Goal: Information Seeking & Learning: Learn about a topic

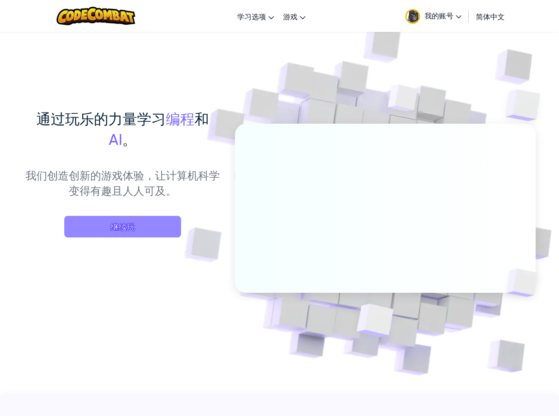
click at [149, 226] on span "继续玩" at bounding box center [122, 227] width 117 height 22
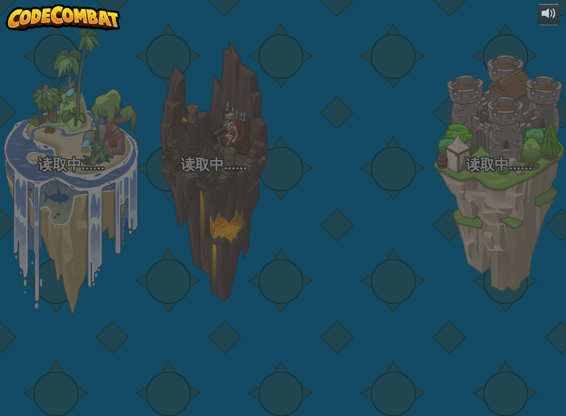
select select "zh-HANS"
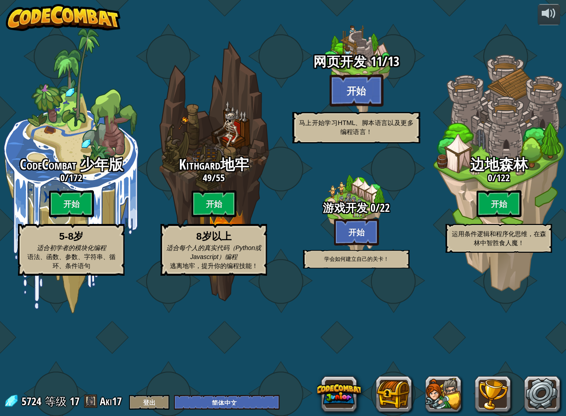
click at [347, 107] on btn "开始" at bounding box center [356, 90] width 54 height 32
select select "zh-HANS"
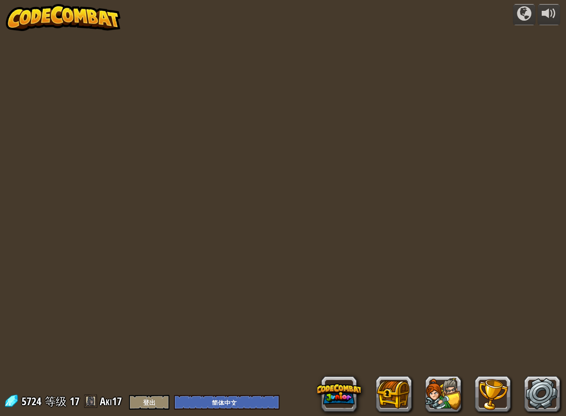
select select "zh-HANS"
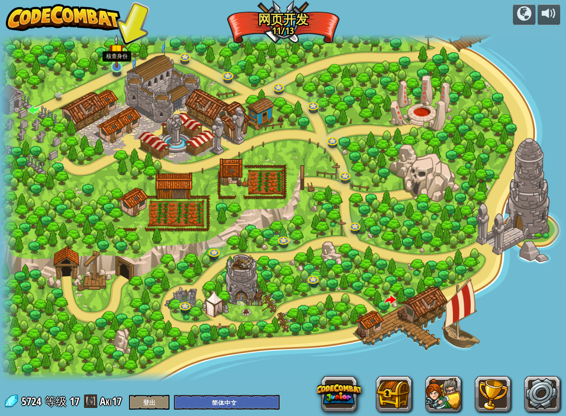
click at [112, 60] on img at bounding box center [116, 51] width 15 height 34
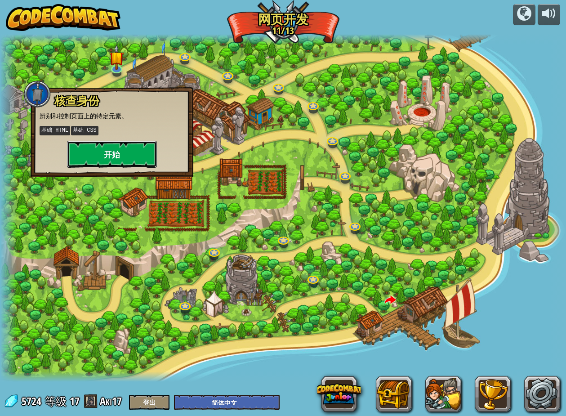
click at [126, 156] on button "开始" at bounding box center [112, 154] width 90 height 27
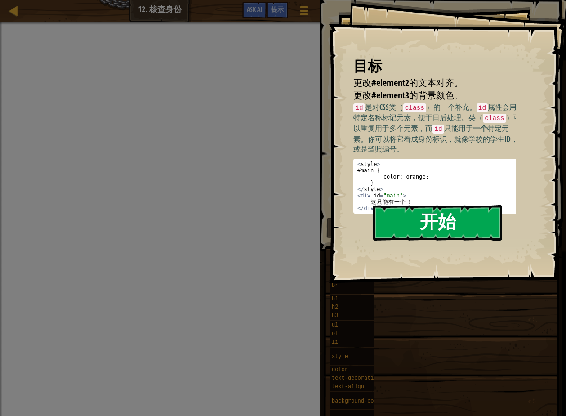
click at [427, 205] on button "开始" at bounding box center [437, 223] width 129 height 36
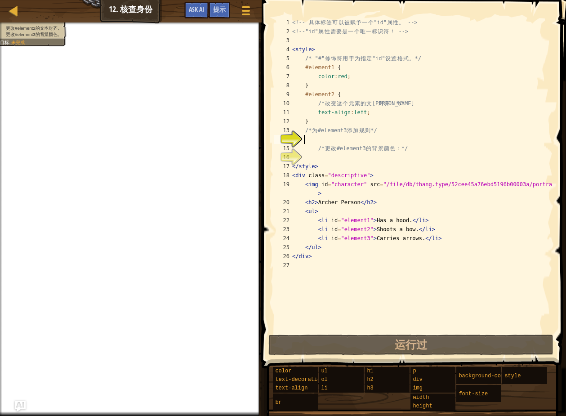
click at [388, 141] on div "<!-- 具 体 标 签 可 以 被 赋 予 一 个 "id" 属 性 。 --> <!-- "id" 属 性 需 要 是 一 个 唯 一 标 识 符 ！ -…" at bounding box center [421, 184] width 262 height 333
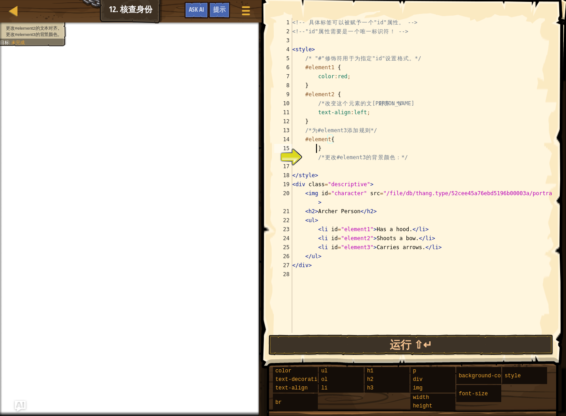
scroll to position [4, 2]
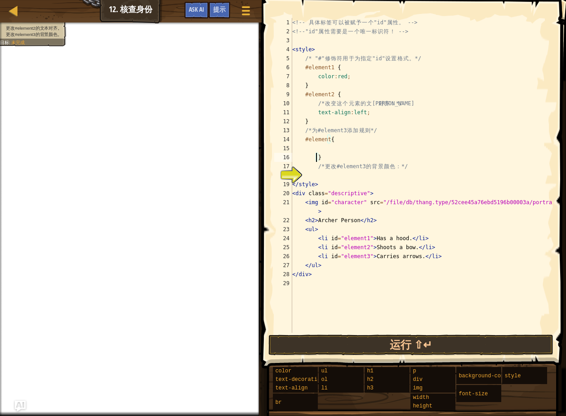
type textarea "}"
click at [36, 22] on div at bounding box center [131, 23] width 262 height 2
click at [215, 13] on span "提示" at bounding box center [219, 9] width 13 height 9
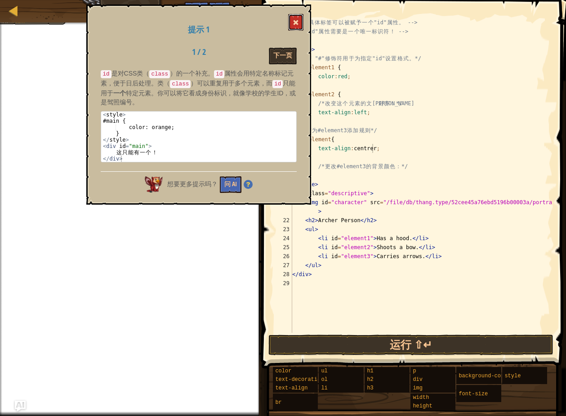
click at [301, 22] on button at bounding box center [295, 22] width 15 height 17
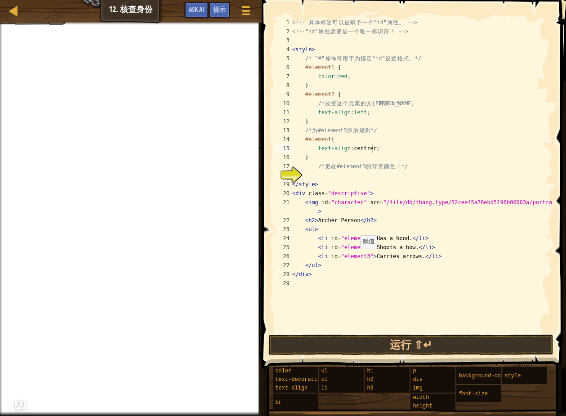
click at [355, 257] on div "<!-- 具 体 标 签 可 以 被 赋 予 一 个 "id" 属 性 。 --> <!-- "id" 属 性 需 要 是 一 个 唯 一 标 识 符 ！ -…" at bounding box center [421, 184] width 262 height 333
click at [372, 255] on div "<!-- 具 体 标 签 可 以 被 赋 予 一 个 "id" 属 性 。 --> <!-- "id" 属 性 需 要 是 一 个 唯 一 标 识 符 ！ -…" at bounding box center [421, 184] width 262 height 333
click at [328, 138] on div "<!-- 具 体 标 签 可 以 被 赋 予 一 个 "id" 属 性 。 --> <!-- "id" 属 性 需 要 是 一 个 唯 一 标 识 符 ！ -…" at bounding box center [421, 184] width 262 height 333
click at [382, 147] on div "<!-- 具 体 标 签 可 以 被 赋 予 一 个 "id" 属 性 。 --> <!-- "id" 属 性 需 要 是 一 个 唯 一 标 识 符 ！ -…" at bounding box center [421, 184] width 262 height 333
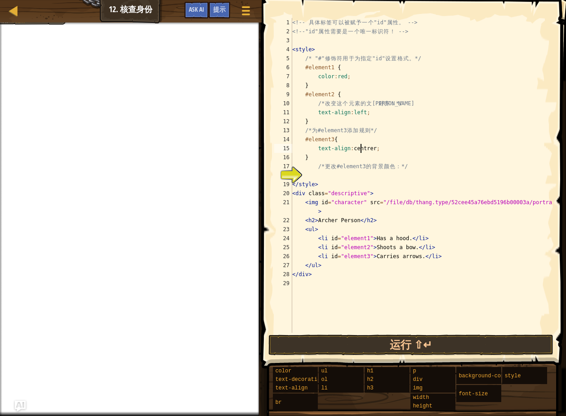
click at [361, 147] on div "<!-- 具 体 标 签 可 以 被 赋 予 一 个 "id" 属 性 。 --> <!-- "id" 属 性 需 要 是 一 个 唯 一 标 识 符 ！ -…" at bounding box center [421, 184] width 262 height 333
click at [371, 149] on div "<!-- 具 体 标 签 可 以 被 赋 予 一 个 "id" 属 性 。 --> <!-- "id" 属 性 需 要 是 一 个 唯 一 标 识 符 ！ -…" at bounding box center [421, 184] width 262 height 333
click at [368, 149] on div "<!-- 具 体 标 签 可 以 被 赋 予 一 个 "id" 属 性 。 --> <!-- "id" 属 性 需 要 是 一 个 唯 一 标 识 符 ！ -…" at bounding box center [421, 184] width 262 height 333
click at [401, 153] on div "<!-- 具 体 标 签 可 以 被 赋 予 一 个 "id" 属 性 。 --> <!-- "id" 属 性 需 要 是 一 个 唯 一 标 识 符 ！ -…" at bounding box center [421, 184] width 262 height 333
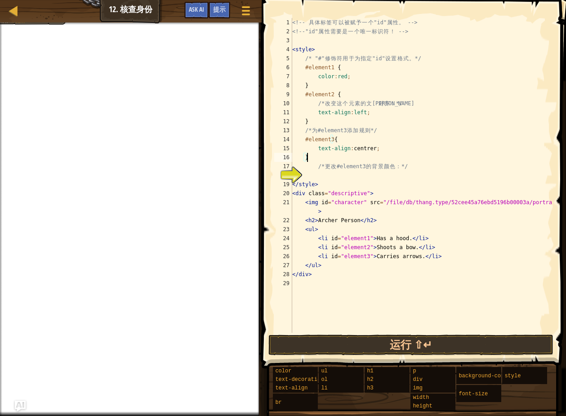
click at [366, 148] on div "<!-- 具 体 标 签 可 以 被 赋 予 一 个 "id" 属 性 。 --> <!-- "id" 属 性 需 要 是 一 个 唯 一 标 识 符 ！ -…" at bounding box center [421, 184] width 262 height 333
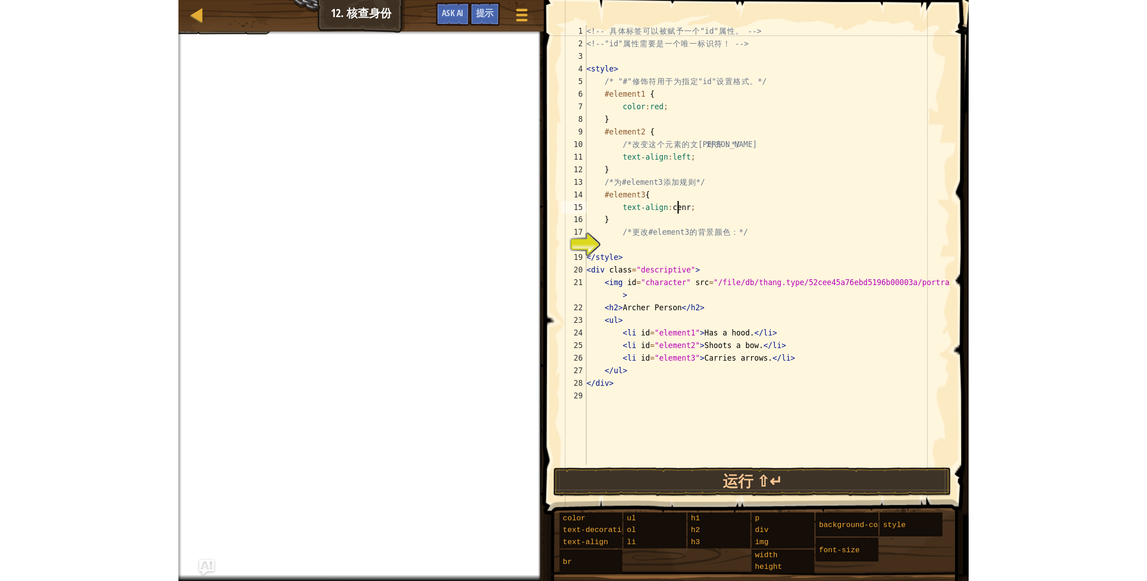
scroll to position [4, 6]
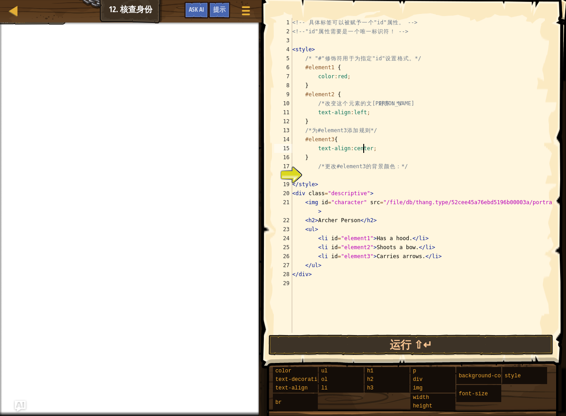
click at [378, 151] on div "<!-- 具 体 标 签 可 以 被 赋 予 一 个 "id" 属 性 。 --> <!-- "id" 属 性 需 要 是 一 个 唯 一 标 识 符 ！ -…" at bounding box center [421, 184] width 262 height 333
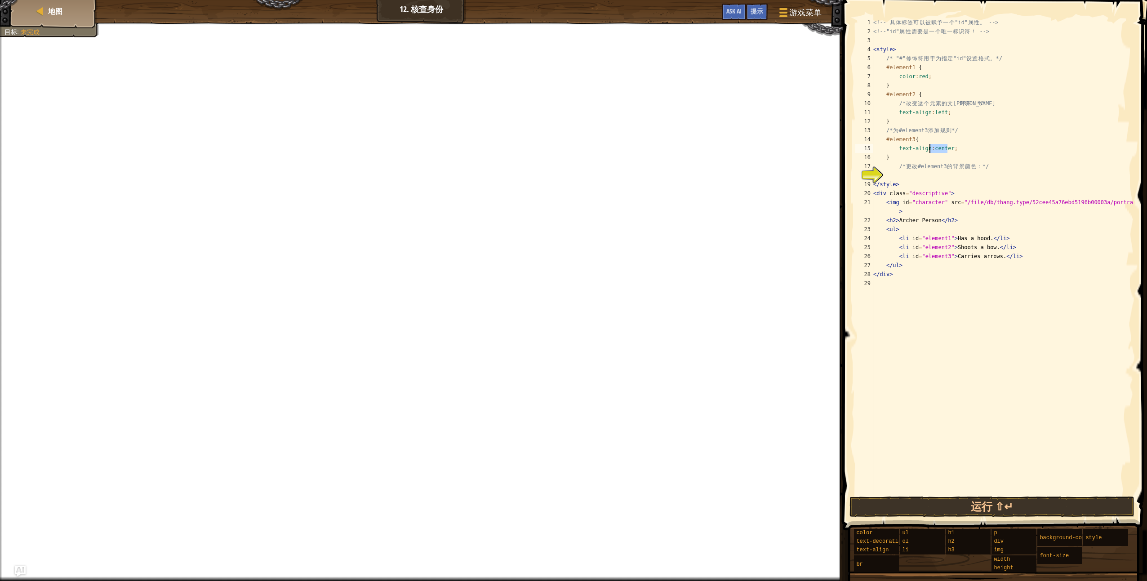
drag, startPoint x: 947, startPoint y: 148, endPoint x: 931, endPoint y: 149, distance: 15.8
click at [559, 149] on div "<!-- 具 体 标 签 可 以 被 赋 予 一 个 "id" 属 性 。 --> <!-- "id" 属 性 需 要 是 一 个 唯 一 标 识 符 ！ -…" at bounding box center [1003, 265] width 262 height 494
click at [559, 145] on div "<!-- 具 体 标 签 可 以 被 赋 予 一 个 "id" 属 性 。 --> <!-- "id" 属 性 需 要 是 一 个 唯 一 标 识 符 ！ -…" at bounding box center [1003, 265] width 262 height 494
click at [559, 113] on div "<!-- 具 体 标 签 可 以 被 赋 予 一 个 "id" 属 性 。 --> <!-- "id" 属 性 需 要 是 一 个 唯 一 标 识 符 ！ -…" at bounding box center [1003, 265] width 262 height 494
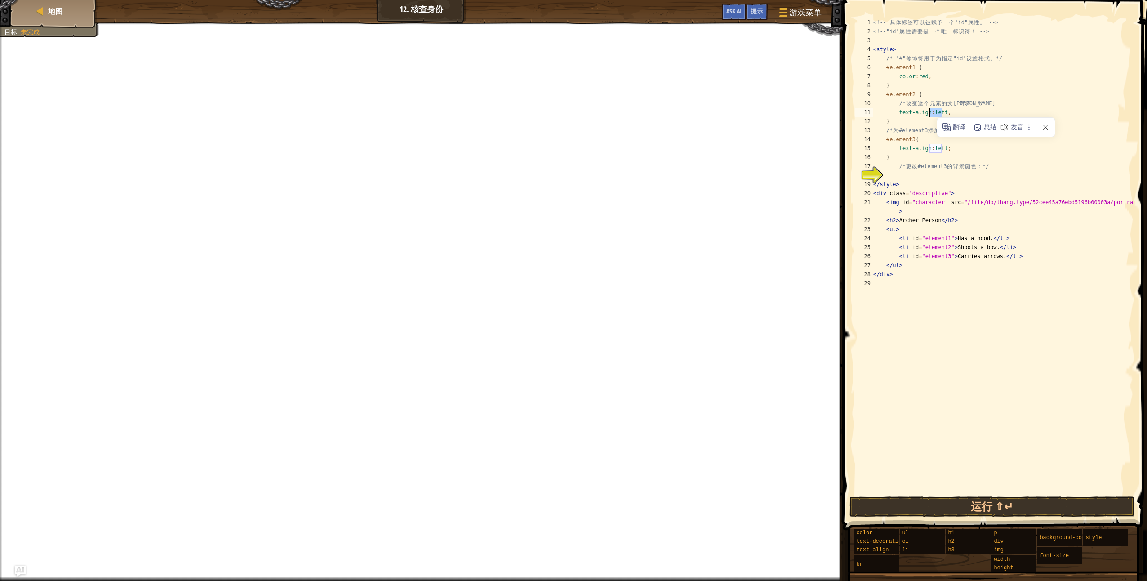
drag, startPoint x: 940, startPoint y: 113, endPoint x: 930, endPoint y: 112, distance: 10.8
click at [559, 112] on div "<!-- 具 体 标 签 可 以 被 赋 予 一 个 "id" 属 性 。 --> <!-- "id" 属 性 需 要 是 一 个 唯 一 标 识 符 ！ -…" at bounding box center [1003, 265] width 262 height 494
click at [559, 101] on div "<!-- 具 体 标 签 可 以 被 赋 予 一 个 "id" 属 性 。 --> <!-- "id" 属 性 需 要 是 一 个 唯 一 标 识 符 ！ -…" at bounding box center [1003, 265] width 262 height 494
click at [559, 122] on div "<!-- 具 体 标 签 可 以 被 赋 予 一 个 "id" 属 性 。 --> <!-- "id" 属 性 需 要 是 一 个 唯 一 标 识 符 ！ -…" at bounding box center [1003, 265] width 262 height 494
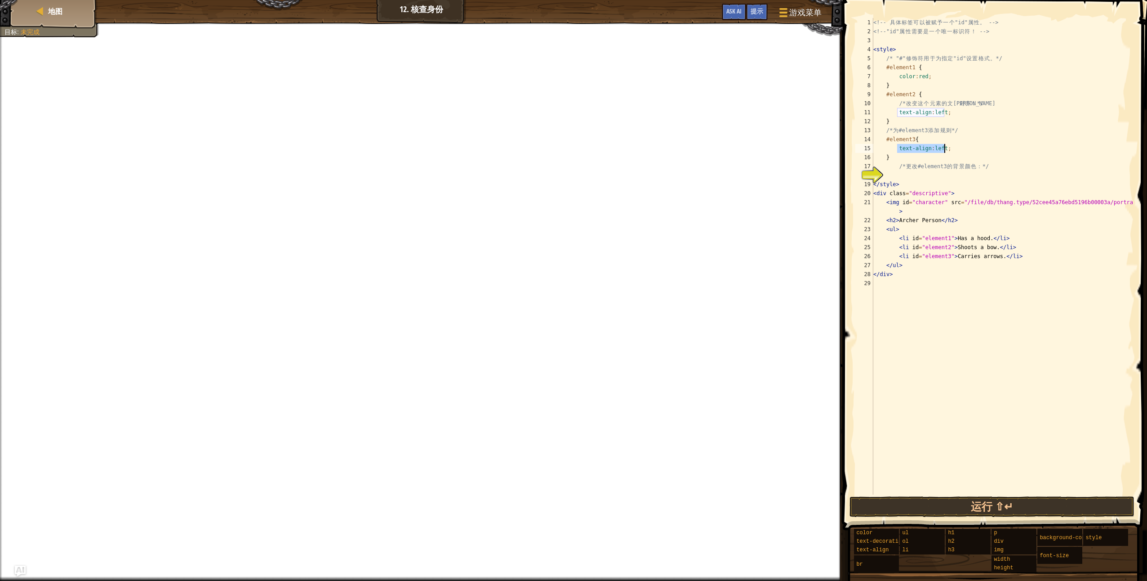
drag, startPoint x: 896, startPoint y: 148, endPoint x: 947, endPoint y: 147, distance: 50.8
click at [559, 147] on div "<!-- 具 体 标 签 可 以 被 赋 予 一 个 "id" 属 性 。 --> <!-- "id" 属 性 需 要 是 一 个 唯 一 标 识 符 ！ -…" at bounding box center [1003, 265] width 262 height 494
click at [559, 149] on div "<!-- 具 体 标 签 可 以 被 赋 予 一 个 "id" 属 性 。 --> <!-- "id" 属 性 需 要 是 一 个 唯 一 标 识 符 ！ -…" at bounding box center [1003, 265] width 262 height 494
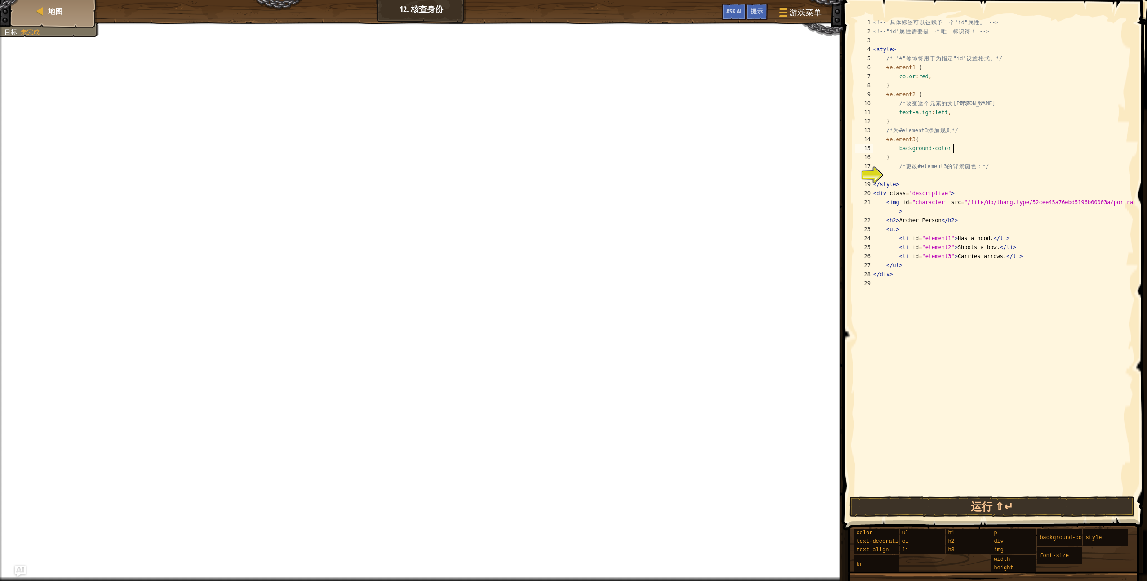
click at [559, 151] on div "<!-- 具 体 标 签 可 以 被 赋 予 一 个 "id" 属 性 。 --> <!-- "id" 属 性 需 要 是 一 个 唯 一 标 识 符 ！ -…" at bounding box center [1003, 265] width 262 height 494
click at [559, 147] on div "<!-- 具 体 标 签 可 以 被 赋 予 一 个 "id" 属 性 。 --> <!-- "id" 属 性 需 要 是 一 个 唯 一 标 识 符 ！ -…" at bounding box center [1003, 265] width 262 height 494
click at [559, 157] on div "<!-- 具 体 标 签 可 以 被 赋 予 一 个 "id" 属 性 。 --> <!-- "id" 属 性 需 要 是 一 个 唯 一 标 识 符 ！ -…" at bounding box center [1003, 265] width 262 height 494
type textarea "}"
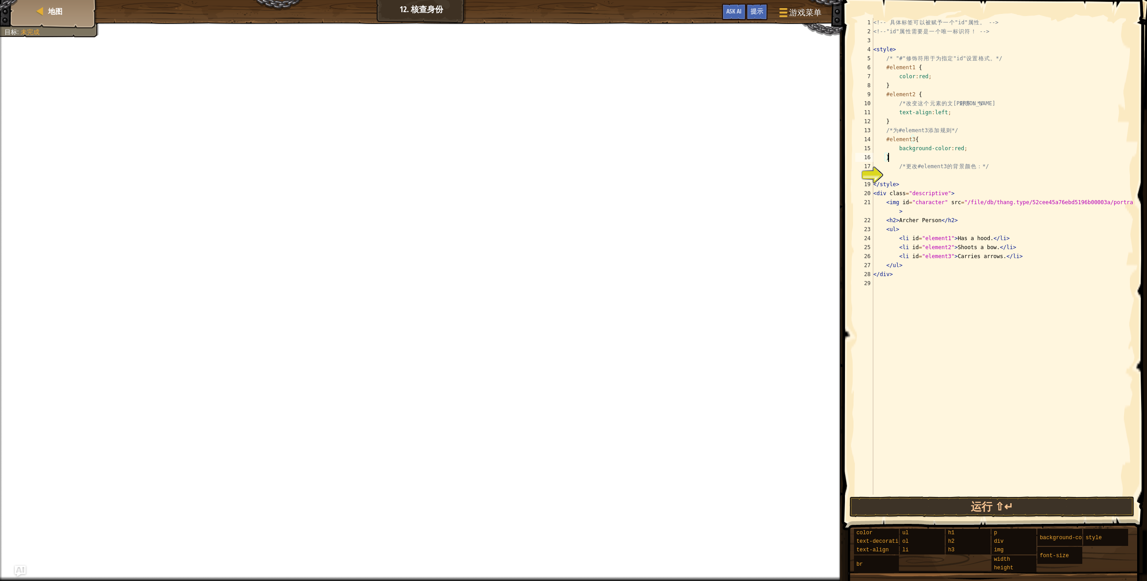
scroll to position [4, 0]
click at [559, 178] on div "<!-- 具 体 标 签 可 以 被 赋 予 一 个 "id" 属 性 。 --> <!-- "id" 属 性 需 要 是 一 个 唯 一 标 识 符 ！ -…" at bounding box center [1003, 265] width 262 height 494
click at [559, 149] on div "<!-- 具 体 标 签 可 以 被 赋 予 一 个 "id" 属 性 。 --> <!-- "id" 属 性 需 要 是 一 个 唯 一 标 识 符 ！ -…" at bounding box center [1003, 265] width 262 height 494
click at [559, 126] on div "<!-- 具 体 标 签 可 以 被 赋 予 一 个 "id" 属 性 。 --> <!-- "id" 属 性 需 要 是 一 个 唯 一 标 识 符 ！ -…" at bounding box center [1003, 265] width 262 height 494
drag, startPoint x: 956, startPoint y: 111, endPoint x: 898, endPoint y: 112, distance: 57.5
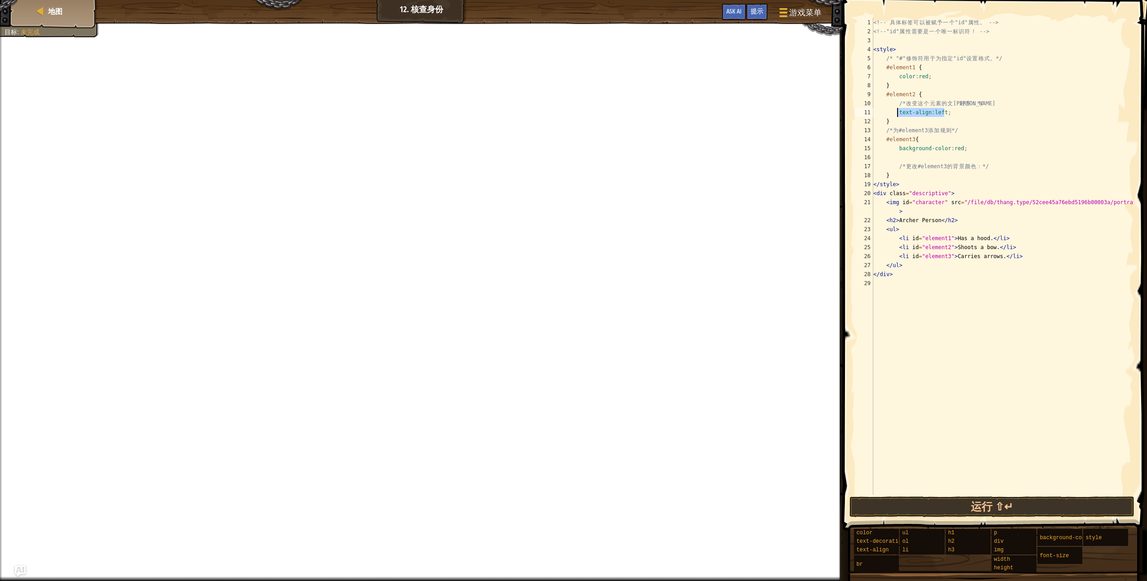
click at [559, 112] on div "<!-- 具 体 标 签 可 以 被 赋 予 一 个 "id" 属 性 。 --> <!-- "id" 属 性 需 要 是 一 个 唯 一 标 识 符 ！ -…" at bounding box center [1003, 265] width 262 height 494
type textarea "text-align:left;"
click at [559, 110] on div "<!-- 具 体 标 签 可 以 被 赋 予 一 个 "id" 属 性 。 --> <!-- "id" 属 性 需 要 是 一 个 唯 一 标 识 符 ！ -…" at bounding box center [1003, 265] width 262 height 494
click at [559, 172] on div "<!-- 具 体 标 签 可 以 被 赋 予 一 个 "id" 属 性 。 --> <!-- "id" 属 性 需 要 是 一 个 唯 一 标 识 符 ！ -…" at bounding box center [1003, 265] width 262 height 494
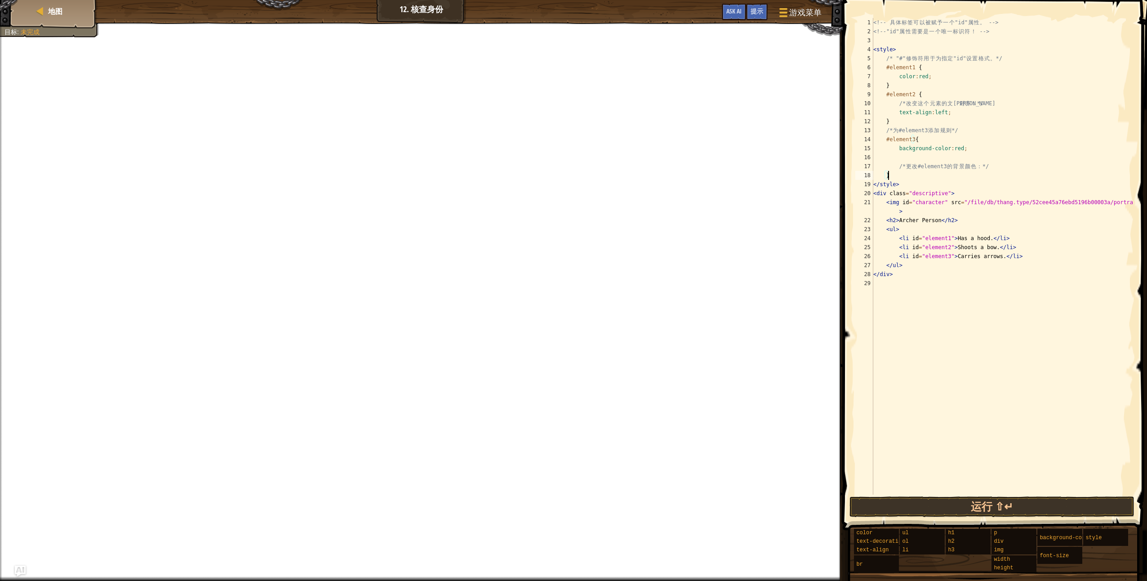
scroll to position [4, 1]
click at [559, 166] on div "<!-- 具 体 标 签 可 以 被 赋 予 一 个 "id" 属 性 。 --> <!-- "id" 属 性 需 要 是 一 个 唯 一 标 识 符 ！ -…" at bounding box center [1003, 265] width 262 height 494
drag, startPoint x: 929, startPoint y: 112, endPoint x: 942, endPoint y: 114, distance: 12.7
click at [559, 114] on div "<!-- 具 体 标 签 可 以 被 赋 予 一 个 "id" 属 性 。 --> <!-- "id" 属 性 需 要 是 一 个 唯 一 标 识 符 ！ -…" at bounding box center [1003, 265] width 262 height 494
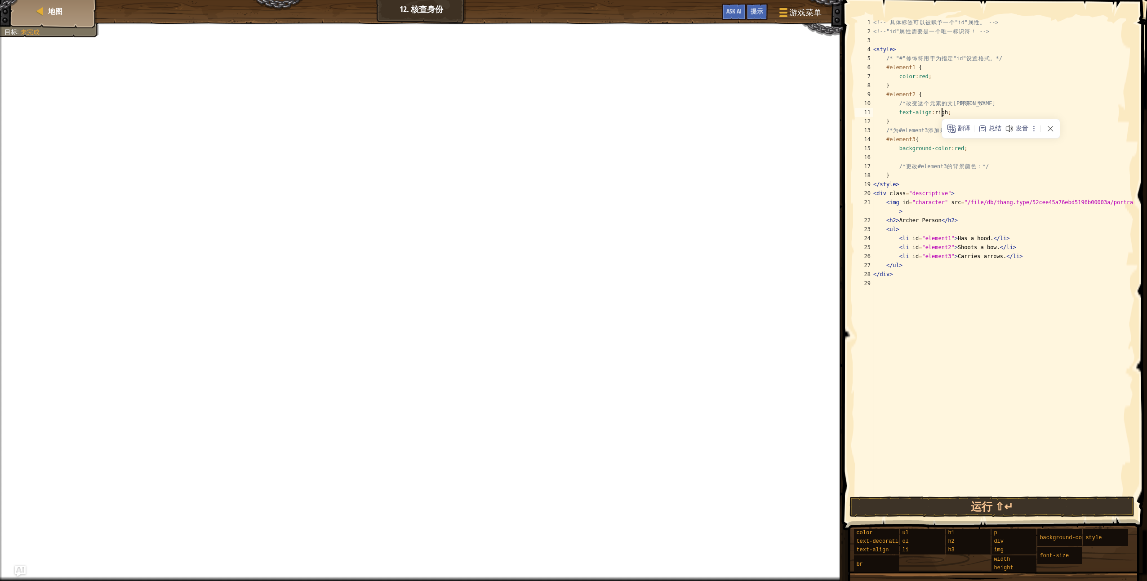
type textarea "text-align:right;"
click at [559, 321] on div "<!-- 具 体 标 签 可 以 被 赋 予 一 个 "id" 属 性 。 --> <!-- "id" 属 性 需 要 是 一 个 唯 一 标 识 符 ！ -…" at bounding box center [1003, 265] width 262 height 494
click at [559, 415] on button "完成" at bounding box center [1061, 506] width 138 height 21
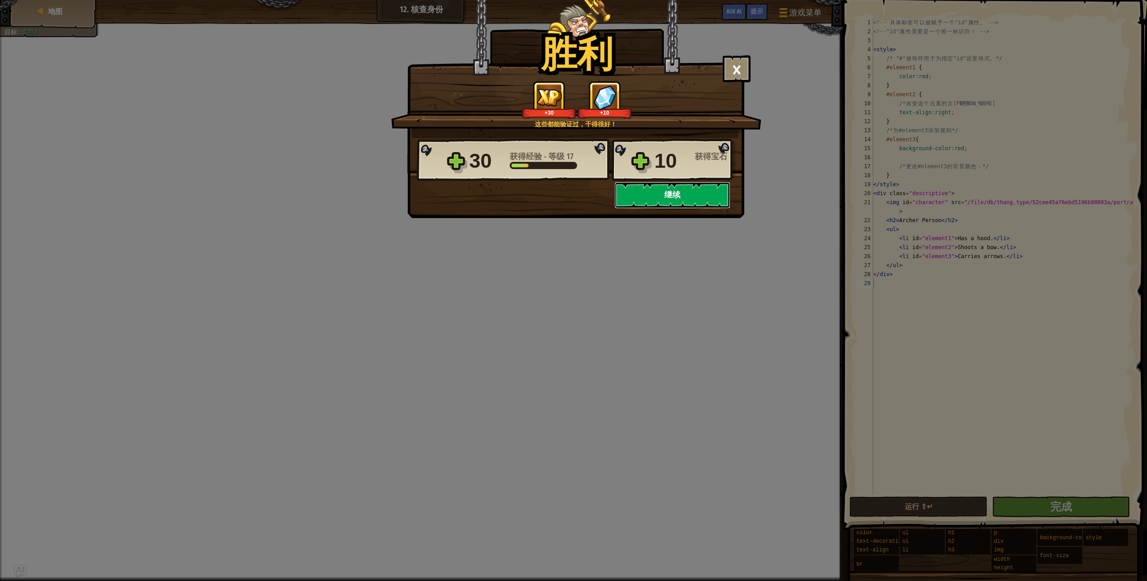
click at [559, 201] on button "继续" at bounding box center [672, 195] width 116 height 27
select select "zh-HANS"
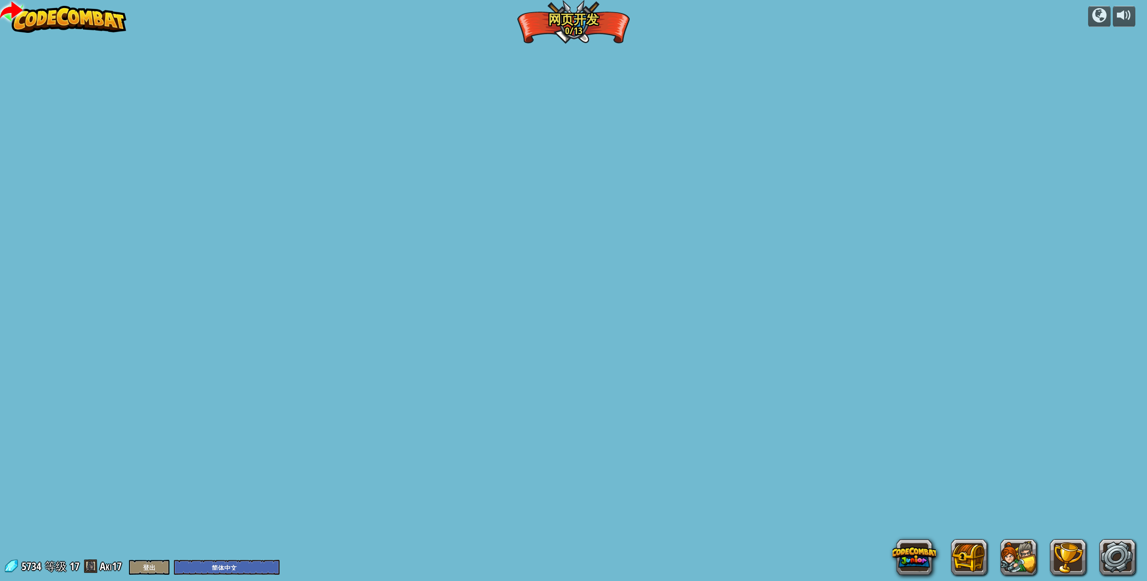
select select "zh-HANS"
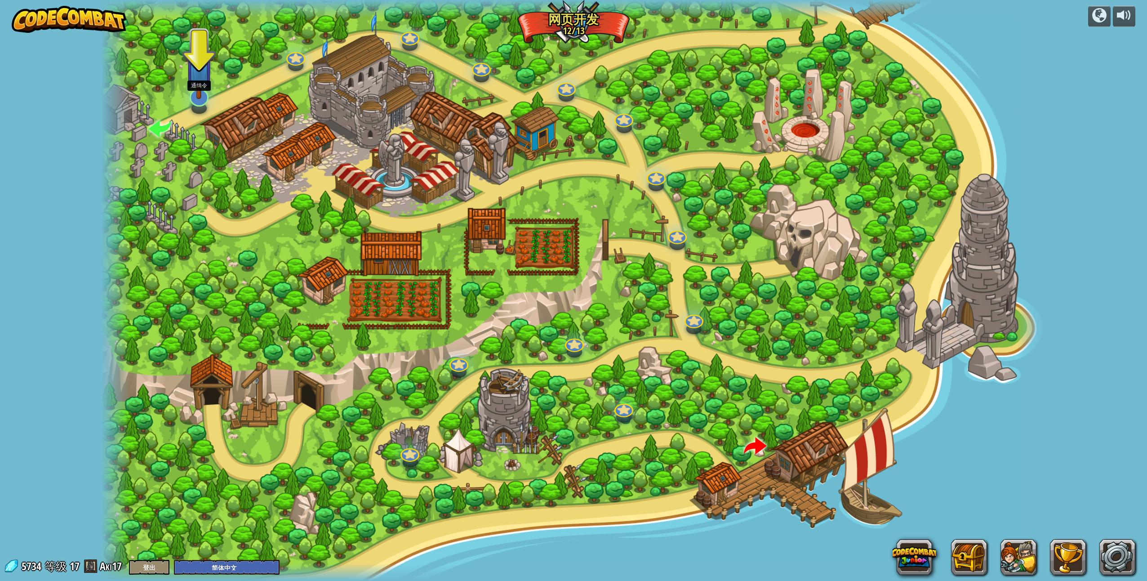
click at [195, 96] on img at bounding box center [198, 67] width 27 height 63
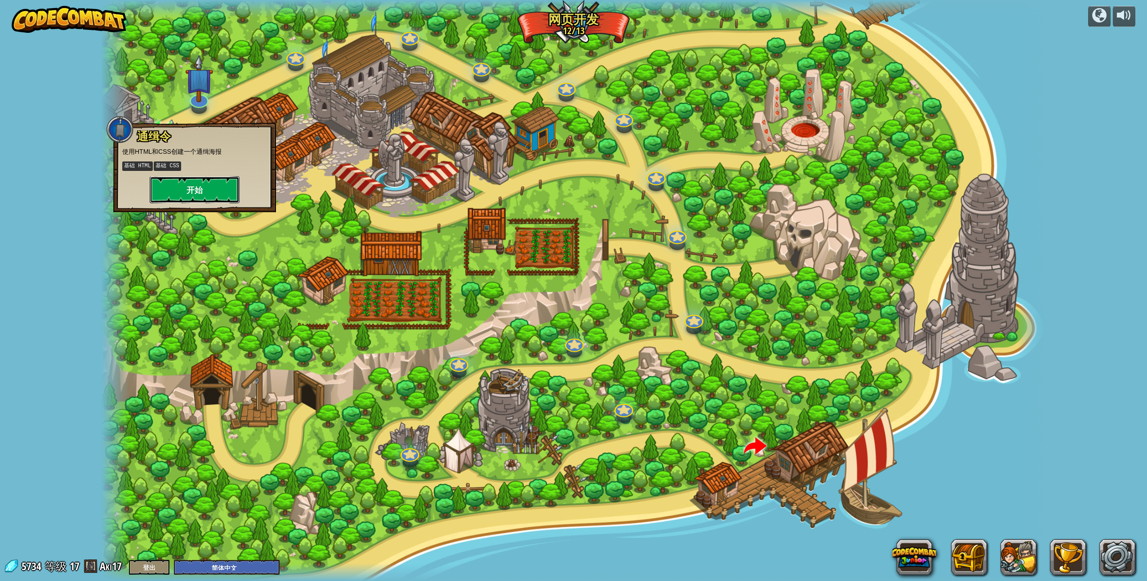
click at [211, 189] on button "开始" at bounding box center [195, 189] width 90 height 27
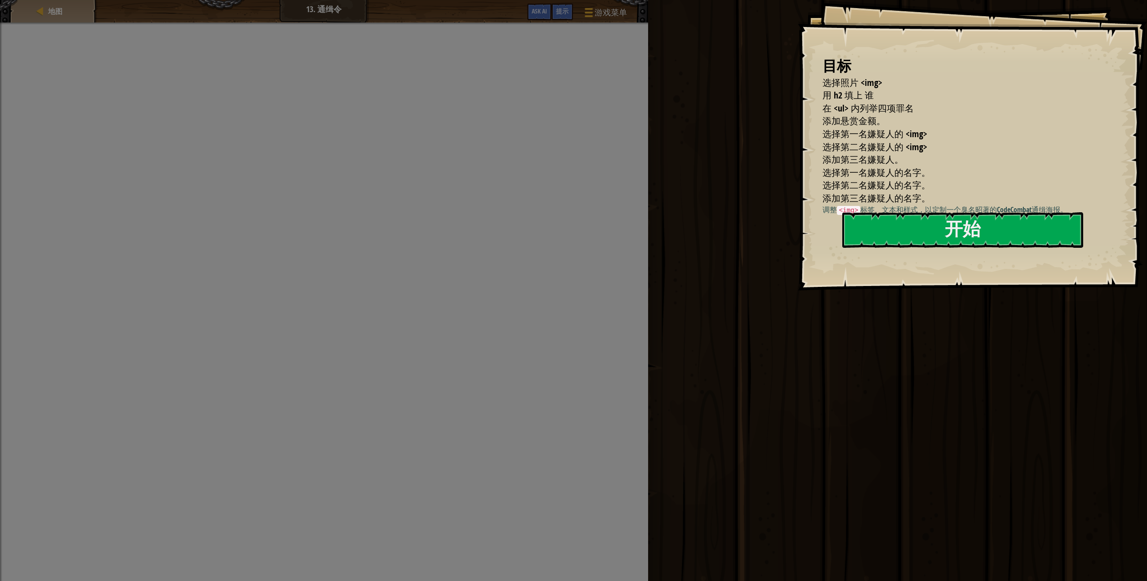
click at [559, 83] on span "选择照片 <img>" at bounding box center [853, 82] width 60 height 12
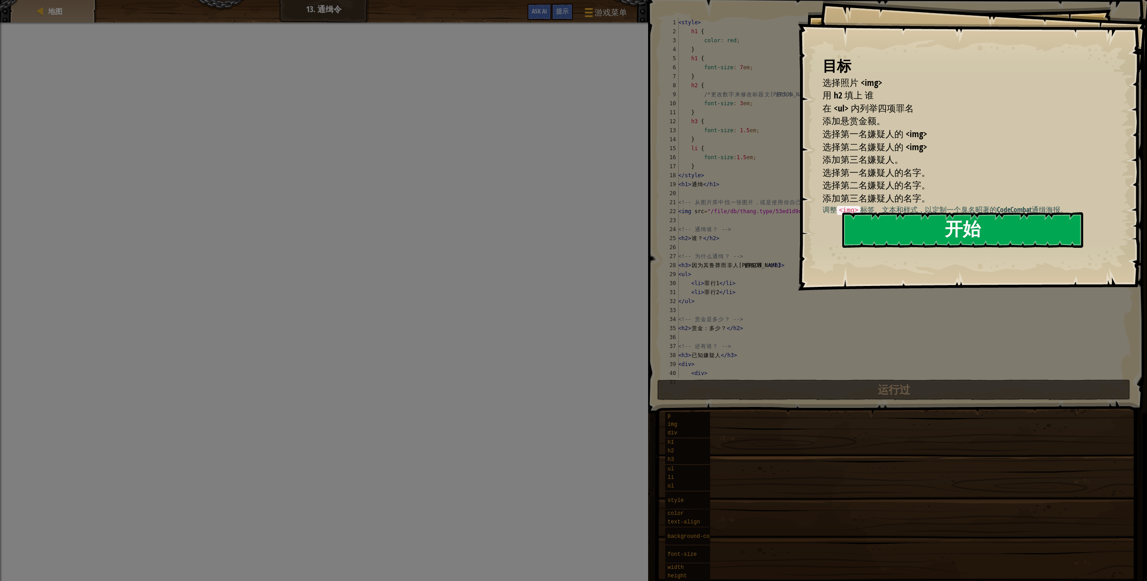
click at [559, 223] on button "开始" at bounding box center [962, 230] width 241 height 36
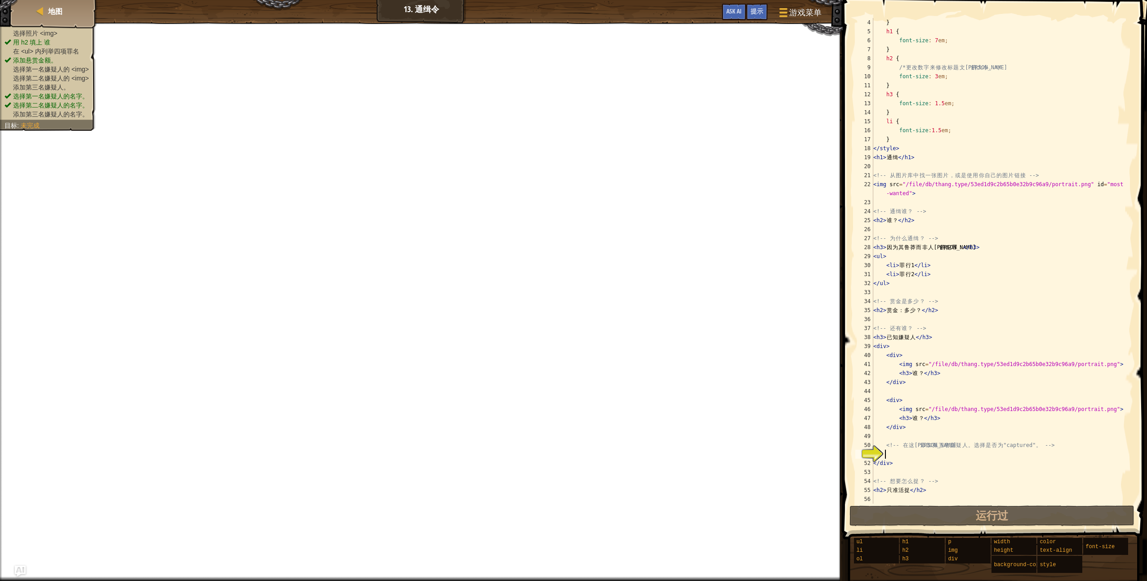
scroll to position [27, 0]
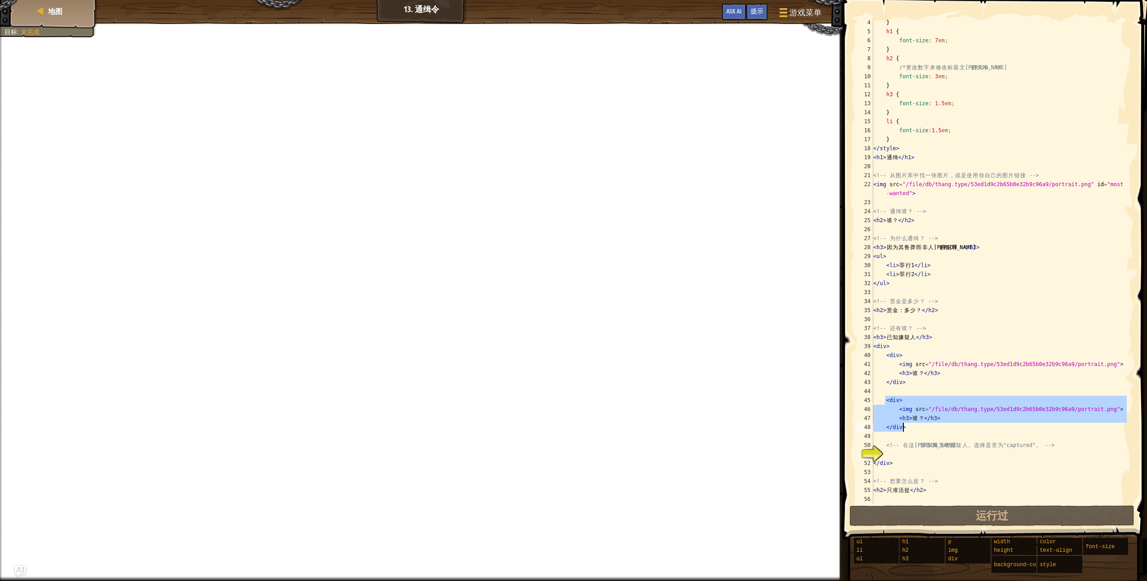
drag, startPoint x: 885, startPoint y: 400, endPoint x: 913, endPoint y: 430, distance: 41.7
click at [559, 415] on div "} h1 { font-size : 7 em ; } h2 { /* 更 改 数 字 来 修 改 标 题 文 本 的 大 小 。 */ font-size …" at bounding box center [999, 269] width 255 height 503
type textarea "</div>"
click at [559, 415] on div "} h1 { font-size : 7 em ; } h2 { /* 更 改 数 字 来 修 改 标 题 文 本 的 大 小 。 */ font-size …" at bounding box center [999, 269] width 255 height 503
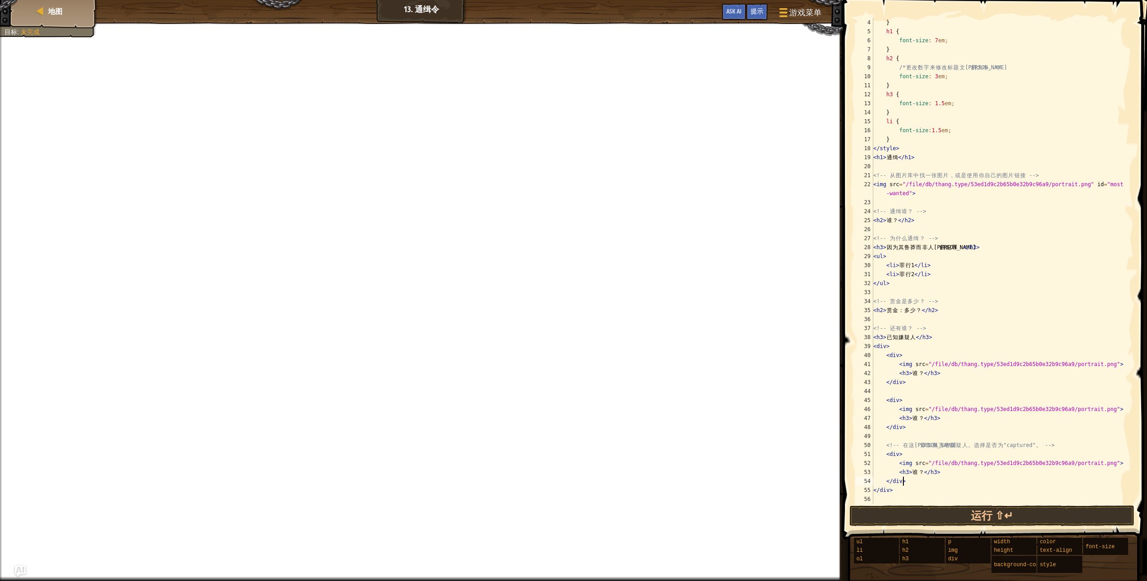
scroll to position [54, 0]
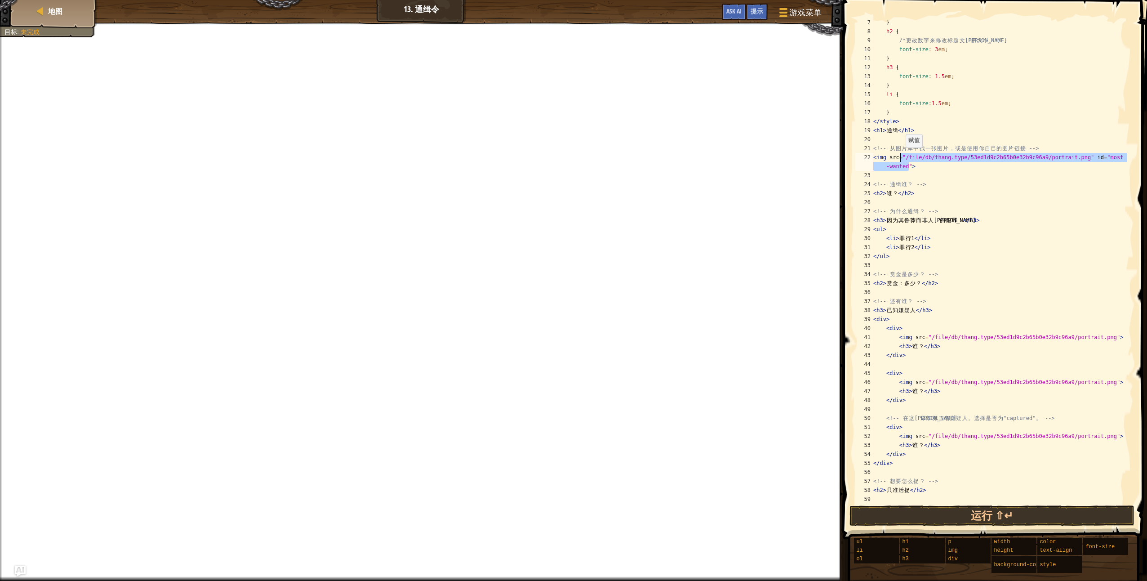
drag, startPoint x: 908, startPoint y: 165, endPoint x: 901, endPoint y: 156, distance: 10.9
click at [559, 156] on div "} h2 { /* 更 改 数 字 来 修 改 标 题 文 本 的 大 小 。 */ font-size : 3 em ; } h3 { font-size …" at bounding box center [999, 269] width 255 height 503
click at [559, 156] on div "} h2 { /* 更 改 数 字 来 修 改 标 题 文 本 的 大 小 。 */ font-size : 3 em ; } h3 { font-size …" at bounding box center [999, 260] width 255 height 485
drag, startPoint x: 906, startPoint y: 166, endPoint x: 903, endPoint y: 158, distance: 8.8
click at [559, 158] on div "} h2 { /* 更 改 数 字 来 修 改 标 题 文 本 的 大 小 。 */ font-size : 3 em ; } h3 { font-size …" at bounding box center [999, 269] width 255 height 503
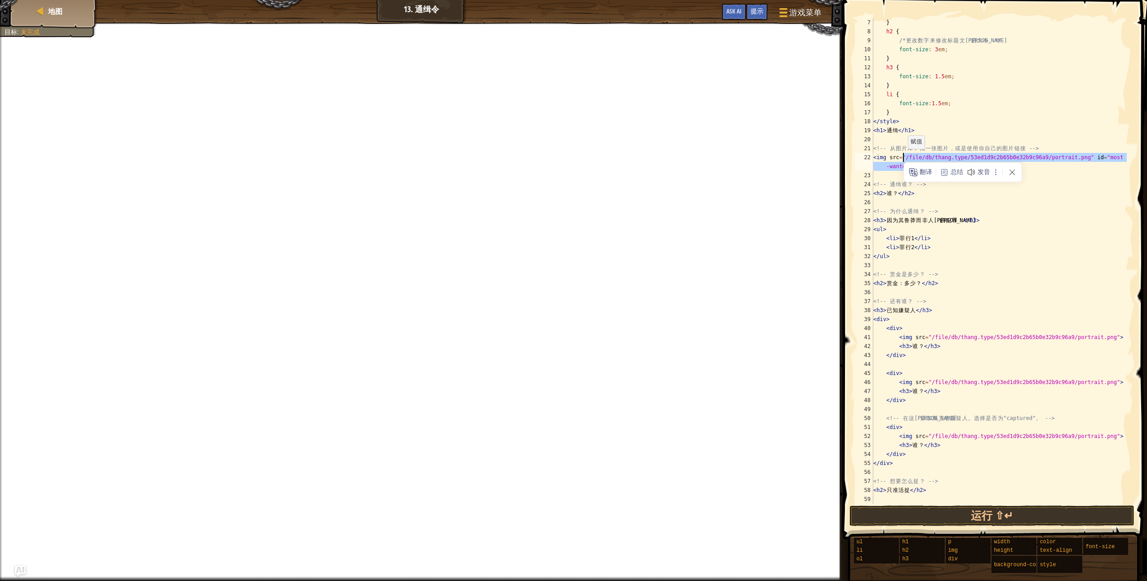
paste textarea "C:\Users\Administrator\Pictures"
type textarea "<img src="C:\Users\Administrator\Pictures">"
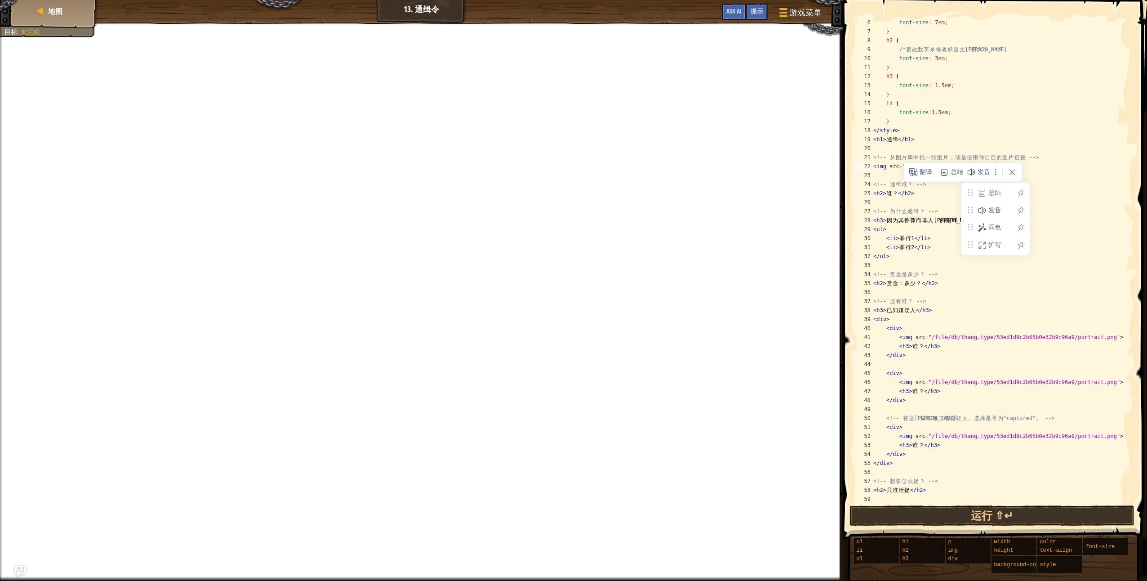
click at [559, 145] on div "font-size : 7 em ; } h2 { /* 更 改 数 字 来 修 改 标 题 文 本 的 大 小 。 */ font-size : 3 em …" at bounding box center [999, 269] width 255 height 503
click at [559, 168] on div "font-size : 7 em ; } h2 { /* 更 改 数 字 来 修 改 标 题 文 本 的 大 小 。 */ font-size : 3 em …" at bounding box center [999, 269] width 255 height 503
click at [559, 165] on div "font-size : 7 em ; } h2 { /* 更 改 数 字 来 修 改 标 题 文 本 的 大 小 。 */ font-size : 3 em …" at bounding box center [999, 269] width 255 height 503
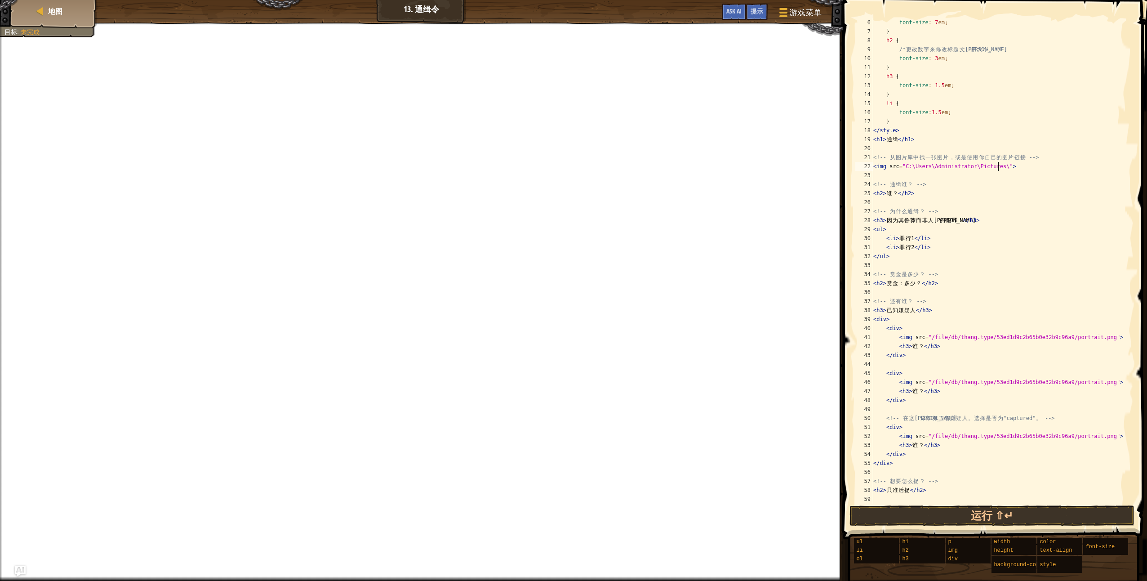
paste textarea "微信图片_20240914034924.jpg"
type textarea "<img src="C:\Users\Administrator\Pictures\微信图片_20240914034924.jpg">"
click at [559, 12] on span "游戏菜单" at bounding box center [806, 12] width 34 height 12
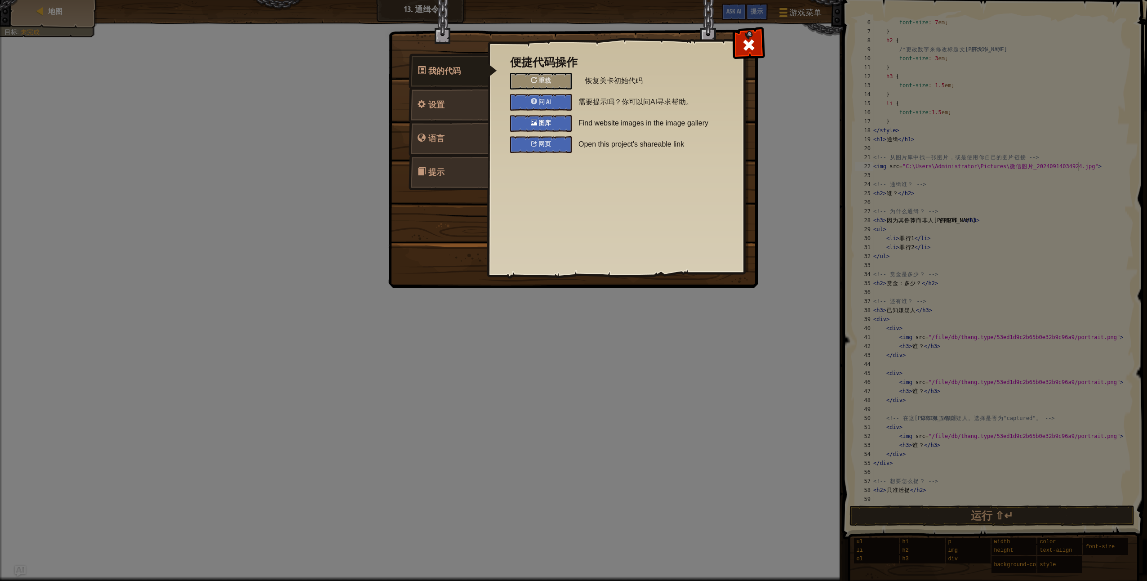
click at [545, 127] on div "图库" at bounding box center [541, 123] width 62 height 17
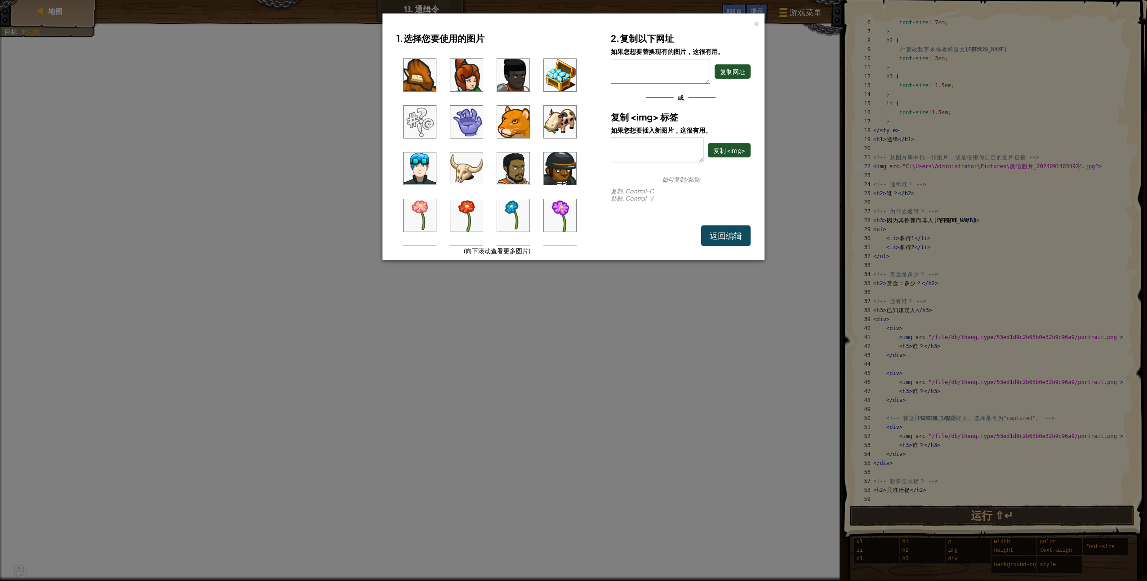
scroll to position [0, 0]
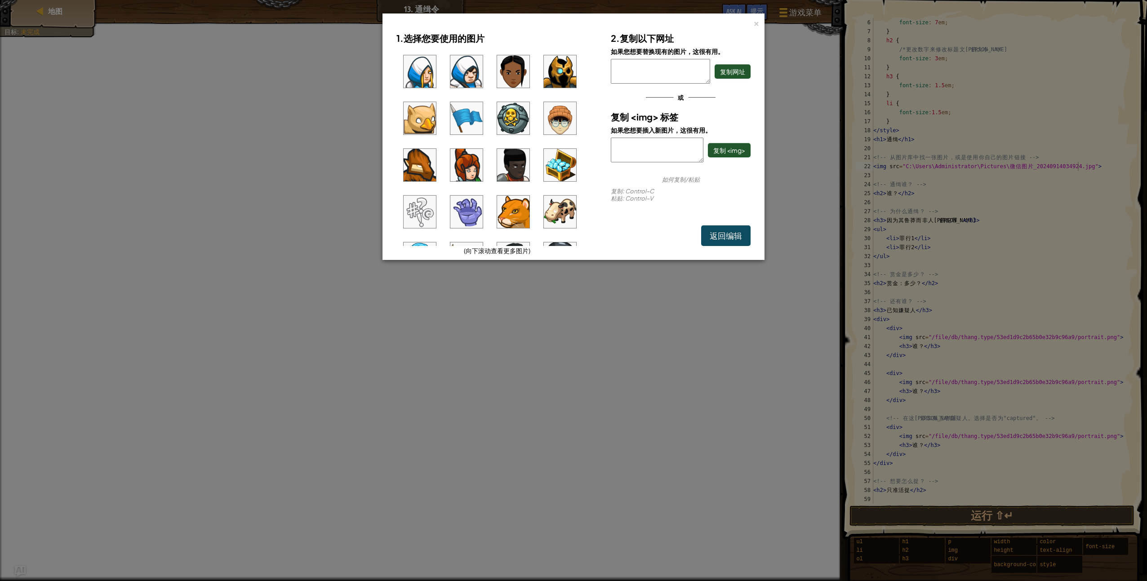
click at [559, 71] on textarea at bounding box center [660, 71] width 99 height 25
paste textarea "微信图片_20240914034924.jpg"
type textarea "微信图片_20240914034924.jpg"
drag, startPoint x: 687, startPoint y: 70, endPoint x: 609, endPoint y: 71, distance: 77.3
click at [559, 71] on div "2. 复制以下网址 如果您想要替换现有的图片，这很有用。 微信图片_20240914034924.jpg 复制网址 或 复制 <img> 标签 如果您想要插入…" at bounding box center [680, 137] width 153 height 218
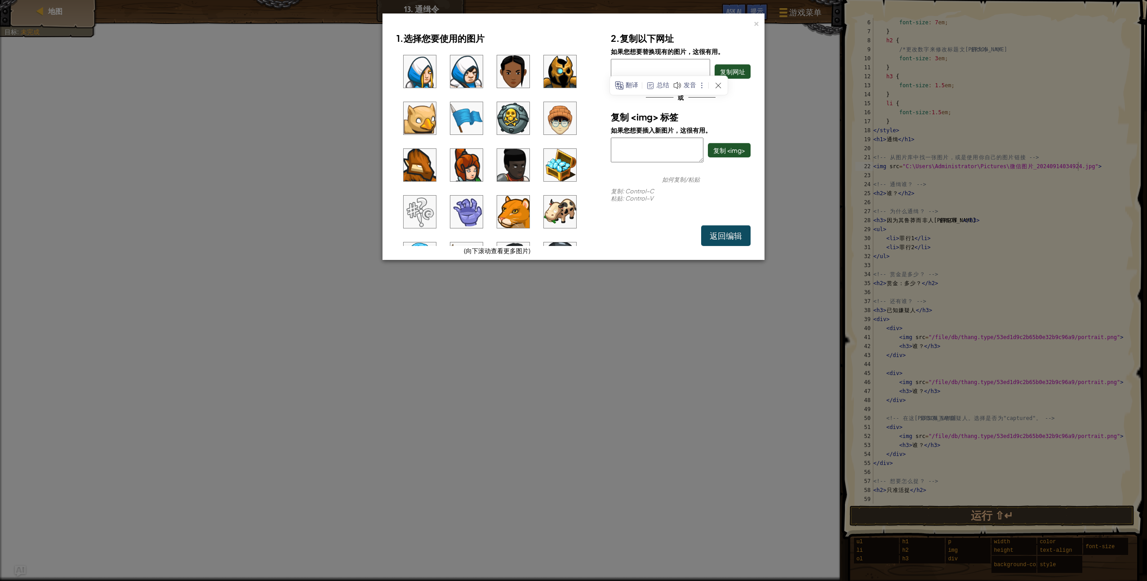
click at [559, 99] on div "或" at bounding box center [681, 97] width 140 height 18
click at [559, 71] on img at bounding box center [560, 71] width 32 height 32
click at [512, 73] on img at bounding box center [513, 71] width 32 height 32
click at [475, 79] on img at bounding box center [466, 71] width 32 height 32
click at [437, 81] on ul at bounding box center [496, 147] width 201 height 198
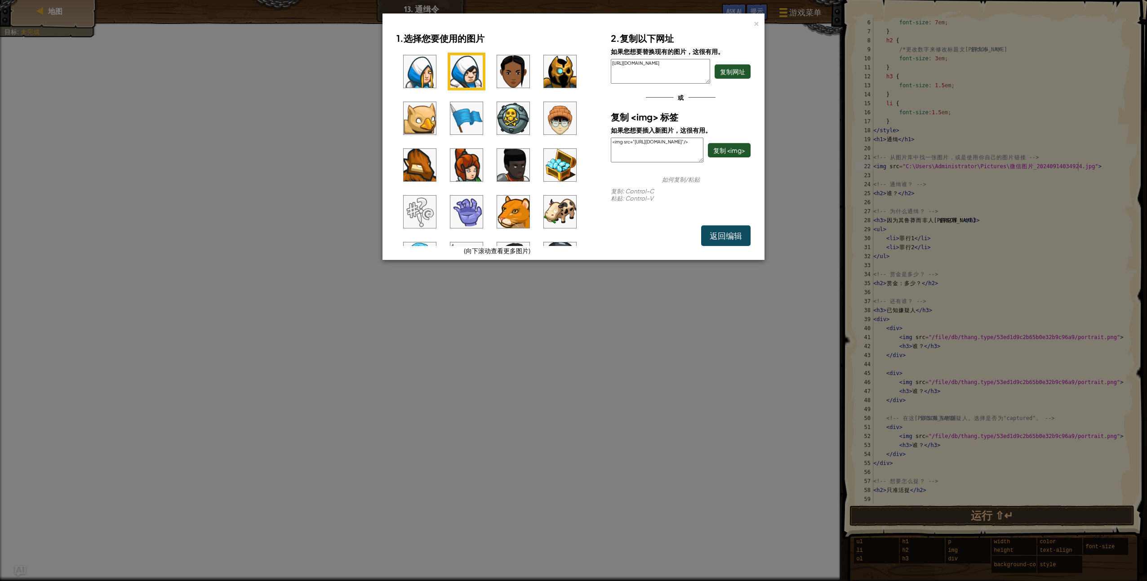
click at [431, 81] on img at bounding box center [420, 71] width 32 height 32
click at [471, 75] on img at bounding box center [466, 71] width 32 height 32
click at [513, 70] on img at bounding box center [513, 71] width 32 height 32
click at [559, 69] on img at bounding box center [560, 71] width 32 height 32
click at [557, 115] on img at bounding box center [560, 118] width 32 height 32
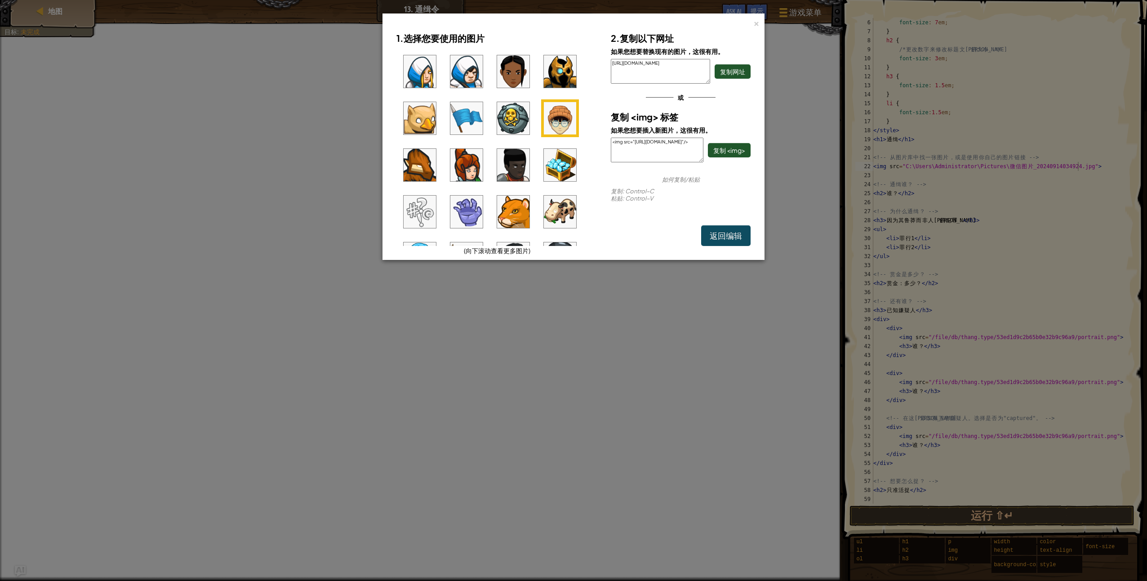
click at [510, 122] on img at bounding box center [513, 118] width 32 height 32
click at [465, 129] on img at bounding box center [466, 118] width 32 height 32
click at [428, 133] on img at bounding box center [420, 118] width 32 height 32
click at [429, 155] on img at bounding box center [420, 165] width 32 height 32
drag, startPoint x: 449, startPoint y: 158, endPoint x: 496, endPoint y: 174, distance: 49.3
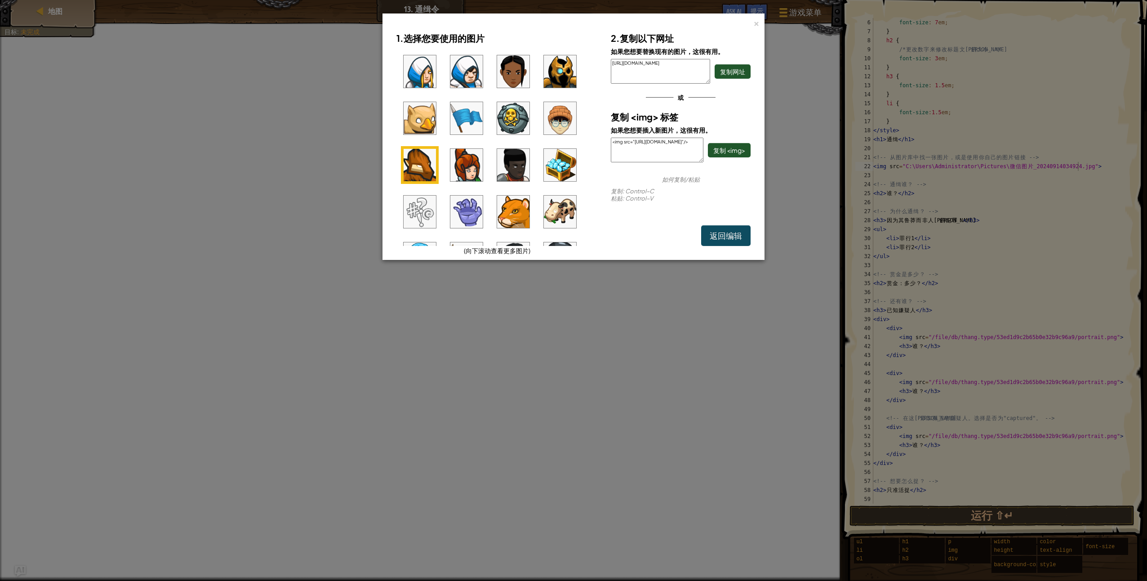
click at [467, 161] on img at bounding box center [466, 165] width 32 height 32
click at [509, 177] on img at bounding box center [513, 165] width 32 height 32
click at [559, 24] on div "×" at bounding box center [756, 22] width 6 height 9
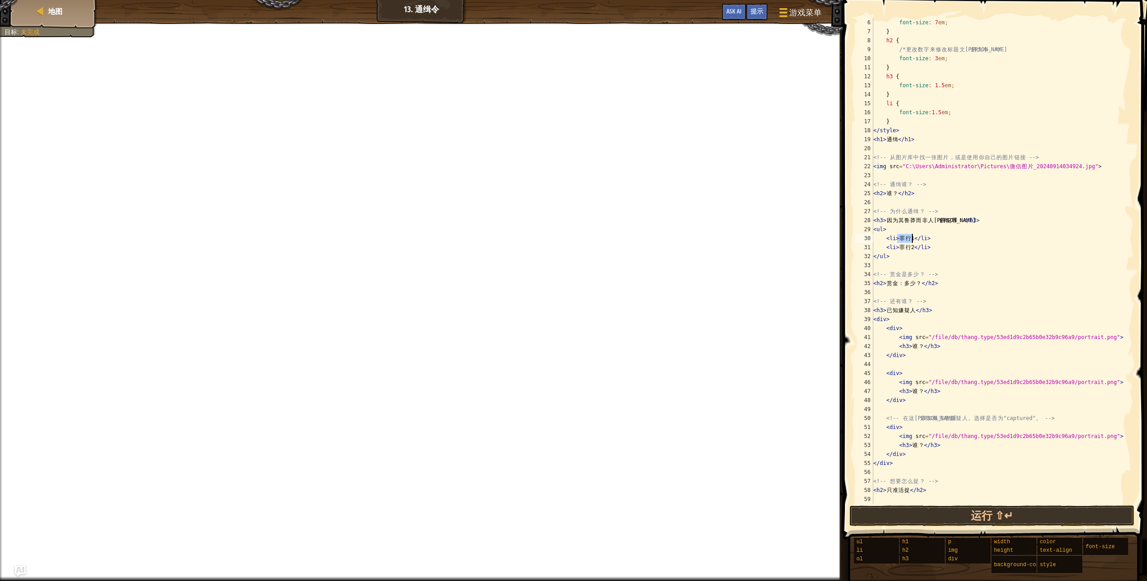
drag, startPoint x: 898, startPoint y: 238, endPoint x: 911, endPoint y: 240, distance: 13.1
click at [559, 240] on div "font-size : 7 em ; } h2 { /* 更 改 数 字 来 修 改 标 题 文 本 的 大 小 。 */ font-size : 3 em …" at bounding box center [999, 269] width 255 height 503
drag, startPoint x: 897, startPoint y: 249, endPoint x: 913, endPoint y: 249, distance: 15.7
click at [559, 0] on html "地图 13. 通缉令 游戏菜单 完成 提示 Ask AI 1 הההההההההההההההההההההההההההההההההההההההההההההההה…" at bounding box center [573, 0] width 1147 height 0
click at [559, 249] on div "font-size : 7 em ; } h2 { /* 更 改 数 字 来 修 改 标 题 文 本 的 大 小 。 */ font-size : 3 em …" at bounding box center [999, 269] width 255 height 503
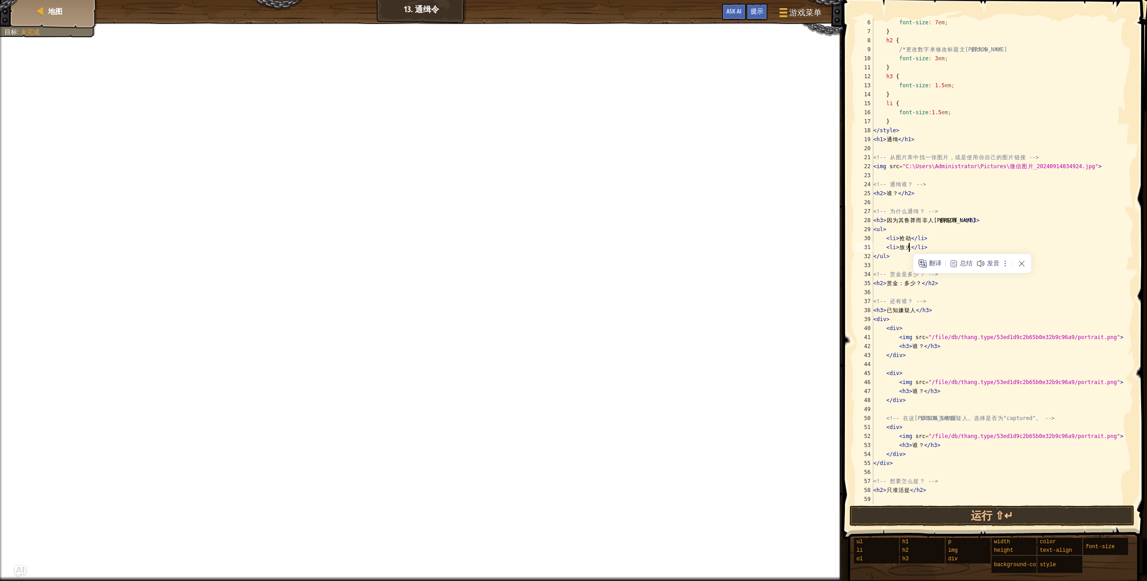
type textarea "<li>放火</li>"
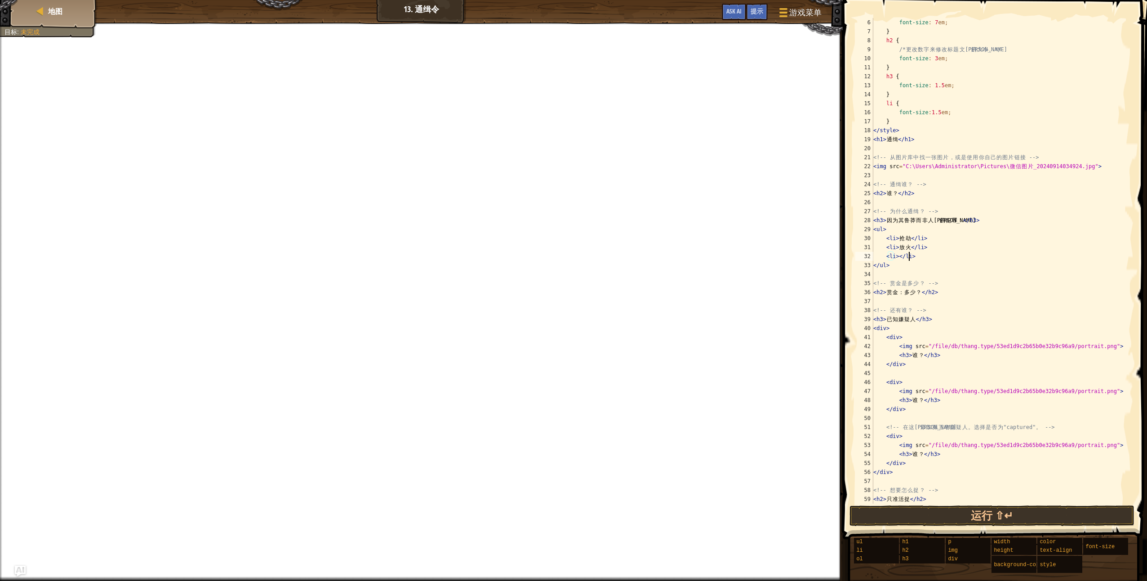
scroll to position [4, 3]
drag, startPoint x: 918, startPoint y: 258, endPoint x: 885, endPoint y: 259, distance: 32.4
click at [559, 259] on div "font-size : 7 em ; } h2 { /* 更 改 数 字 来 修 改 标 题 文 本 的 大 小 。 */ font-size : 3 em …" at bounding box center [999, 269] width 255 height 503
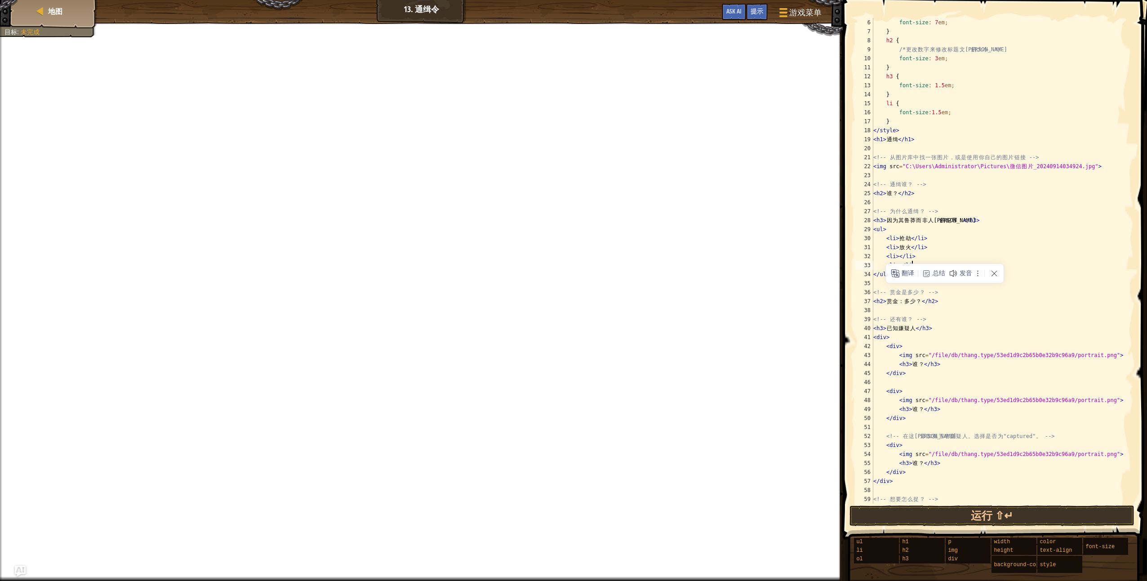
click at [559, 245] on div "font-size : 7 em ; } h2 { /* 更 改 数 字 来 修 改 标 题 文 本 的 大 小 。 */ font-size : 3 em …" at bounding box center [999, 269] width 255 height 503
click at [559, 257] on div "font-size : 7 em ; } h2 { /* 更 改 数 字 来 修 改 标 题 文 本 的 大 小 。 */ font-size : 3 em …" at bounding box center [999, 269] width 255 height 503
click at [559, 263] on div "font-size : 7 em ; } h2 { /* 更 改 数 字 来 修 改 标 题 文 本 的 大 小 。 */ font-size : 3 em …" at bounding box center [999, 269] width 255 height 503
drag, startPoint x: 903, startPoint y: 302, endPoint x: 920, endPoint y: 303, distance: 17.1
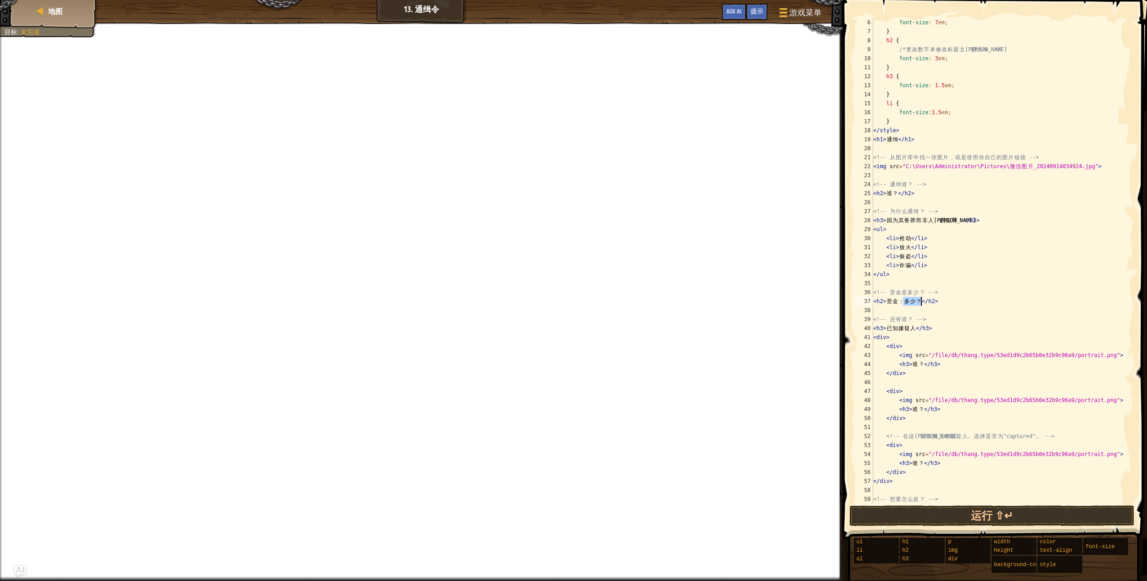
click at [559, 303] on div "font-size : 7 em ; } h2 { /* 更 改 数 字 来 修 改 标 题 文 本 的 大 小 。 */ font-size : 3 em …" at bounding box center [999, 269] width 255 height 503
click at [559, 347] on div "font-size : 7 em ; } h2 { /* 更 改 数 字 来 修 改 标 题 文 本 的 大 小 。 */ font-size : 3 em …" at bounding box center [999, 269] width 255 height 503
click at [559, 329] on div "font-size : 7 em ; } h2 { /* 更 改 数 字 来 修 改 标 题 文 本 的 大 小 。 */ font-size : 3 em …" at bounding box center [999, 269] width 255 height 503
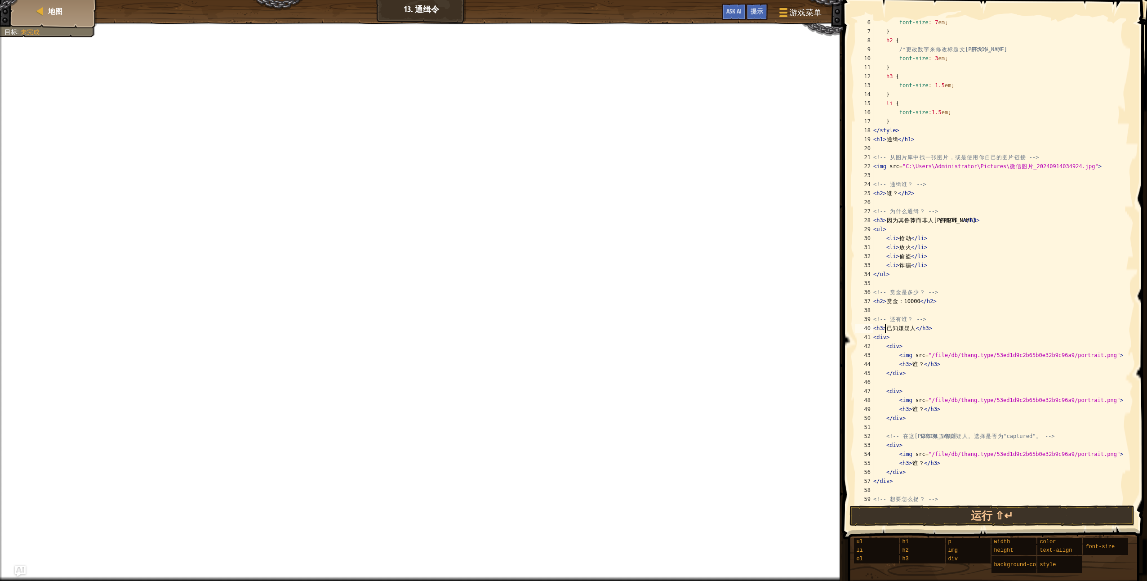
click at [559, 327] on div "font-size : 7 em ; } h2 { /* 更 改 数 字 来 修 改 标 题 文 本 的 大 小 。 */ font-size : 3 em …" at bounding box center [999, 269] width 255 height 503
click at [559, 328] on div "font-size : 7 em ; } h2 { /* 更 改 数 字 来 修 改 标 题 文 本 的 大 小 。 */ font-size : 3 em …" at bounding box center [999, 269] width 255 height 503
drag, startPoint x: 926, startPoint y: 355, endPoint x: 1084, endPoint y: 357, distance: 157.3
click at [559, 357] on div "font-size : 7 em ; } h2 { /* 更 改 数 字 来 修 改 标 题 文 本 的 大 小 。 */ font-size : 3 em …" at bounding box center [999, 269] width 255 height 503
drag, startPoint x: 1077, startPoint y: 167, endPoint x: 904, endPoint y: 169, distance: 172.6
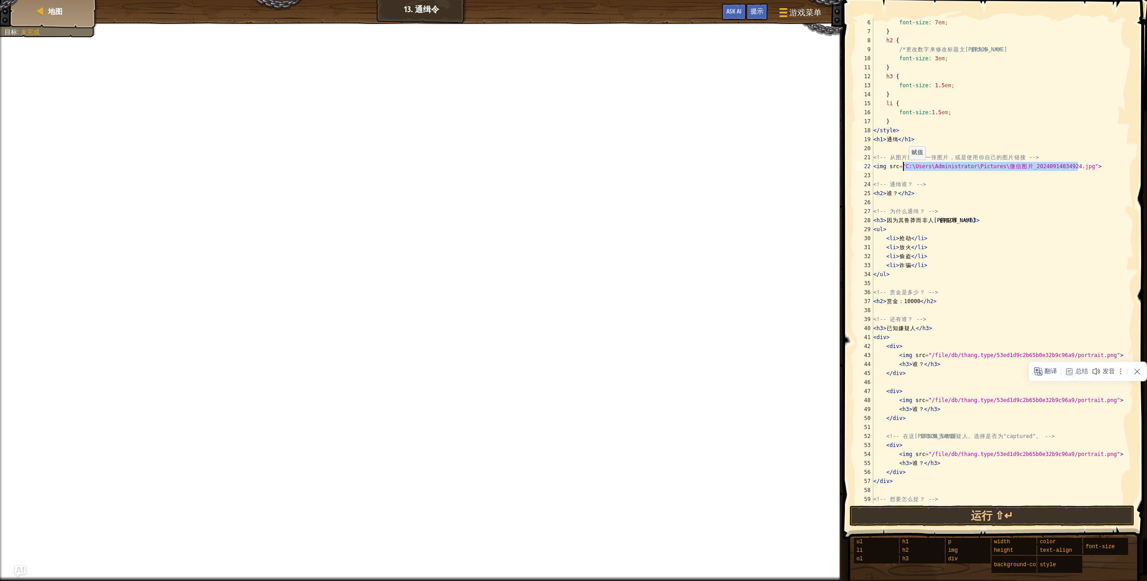
click at [559, 169] on div "font-size : 7 em ; } h2 { /* 更 改 数 字 来 修 改 标 题 文 本 的 大 小 。 */ font-size : 3 em …" at bounding box center [999, 269] width 255 height 503
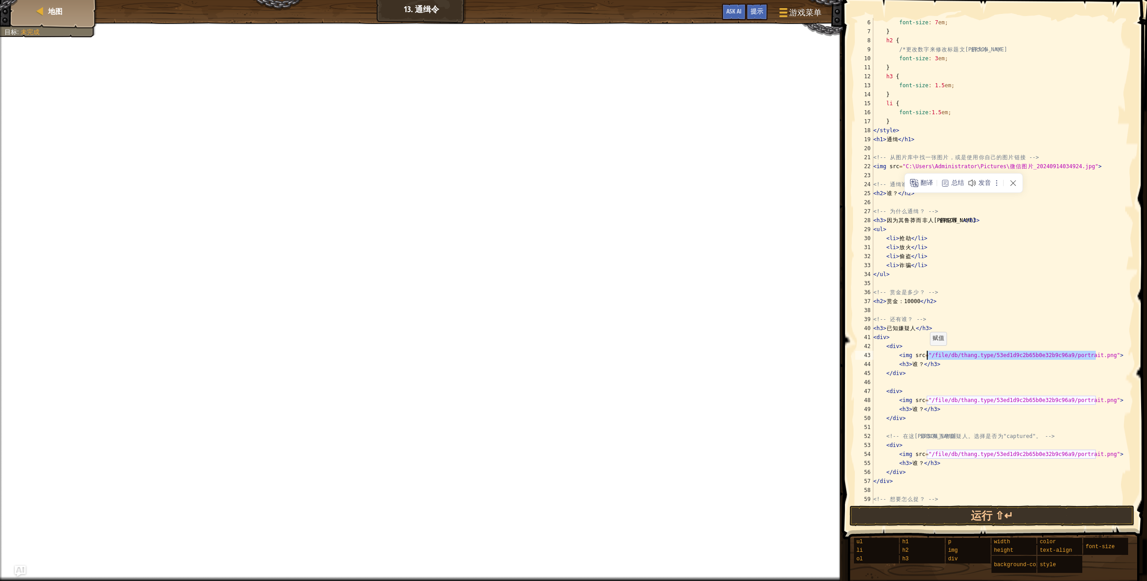
drag, startPoint x: 1095, startPoint y: 355, endPoint x: 925, endPoint y: 354, distance: 169.5
click at [559, 354] on div "font-size : 7 em ; } h2 { /* 更 改 数 字 来 修 改 标 题 文 本 的 大 小 。 */ font-size : 3 em …" at bounding box center [999, 269] width 255 height 503
paste textarea "C:\Users\Administrator\Pictures\[URL][DOMAIN_NAME]"
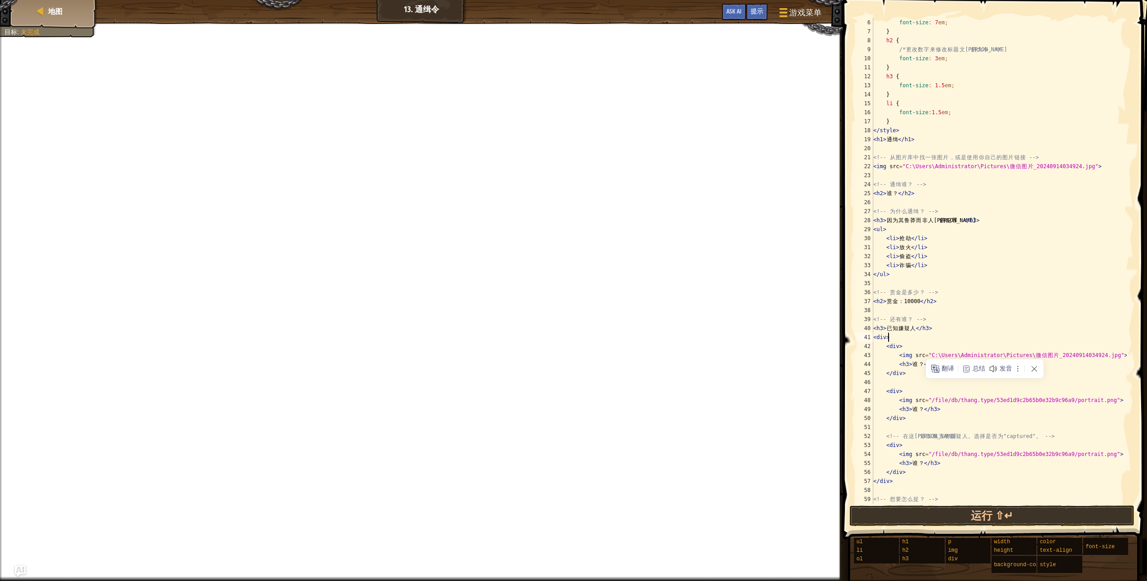
click at [559, 339] on div "font-size : 7 em ; } h2 { /* 更 改 数 字 来 修 改 标 题 文 本 的 大 小 。 */ font-size : 3 em …" at bounding box center [999, 269] width 255 height 503
drag, startPoint x: 927, startPoint y: 400, endPoint x: 1094, endPoint y: 402, distance: 167.7
click at [559, 402] on div "font-size : 7 em ; } h2 { /* 更 改 数 字 来 修 改 标 题 文 本 的 大 小 。 */ font-size : 3 em …" at bounding box center [999, 269] width 255 height 503
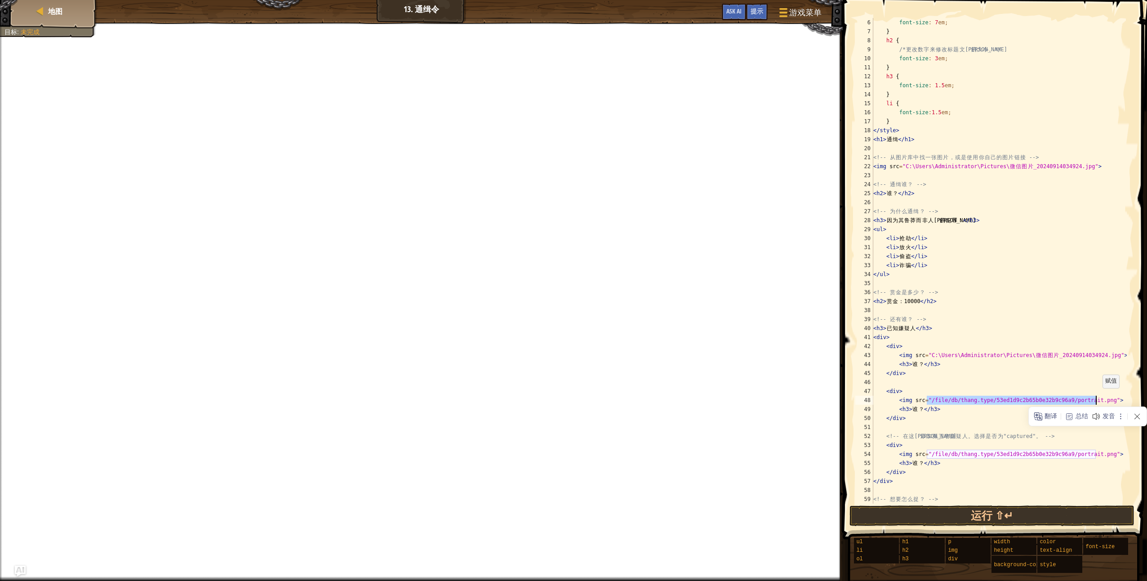
paste textarea "C:\Users\Administrator\Pictures\[URL][DOMAIN_NAME]"
type textarea "<img src="C:\Users\Administrator\Pictures\微信图片_20240914034924.jpg">"
click at [559, 383] on div "font-size : 7 em ; } h2 { /* 更 改 数 字 来 修 改 标 题 文 本 的 大 小 。 */ font-size : 3 em …" at bounding box center [999, 269] width 255 height 503
click at [559, 415] on div "font-size : 7 em ; } h2 { /* 更 改 数 字 来 修 改 标 题 文 本 的 大 小 。 */ font-size : 3 em …" at bounding box center [999, 269] width 255 height 503
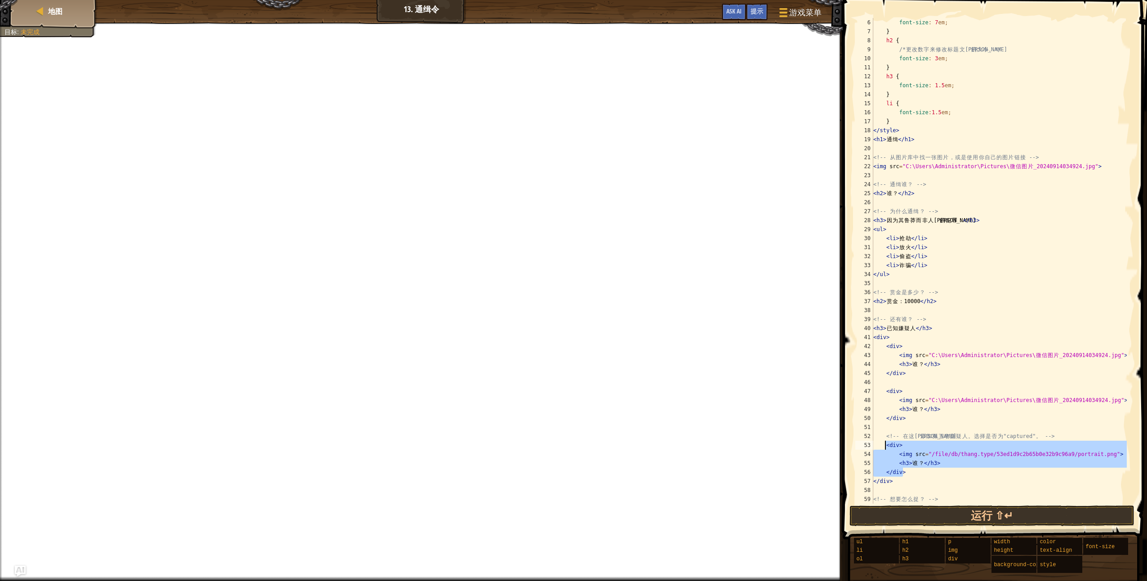
drag, startPoint x: 925, startPoint y: 474, endPoint x: 885, endPoint y: 442, distance: 50.8
click at [559, 415] on div "font-size : 7 em ; } h2 { /* 更 改 数 字 来 修 改 标 题 文 本 的 大 小 。 */ font-size : 3 em …" at bounding box center [999, 269] width 255 height 503
type textarea "<div> <img src="/file/db/thang.type/53ed1d9c2b65b0e32b9c96a9/portrait.png">"
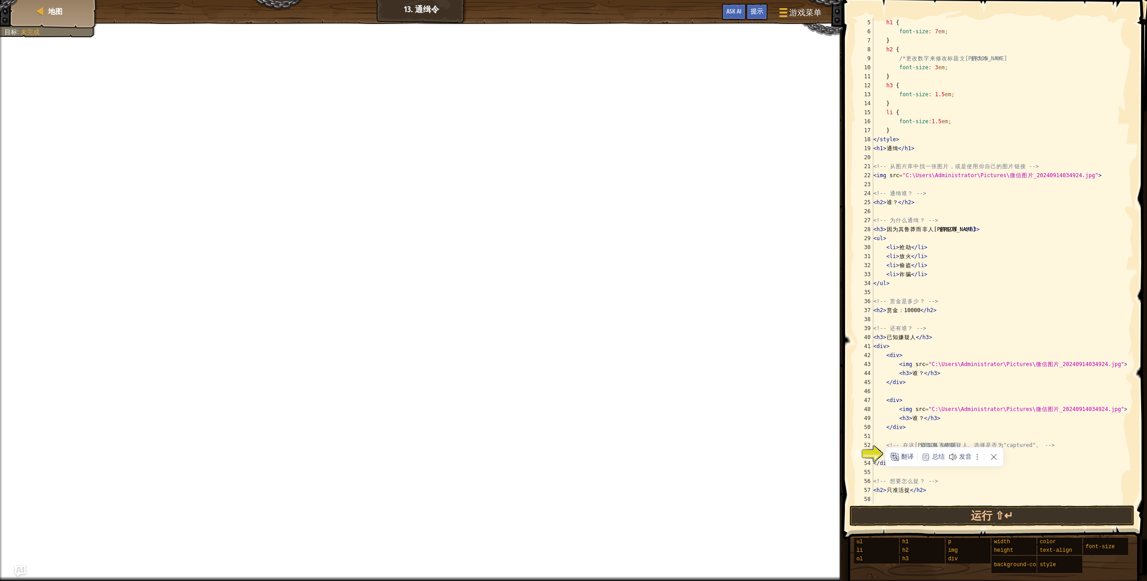
click at [559, 415] on div "h1 { font-size : 7 em ; } h2 { /* 更 改 数 字 来 修 改 标 题 文 本 的 大 小 。 */ font-size : …" at bounding box center [999, 269] width 255 height 503
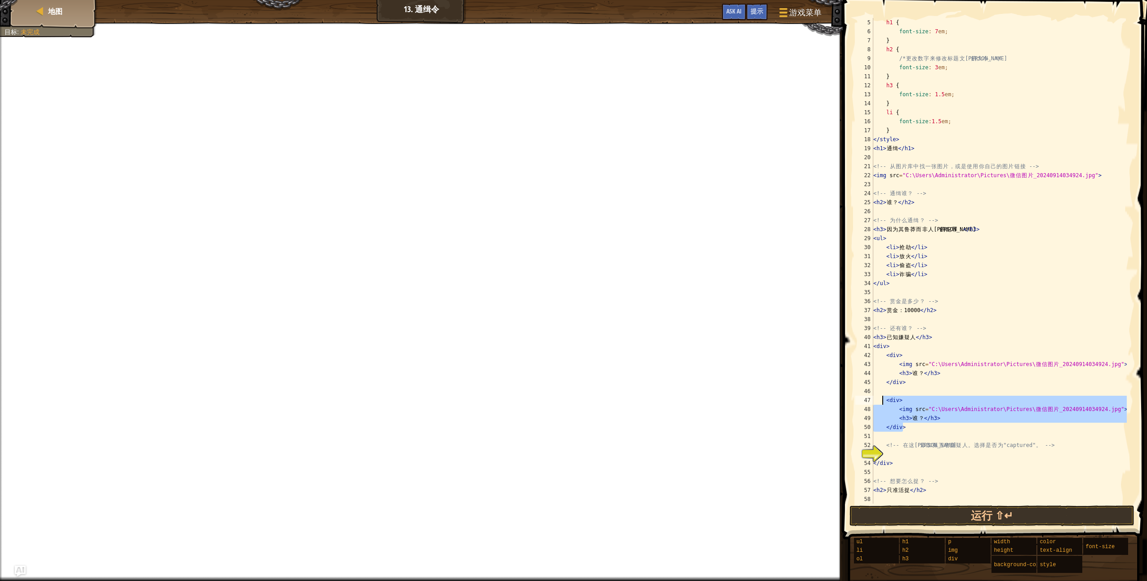
drag, startPoint x: 913, startPoint y: 430, endPoint x: 883, endPoint y: 402, distance: 40.7
click at [559, 402] on div "h1 { font-size : 7 em ; } h2 { /* 更 改 数 字 来 修 改 标 题 文 本 的 大 小 。 */ font-size : …" at bounding box center [999, 269] width 255 height 503
type textarea "<div> <img src="C:\Users\Administrator\Pictures\微信图片_20240914034924.jpg">"
click at [559, 415] on div "h1 { font-size : 7 em ; } h2 { /* 更 改 数 字 来 修 改 标 题 文 本 的 大 小 。 */ font-size : …" at bounding box center [999, 269] width 255 height 503
paste textarea "</div>"
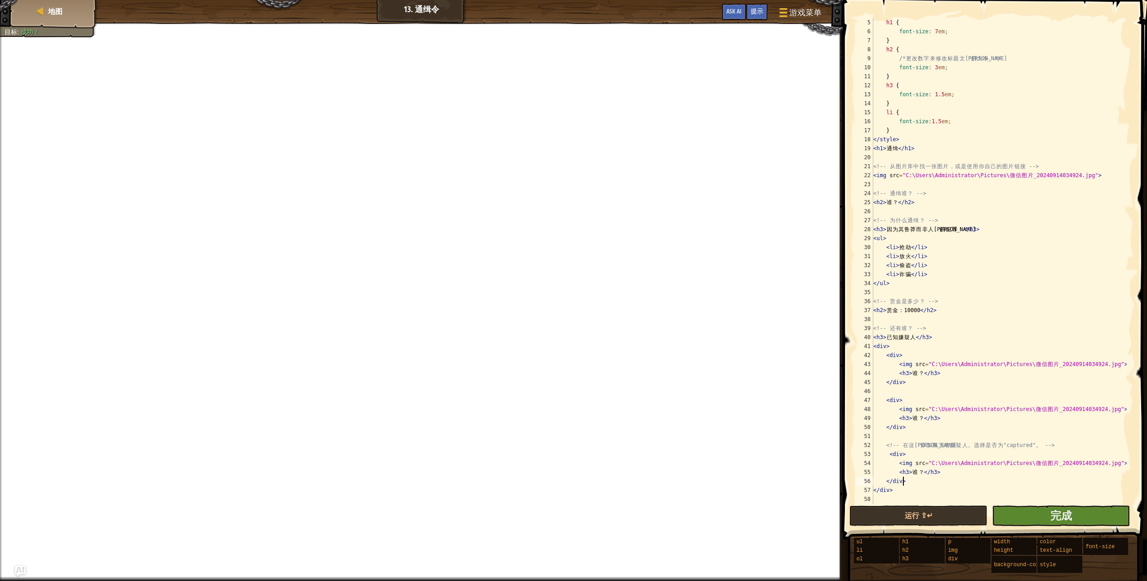
type textarea "</div>"
click at [559, 415] on button "完成" at bounding box center [1061, 515] width 138 height 21
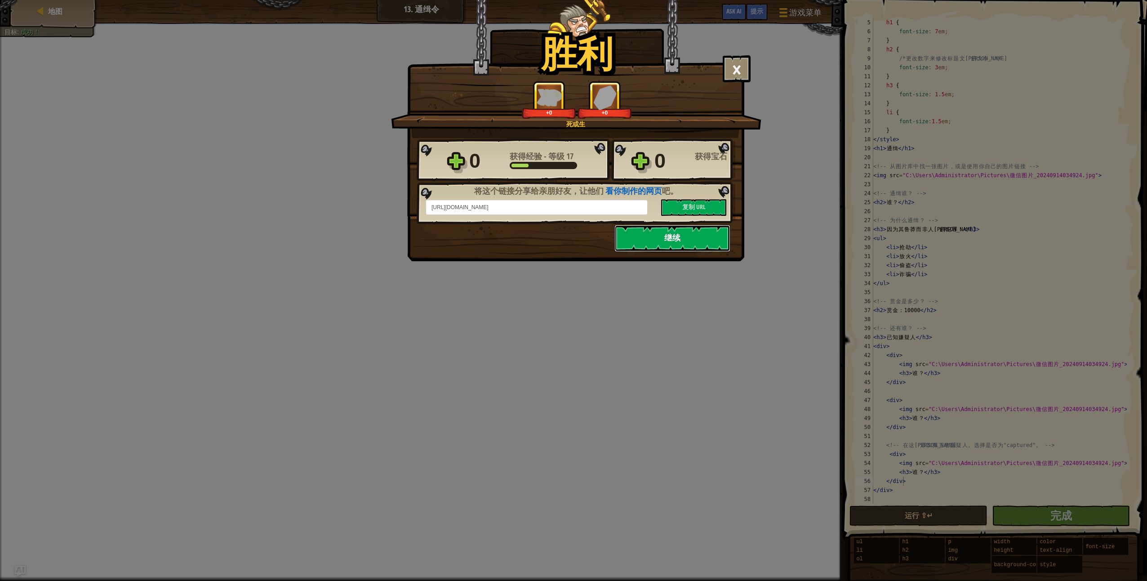
click at [559, 239] on button "继续" at bounding box center [672, 238] width 116 height 27
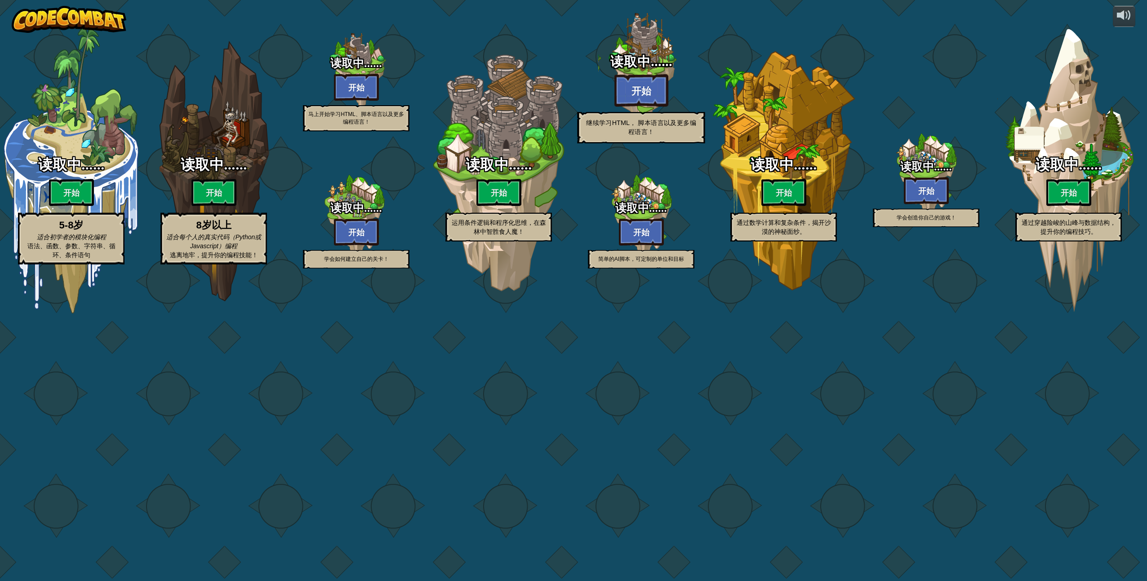
select select "zh-HANS"
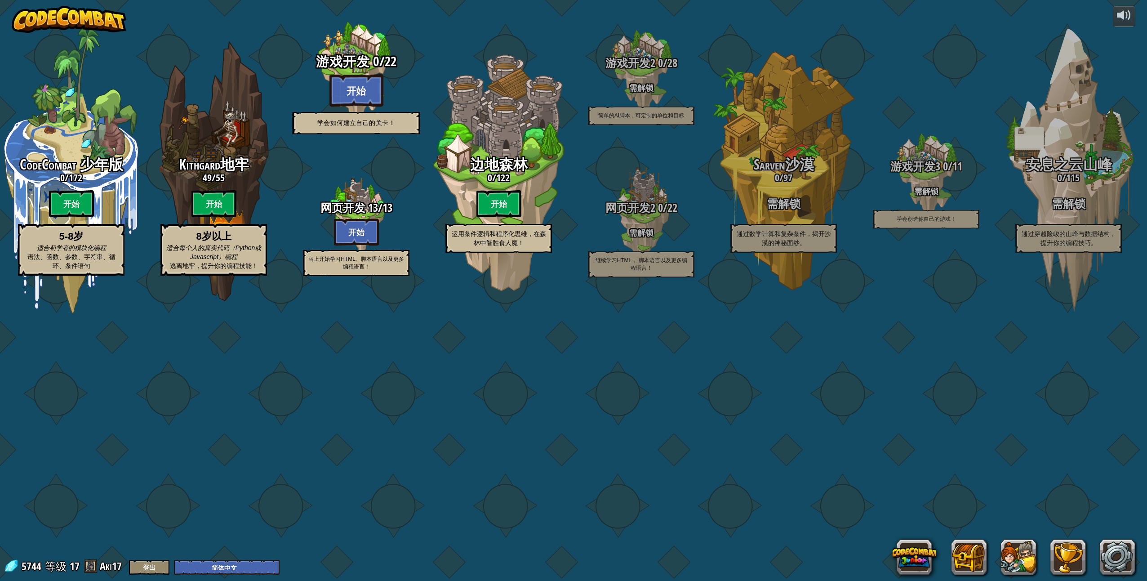
click at [357, 107] on btn "开始" at bounding box center [356, 90] width 54 height 32
select select "zh-HANS"
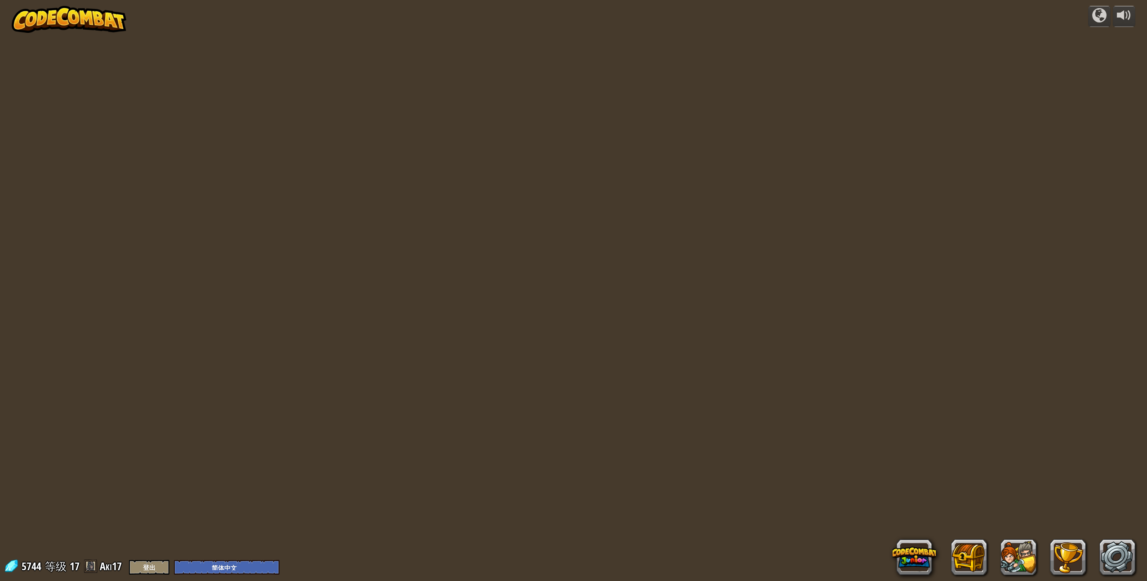
select select "zh-HANS"
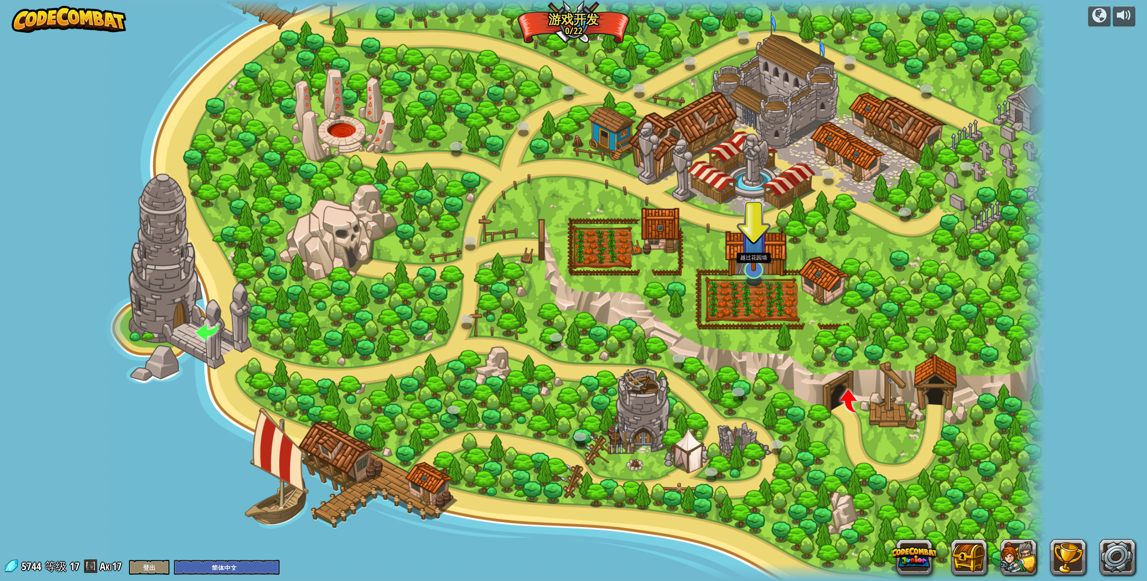
click at [559, 270] on img at bounding box center [753, 239] width 27 height 63
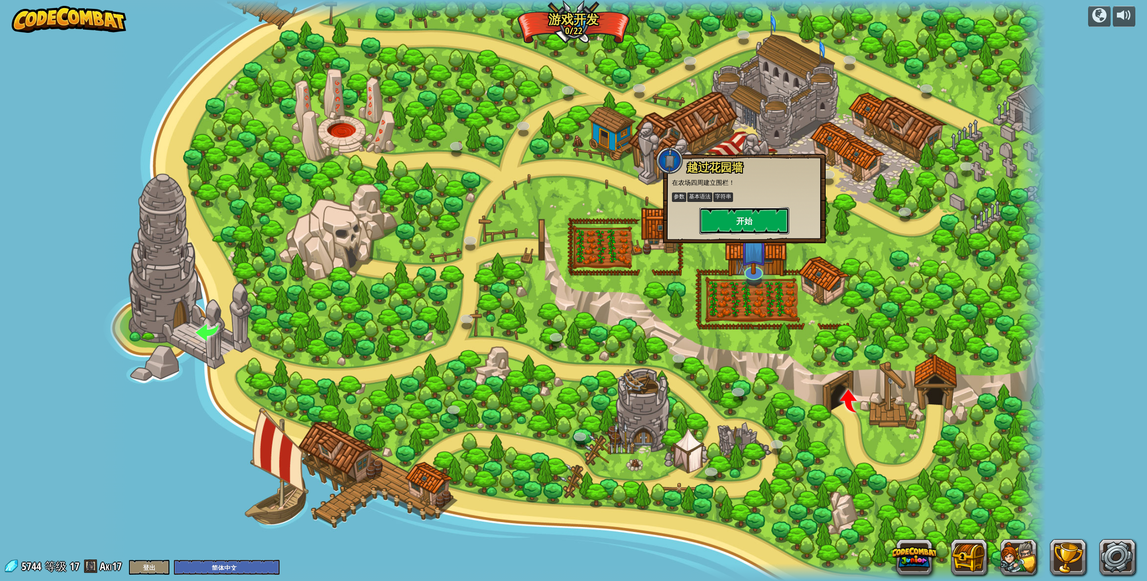
click at [559, 218] on button "开始" at bounding box center [744, 220] width 90 height 27
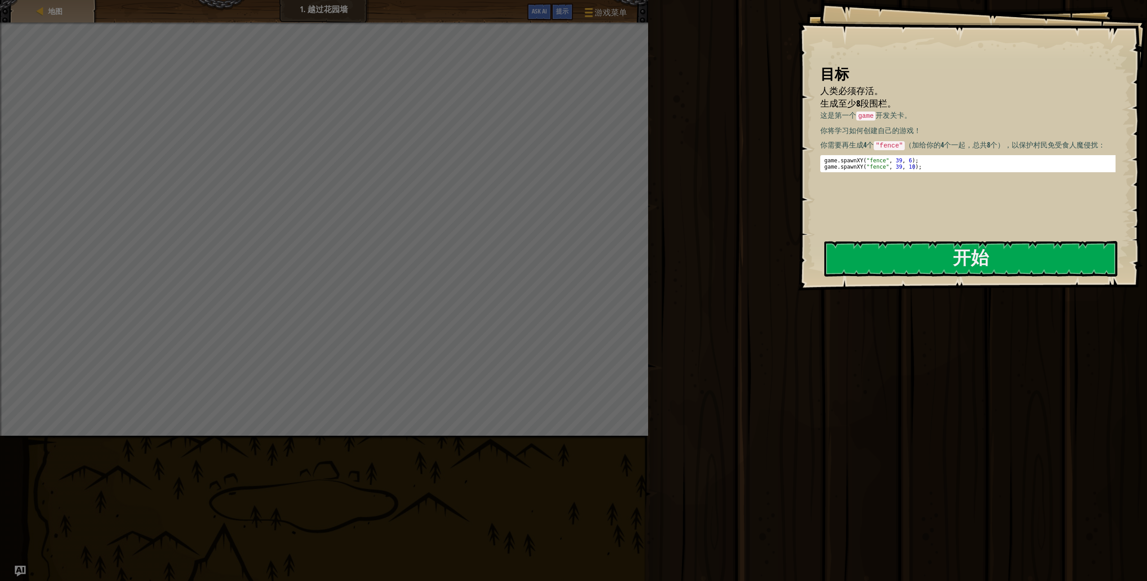
click at [559, 145] on p "你需要再生成4个 "fence" （加给你的4个一起，总共8个），以保护村民免受食人魔侵扰：" at bounding box center [971, 145] width 302 height 11
drag, startPoint x: 827, startPoint y: 144, endPoint x: 880, endPoint y: 142, distance: 52.2
click at [559, 142] on p "你需要再生成4个 "fence" （加给你的4个一起，总共8个），以保护村民免受食人魔侵扰：" at bounding box center [971, 145] width 302 height 11
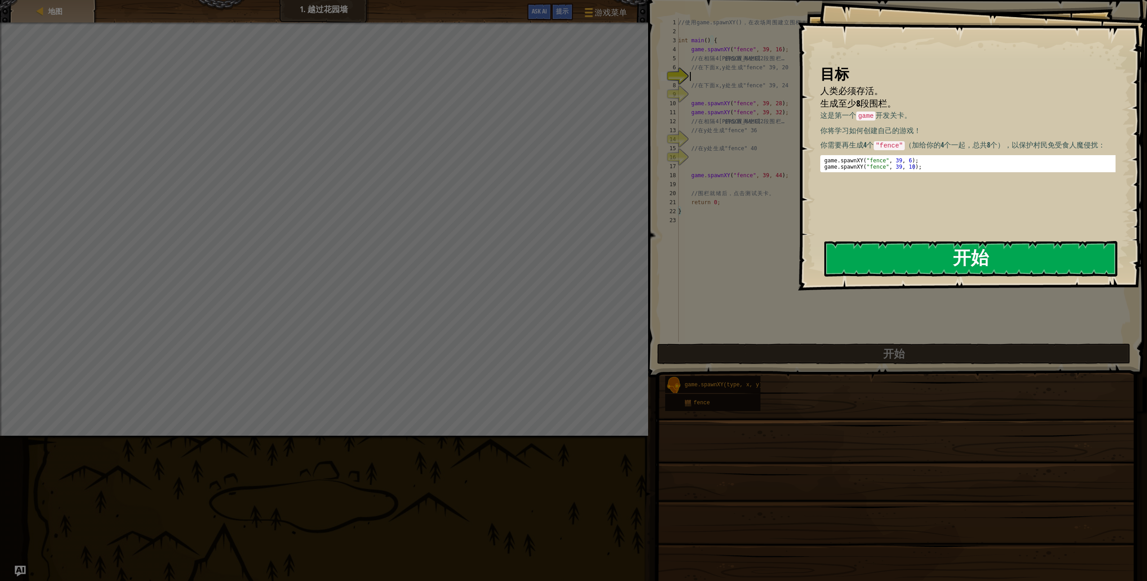
click at [559, 257] on button "开始" at bounding box center [970, 259] width 293 height 36
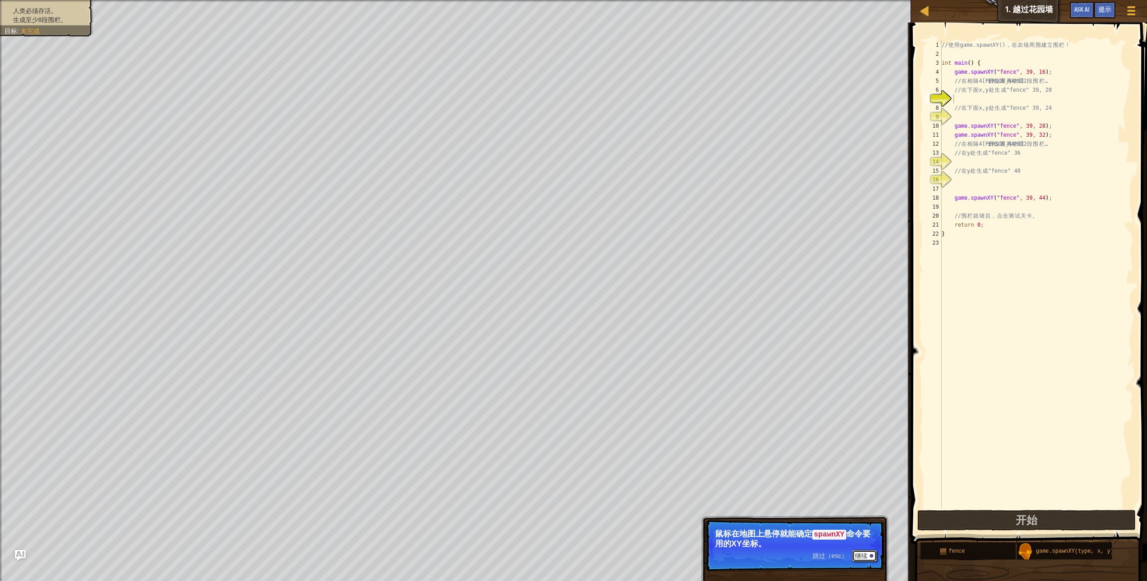
click at [559, 415] on button "继续" at bounding box center [864, 556] width 25 height 12
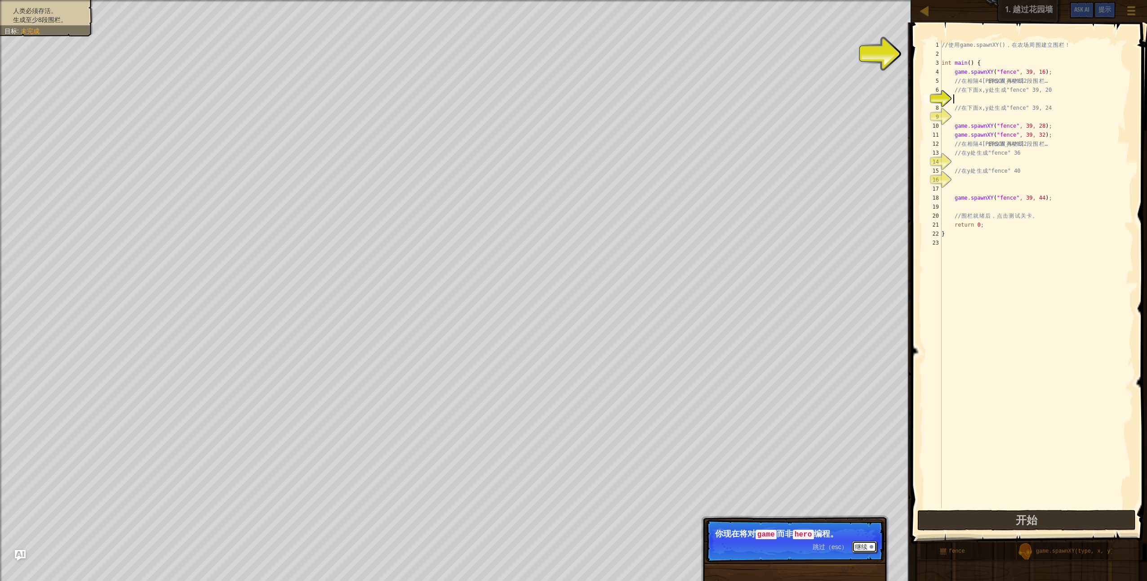
click at [559, 415] on button "继续" at bounding box center [864, 547] width 25 height 12
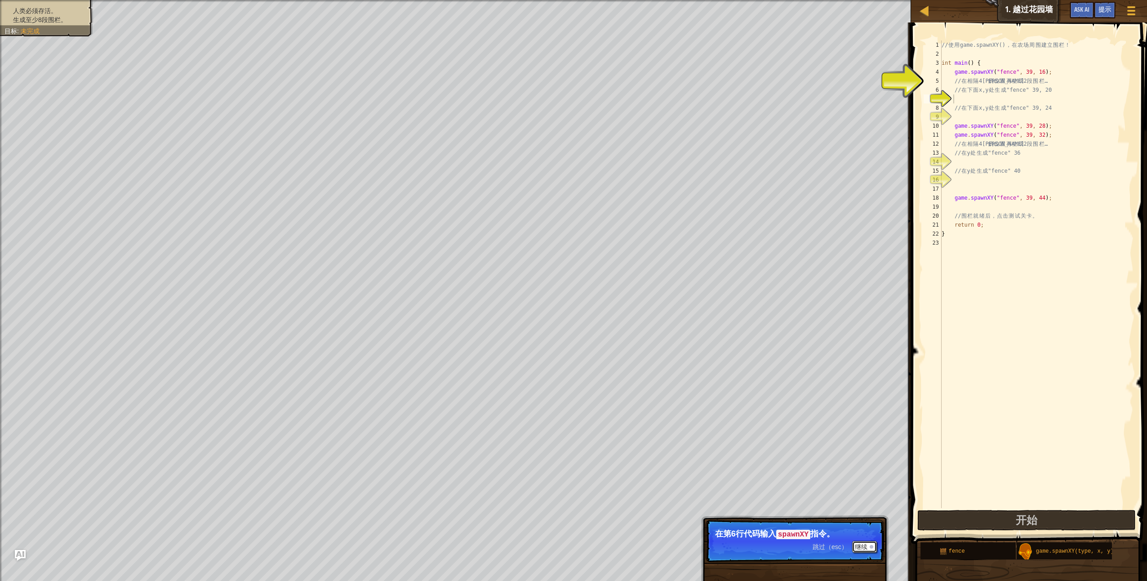
click at [559, 415] on button "继续" at bounding box center [864, 547] width 25 height 12
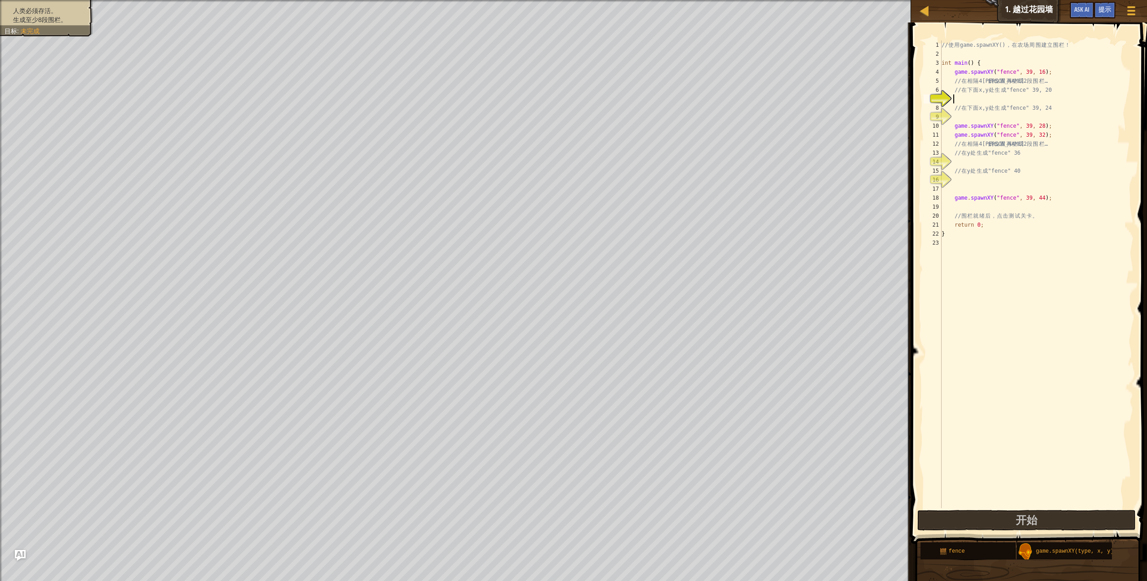
click at [559, 99] on div "// 使 用 game.spawnXY() ， 在 农 场 周 围 建 立 围 栏 ！ int main ( ) { game . spawnXY ( " f…" at bounding box center [1037, 282] width 194 height 485
click at [559, 125] on div "// 使 用 game.spawnXY() ， 在 农 场 周 围 建 立 围 栏 ！ int main ( ) { game . spawnXY ( " f…" at bounding box center [1037, 282] width 194 height 485
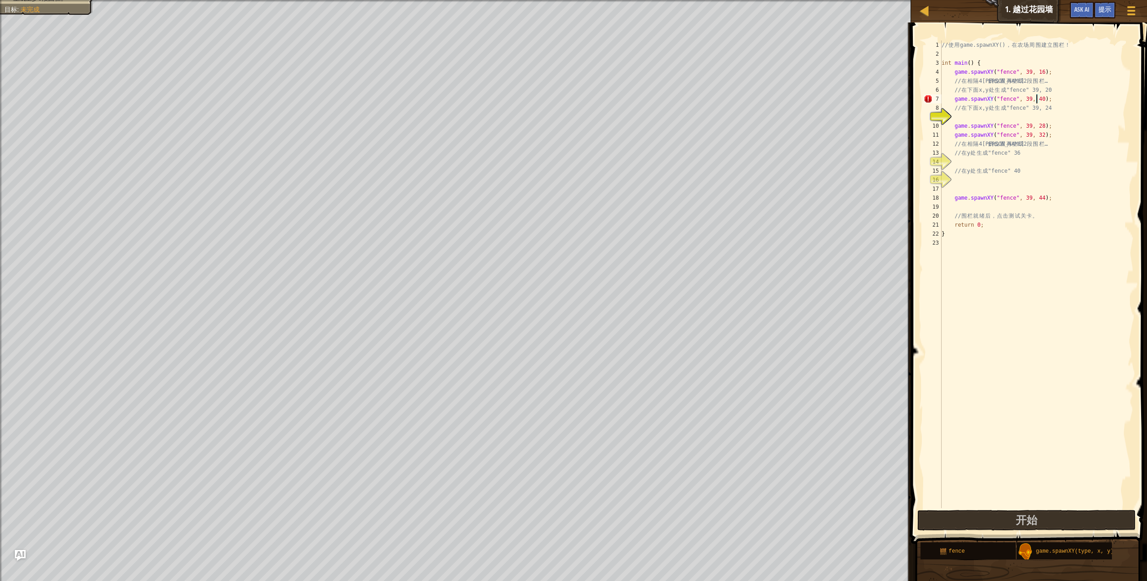
type textarea "game.spawnXY("fence", 39, 28);"
click at [559, 113] on div "// 使 用 game.spawnXY() ， 在 农 场 周 围 建 立 围 栏 ！ int main ( ) { game . spawnXY ( " f…" at bounding box center [1037, 282] width 194 height 485
drag, startPoint x: 1031, startPoint y: 99, endPoint x: 1036, endPoint y: 100, distance: 5.9
click at [559, 100] on div "// 使 用 game.spawnXY() ， 在 农 场 周 围 建 立 围 栏 ！ int main ( ) { game . spawnXY ( " f…" at bounding box center [1037, 282] width 194 height 485
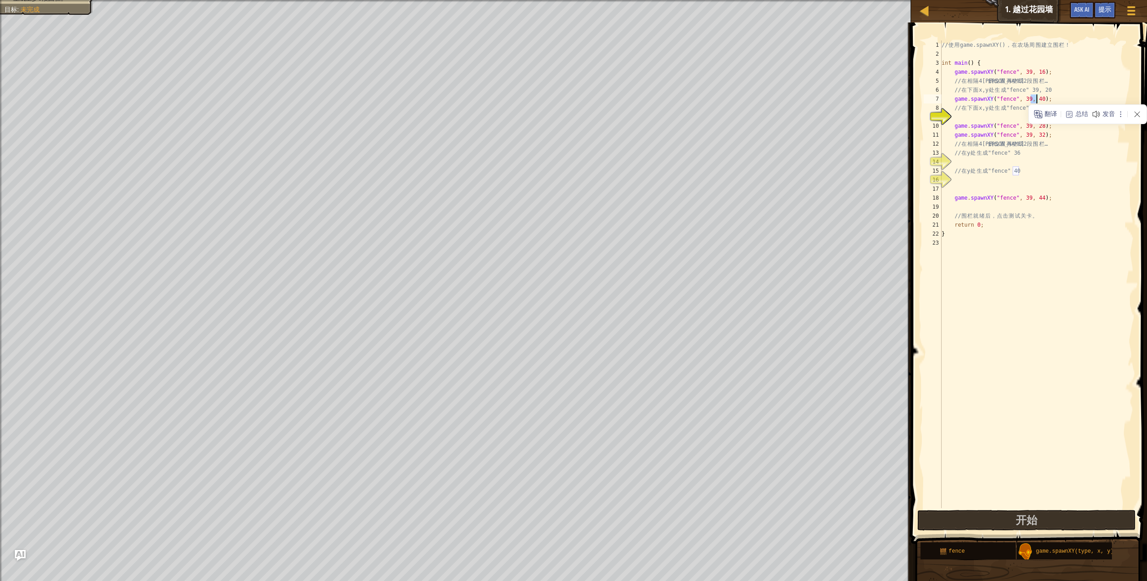
type textarea "game.spawnXY("fence", 39, 20);"
click at [559, 98] on div "// 使 用 game.spawnXY() ， 在 农 场 周 围 建 立 围 栏 ！ int main ( ) { game . spawnXY ( " f…" at bounding box center [1037, 282] width 194 height 485
click at [559, 113] on div "// 使 用 game.spawnXY() ， 在 农 场 周 围 建 立 围 栏 ！ int main ( ) { game . spawnXY ( " f…" at bounding box center [1037, 282] width 194 height 485
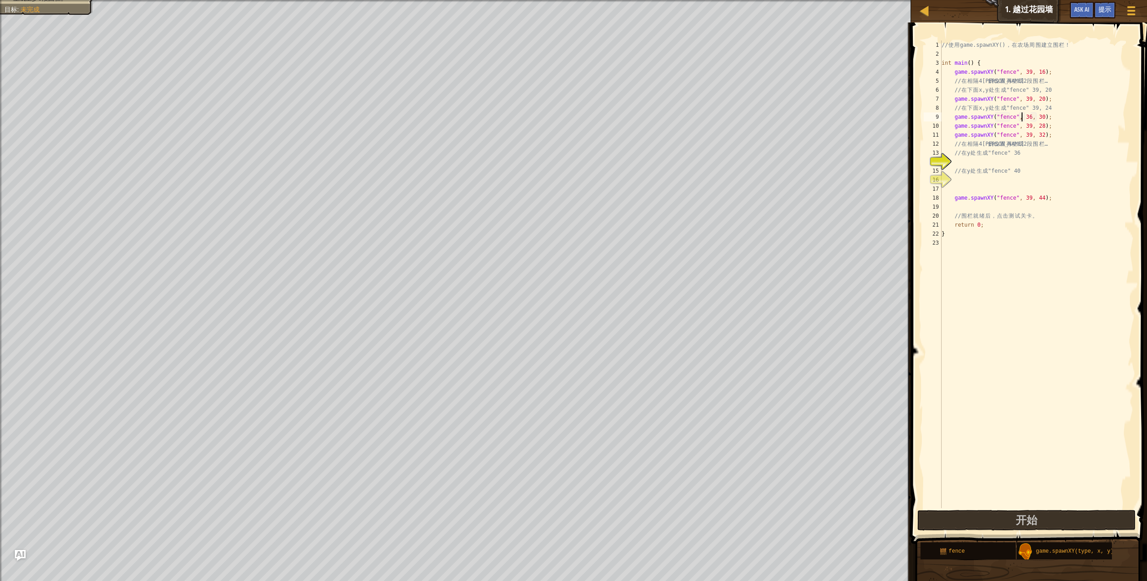
click at [559, 117] on div "// 使 用 game.spawnXY() ， 在 农 场 周 围 建 立 围 栏 ！ int main ( ) { game . spawnXY ( " f…" at bounding box center [1037, 282] width 194 height 485
click at [559, 139] on div "// 使 用 game.spawnXY() ， 在 农 场 周 围 建 立 围 栏 ！ int main ( ) { game . spawnXY ( " f…" at bounding box center [1037, 282] width 194 height 485
click at [559, 152] on div "// 使 用 game.spawnXY() ， 在 农 场 周 围 建 立 围 栏 ！ int main ( ) { game . spawnXY ( " f…" at bounding box center [1037, 282] width 194 height 485
type textarea "// 在y处生成"fence" 36"
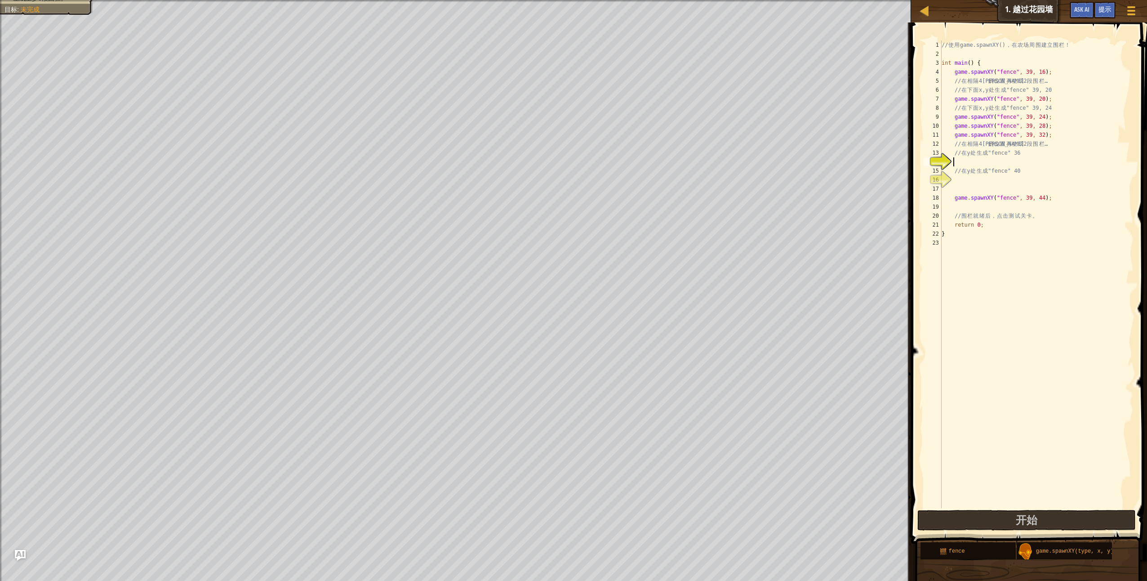
click at [559, 164] on div "// 使 用 game.spawnXY() ， 在 农 场 周 围 建 立 围 栏 ！ int main ( ) { game . spawnXY ( " f…" at bounding box center [1037, 282] width 194 height 485
drag, startPoint x: 1045, startPoint y: 119, endPoint x: 955, endPoint y: 120, distance: 90.4
click at [559, 120] on div "// 使 用 game.spawnXY() ， 在 农 场 周 围 建 立 围 栏 ！ int main ( ) { game . spawnXY ( " f…" at bounding box center [1037, 282] width 194 height 485
type textarea "game.spawnXY("fence", 39, 24);"
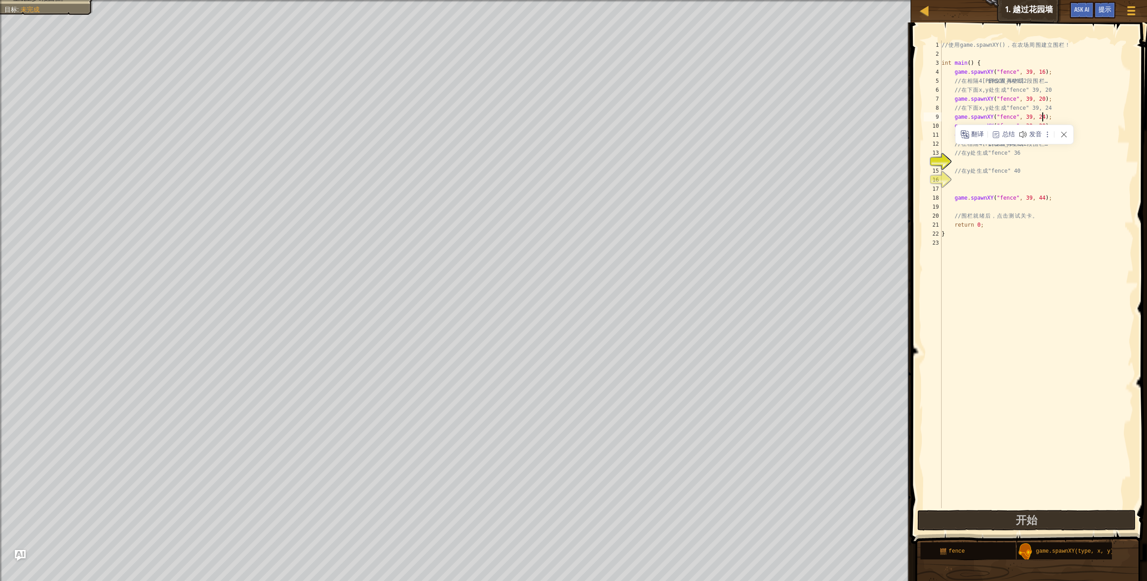
click at [559, 118] on div "// 使 用 game.spawnXY() ， 在 农 场 周 围 建 立 围 栏 ！ int main ( ) { game . spawnXY ( " f…" at bounding box center [1037, 282] width 194 height 485
drag, startPoint x: 1042, startPoint y: 117, endPoint x: 953, endPoint y: 118, distance: 89.0
click at [559, 118] on div "// 使 用 game.spawnXY() ， 在 农 场 周 围 建 立 围 栏 ！ int main ( ) { game . spawnXY ( " f…" at bounding box center [1037, 282] width 194 height 485
click at [559, 108] on div "// 使 用 game.spawnXY() ， 在 农 场 周 围 建 立 围 栏 ！ int main ( ) { game . spawnXY ( " f…" at bounding box center [1037, 282] width 194 height 485
type textarea "// 在下面x,y处生成"fence" 39, 24"
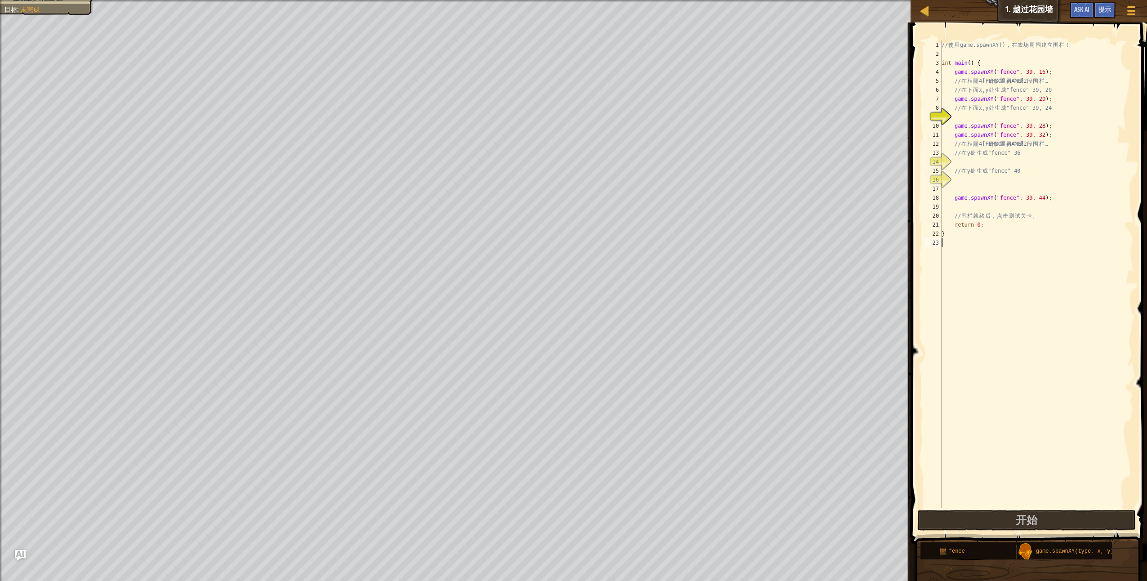
click at [559, 244] on div "// 使 用 game.spawnXY() ， 在 农 场 周 围 建 立 围 栏 ！ int main ( ) { game . spawnXY ( " f…" at bounding box center [1037, 282] width 194 height 485
click at [559, 119] on div "// 使 用 game.spawnXY() ， 在 农 场 周 围 建 立 围 栏 ！ int main ( ) { game . spawnXY ( " f…" at bounding box center [1037, 282] width 194 height 485
paste textarea "game.spawnXY("fence", 39, 24);"
type textarea "game.spawnXY("fence", 39, 24);"
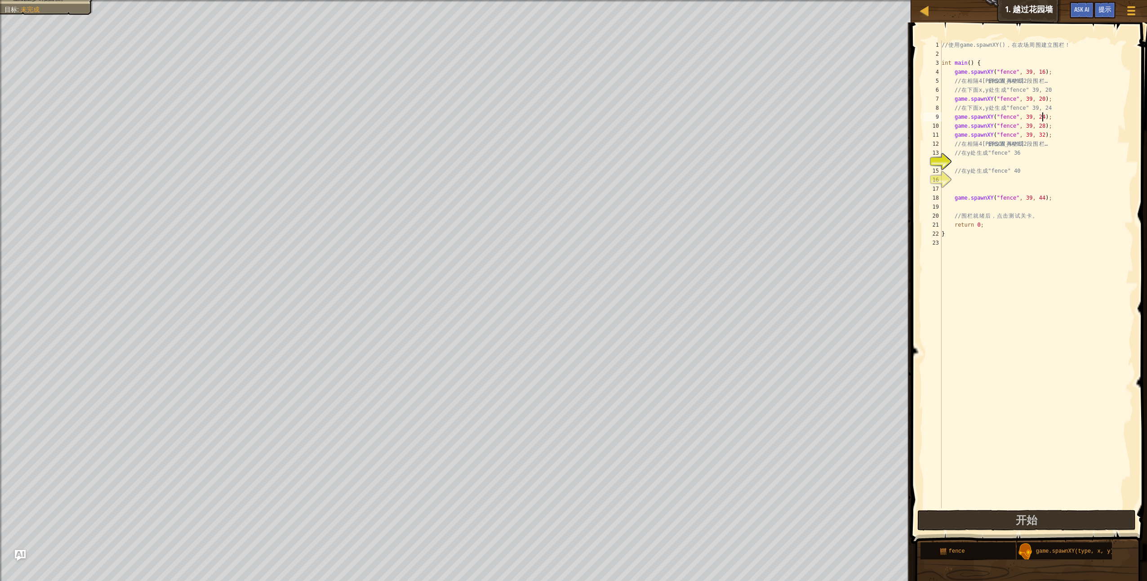
click at [559, 246] on div "// 使 用 game.spawnXY() ， 在 农 场 周 围 建 立 围 栏 ！ int main ( ) { game . spawnXY ( " f…" at bounding box center [1037, 282] width 194 height 485
drag, startPoint x: 963, startPoint y: 145, endPoint x: 1051, endPoint y: 146, distance: 88.1
click at [559, 146] on div "// 使 用 game.spawnXY() ， 在 农 场 周 围 建 立 围 栏 ！ int main ( ) { game . spawnXY ( " f…" at bounding box center [1037, 282] width 194 height 485
type textarea "// 在相隔4米的位置再生成2段围栏…"
click at [559, 158] on div "// 使 用 game.spawnXY() ， 在 农 场 周 围 建 立 围 栏 ！ int main ( ) { game . spawnXY ( " f…" at bounding box center [1037, 282] width 194 height 485
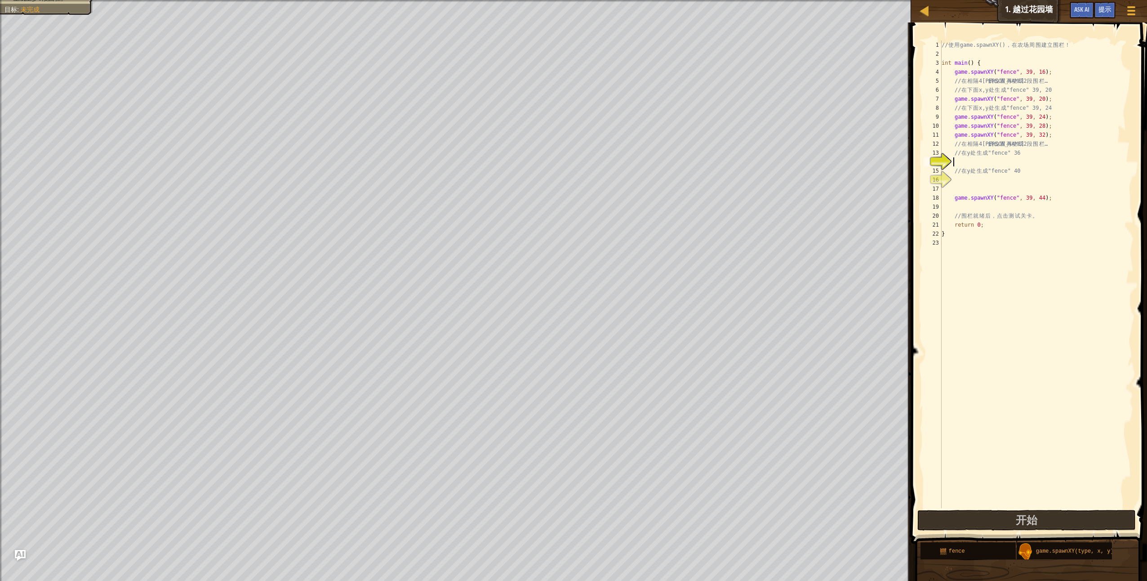
click at [559, 160] on div "// 使 用 game.spawnXY() ， 在 农 场 周 围 建 立 围 栏 ！ int main ( ) { game . spawnXY ( " f…" at bounding box center [1037, 282] width 194 height 485
paste textarea "game.spawnXY("fence", 39, 24);"
click at [559, 161] on div "// 使 用 game.spawnXY() ， 在 农 场 周 围 建 立 围 栏 ！ int main ( ) { game . spawnXY ( " f…" at bounding box center [1037, 282] width 194 height 485
click at [559, 161] on div "// 使 用 game.spawnXY() ， 在 农 场 周 围 建 立 围 栏 ！ int main ( ) { game . spawnXY ( " f…" at bounding box center [1037, 273] width 194 height 467
click at [559, 161] on div "// 使 用 game.spawnXY() ， 在 农 场 周 围 建 立 围 栏 ！ int main ( ) { game . spawnXY ( " f…" at bounding box center [1037, 282] width 194 height 485
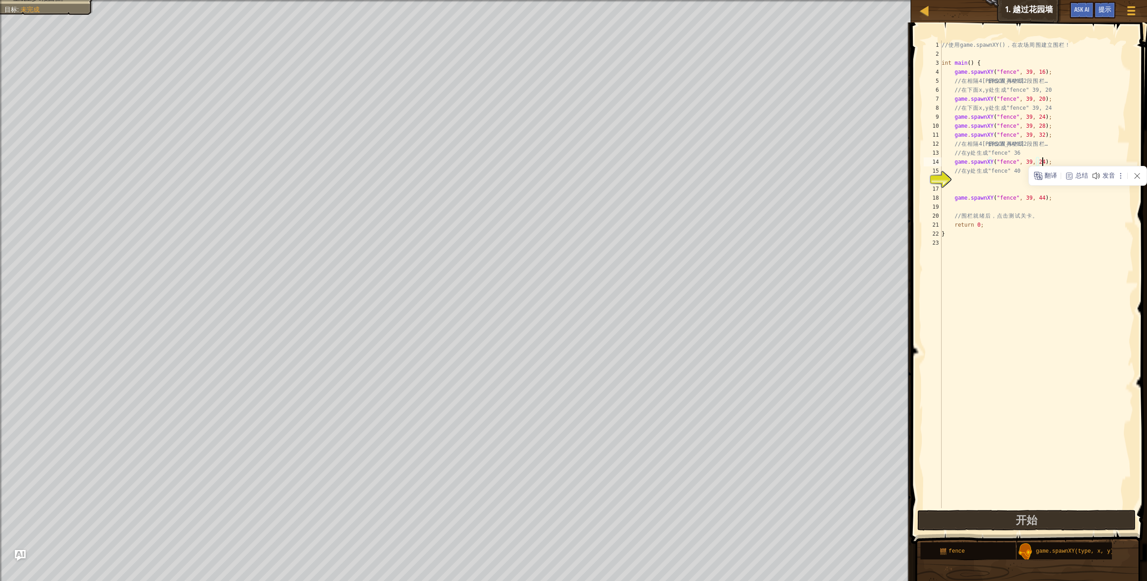
click at [559, 160] on div "// 使 用 game.spawnXY() ， 在 农 场 周 围 建 立 围 栏 ！ int main ( ) { game . spawnXY ( " f…" at bounding box center [1037, 282] width 194 height 485
click at [559, 162] on div "// 使 用 game.spawnXY() ， 在 农 场 周 围 建 立 围 栏 ！ int main ( ) { game . spawnXY ( " f…" at bounding box center [1037, 282] width 194 height 485
type textarea "game.spawnXY("fence", 39, 36);"
click at [559, 179] on div "// 使 用 game.spawnXY() ， 在 农 场 周 围 建 立 围 栏 ！ int main ( ) { game . spawnXY ( " f…" at bounding box center [1037, 282] width 194 height 485
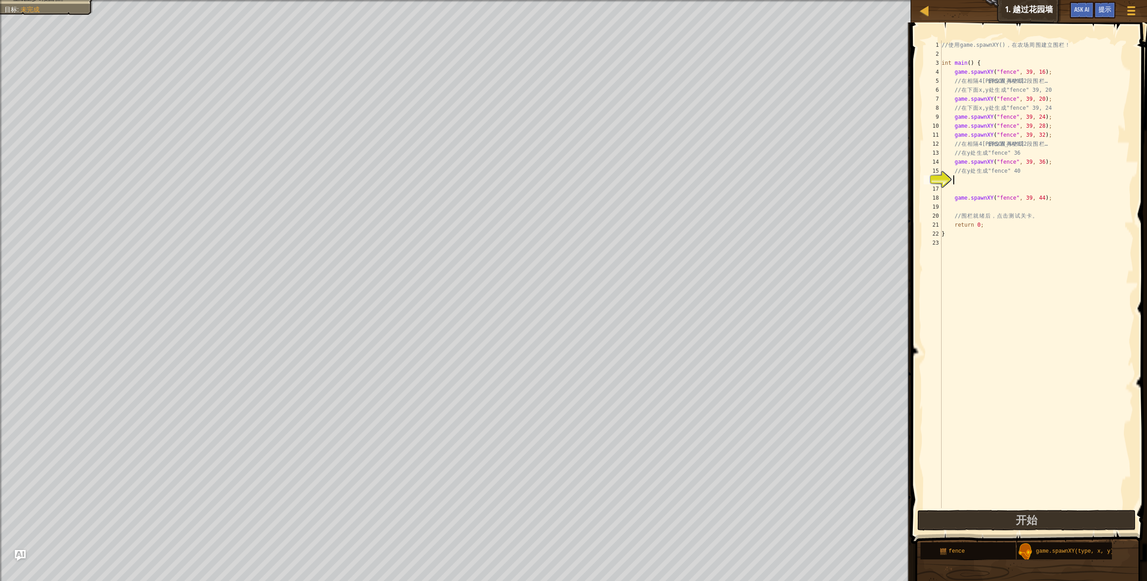
scroll to position [4, 0]
paste textarea "game.spawnXY("fence", 39, 24);"
click at [559, 182] on div "// 使 用 game.spawnXY() ， 在 农 场 周 围 建 立 围 栏 ！ int main ( ) { game . spawnXY ( " f…" at bounding box center [1037, 282] width 194 height 485
type textarea "game.spawnXY("fence", 39, 40);"
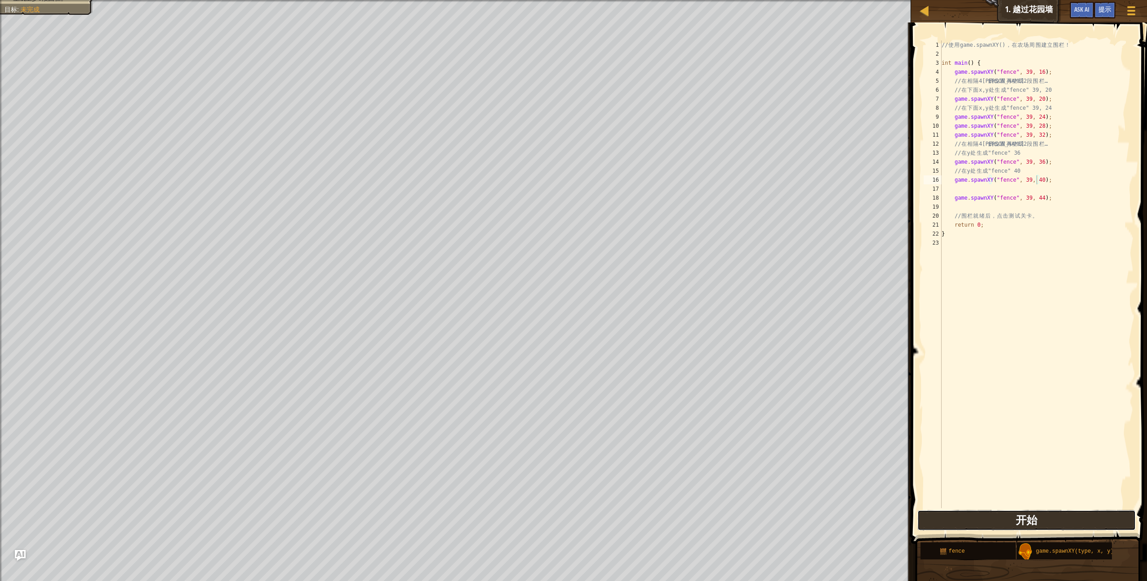
click at [559, 415] on button "开始" at bounding box center [1026, 520] width 218 height 21
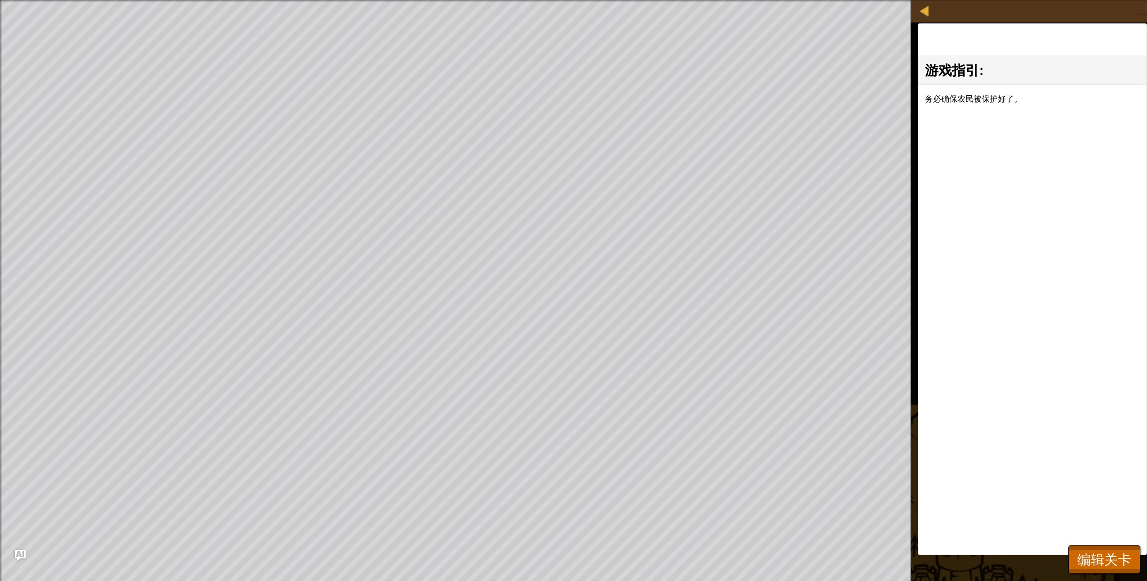
click at [559, 308] on div "游戏指引 : 务必确保农民被保护好了。" at bounding box center [1032, 288] width 229 height 531
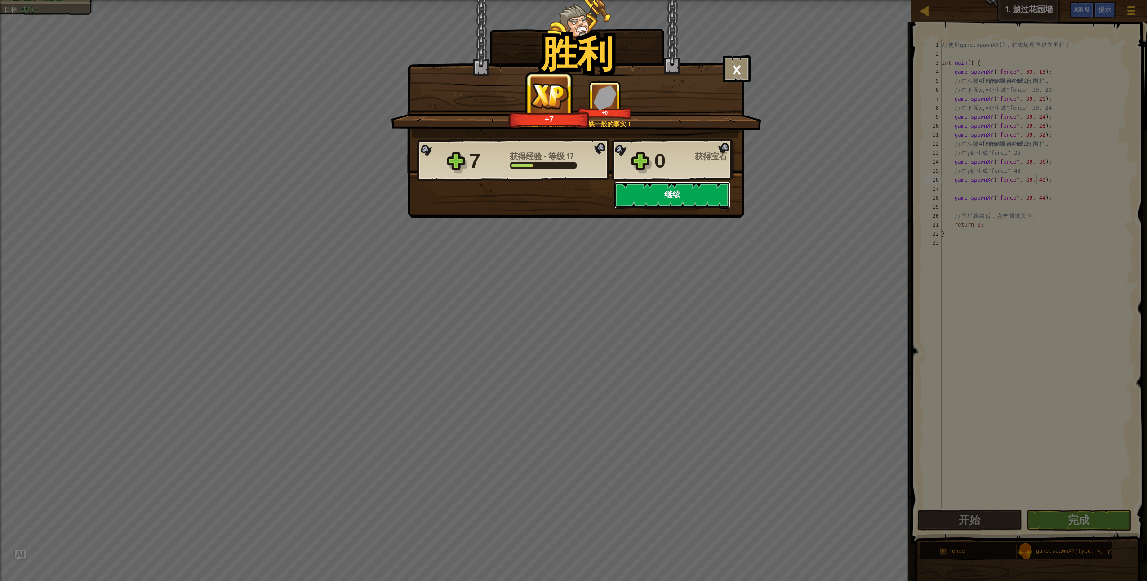
click at [559, 198] on button "继续" at bounding box center [672, 195] width 116 height 27
select select "zh-HANS"
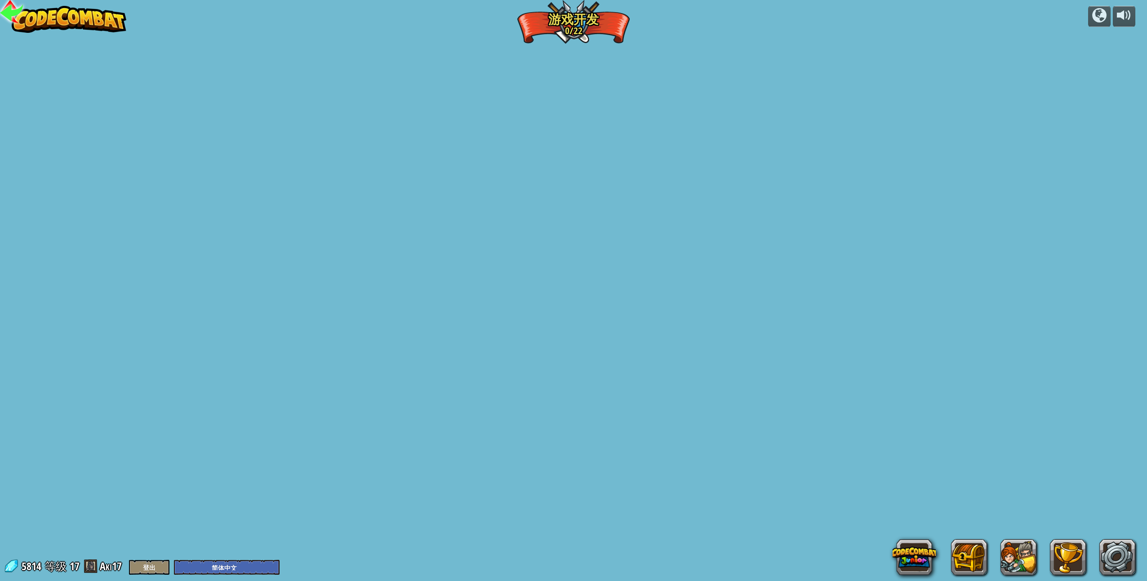
select select "zh-HANS"
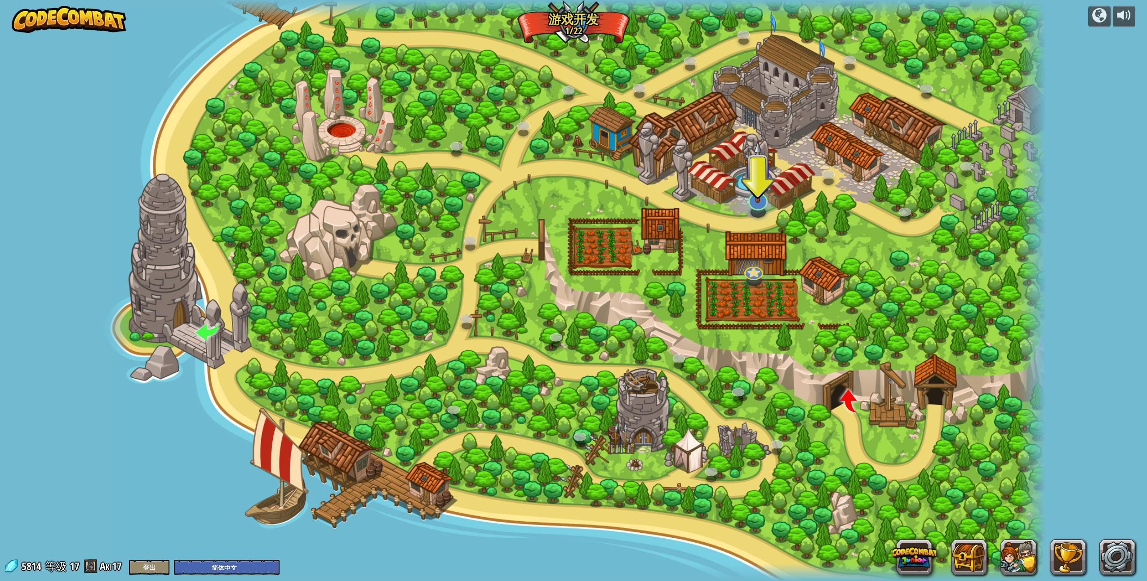
click at [559, 209] on div "碾碎它 (需解锁) 掌握点击战斗的艺术。 斩首鼠标 (需解锁) 点击作战。 参数 基本语法 字符串 越狱 (需解锁) 如果只需要打败部分敌人呢？ 参数 基本语…" at bounding box center [573, 290] width 945 height 581
click at [559, 200] on img at bounding box center [757, 171] width 27 height 63
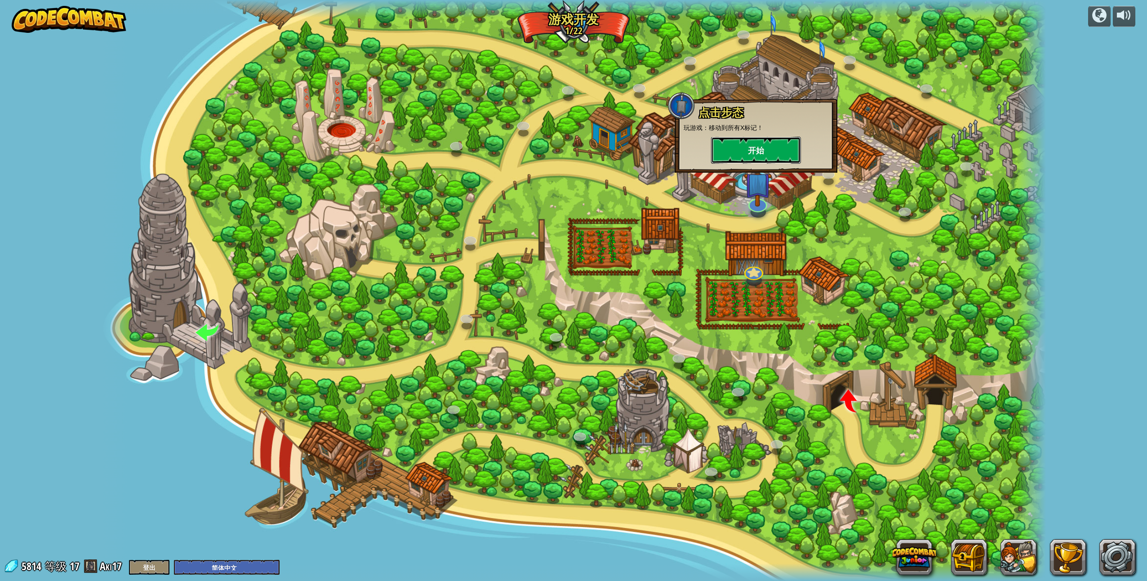
click at [559, 160] on button "开始" at bounding box center [756, 150] width 90 height 27
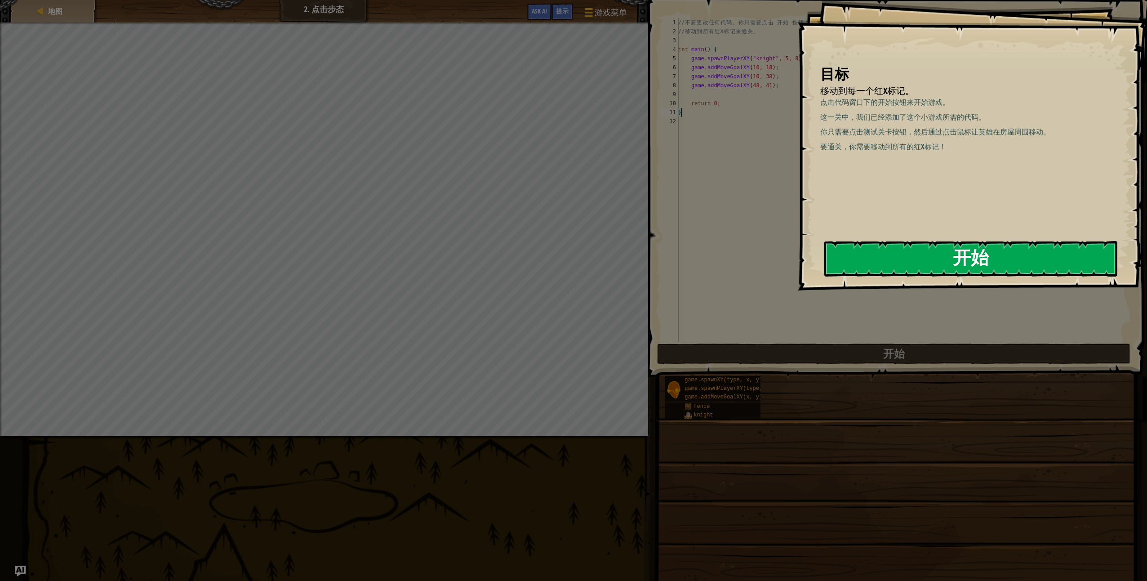
click at [559, 251] on button "开始" at bounding box center [970, 259] width 293 height 36
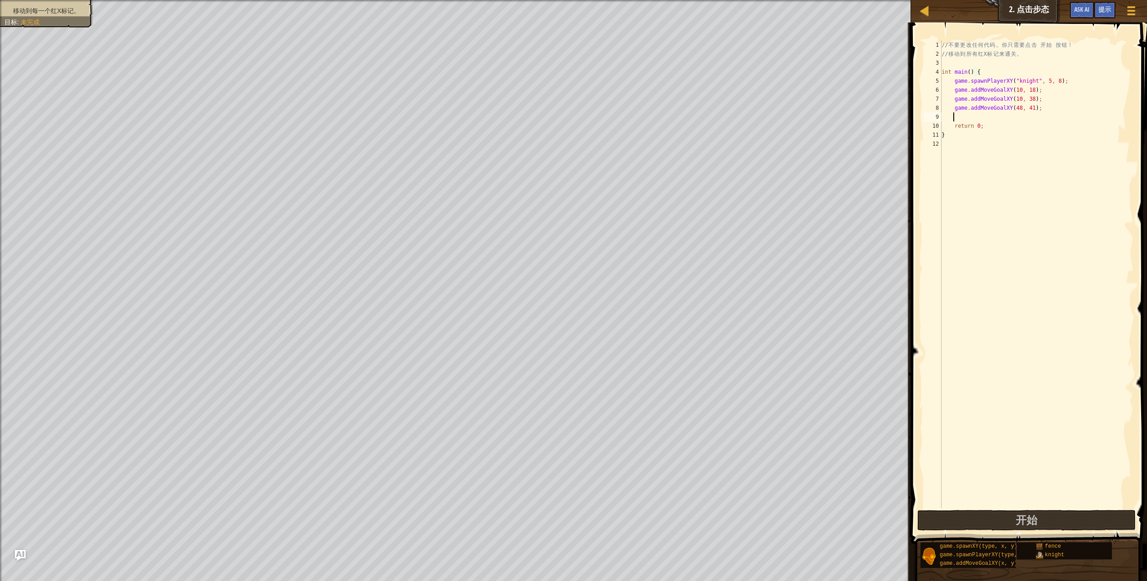
click at [559, 121] on div "// 不 要 更 改 任 何 代 码 。 你 只 需 要 点 击 开 始 按 钮 ！ // 移 动 到 所 有 红 X 标 记 来 通 关 。 int mai…" at bounding box center [1037, 282] width 194 height 485
click at [559, 89] on div "// 不 要 更 改 任 何 代 码 。 你 只 需 要 点 击 开 始 按 钮 ！ // 移 动 到 所 有 红 X 标 记 来 通 关 。 int mai…" at bounding box center [1037, 282] width 194 height 485
type textarea "game.addMoveGoalXY(10, 18);"
click at [559, 89] on div "// 不 要 更 改 任 何 代 码 。 你 只 需 要 点 击 开 始 按 钮 ！ // 移 动 到 所 有 红 X 标 记 来 通 关 。 int mai…" at bounding box center [1037, 282] width 194 height 485
click at [559, 415] on button "开始" at bounding box center [1026, 520] width 218 height 21
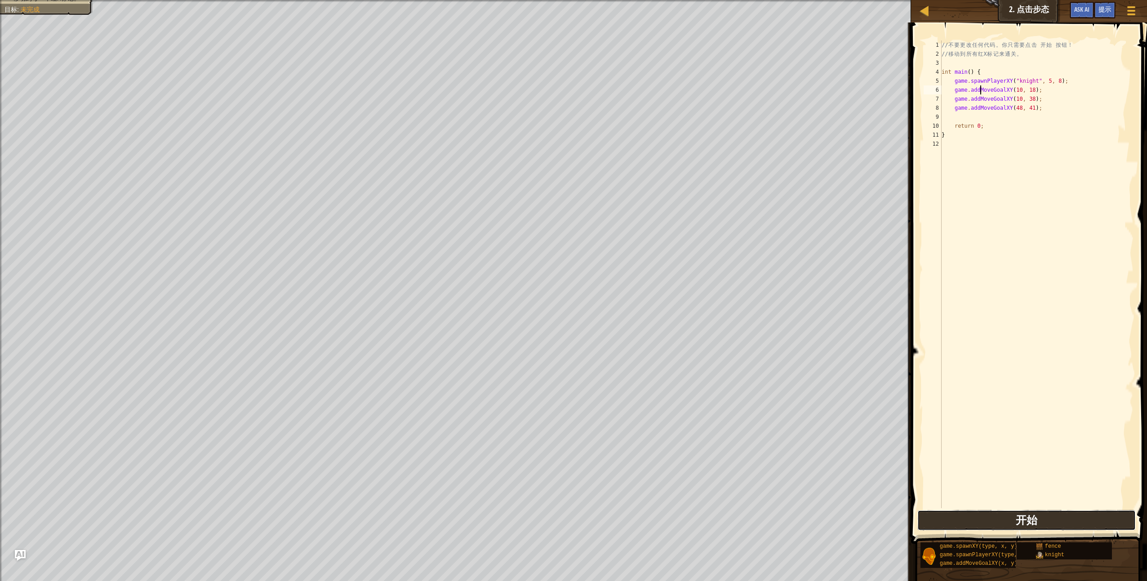
click at [559, 415] on button "开始" at bounding box center [1026, 520] width 218 height 21
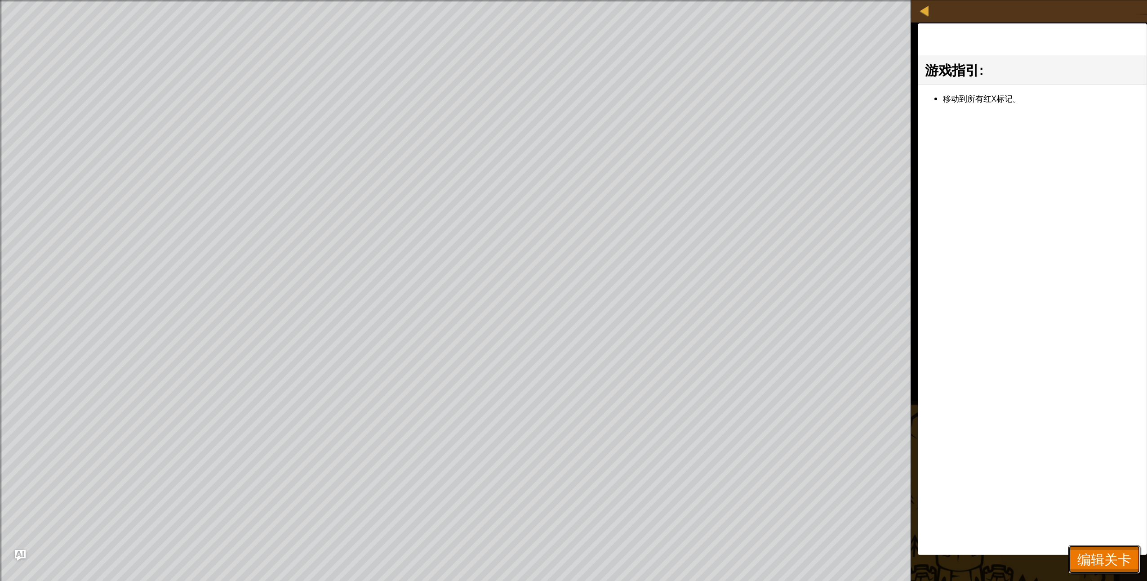
click at [559, 415] on span "编辑关卡" at bounding box center [1104, 559] width 54 height 18
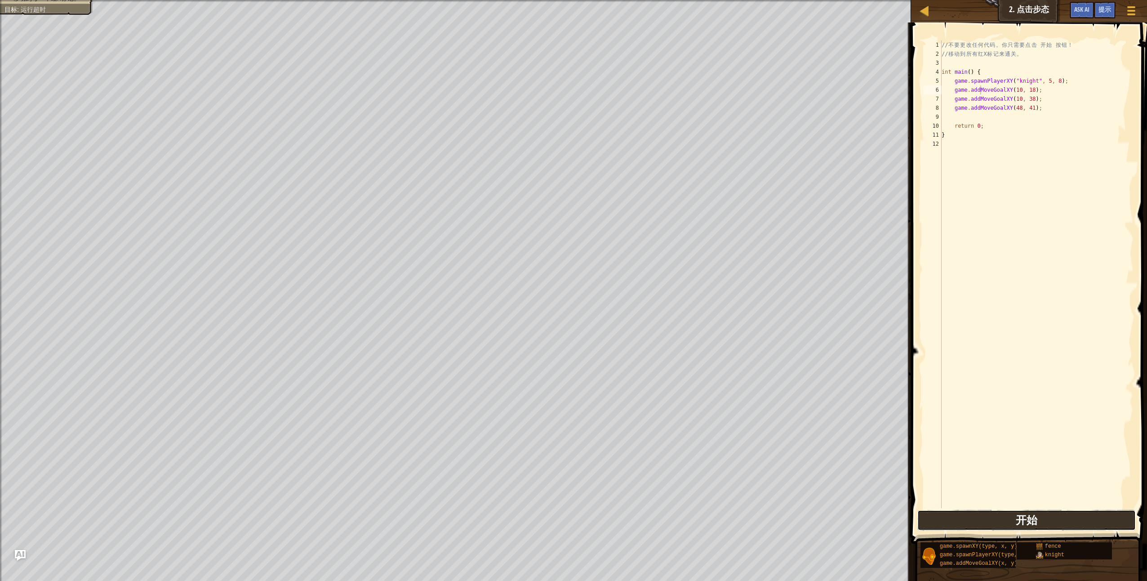
click at [559, 415] on button "开始" at bounding box center [1026, 520] width 218 height 21
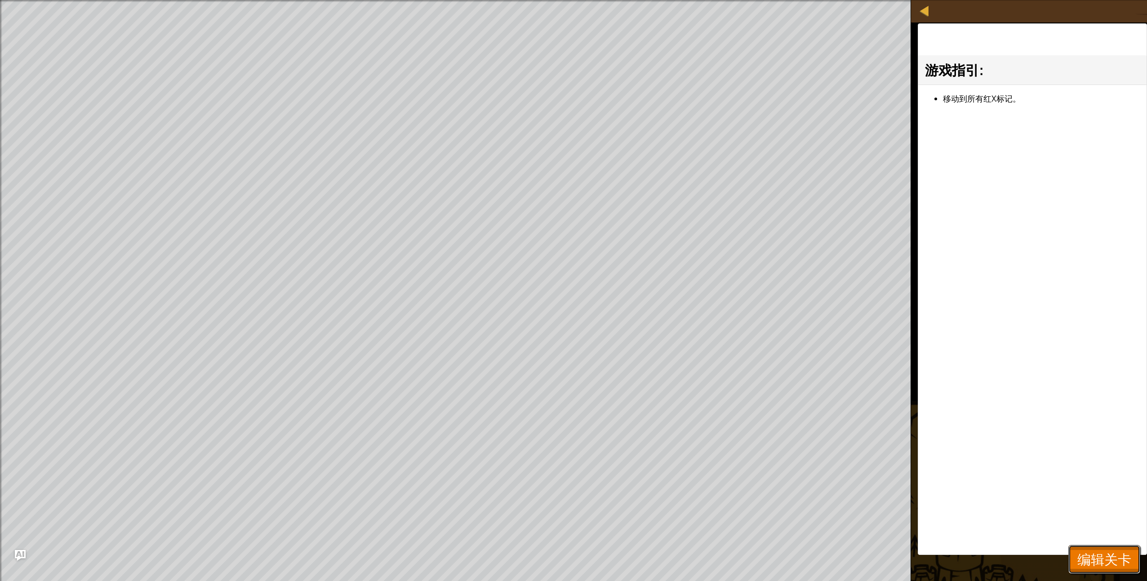
click at [559, 415] on span "编辑关卡" at bounding box center [1104, 559] width 54 height 18
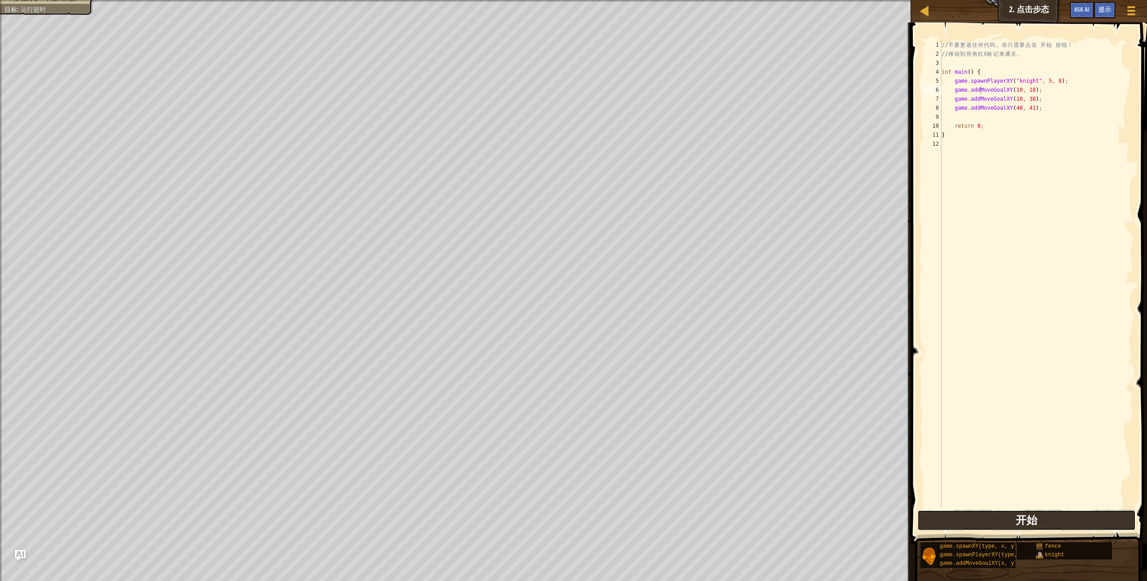
click at [559, 415] on span "开始" at bounding box center [1027, 519] width 22 height 14
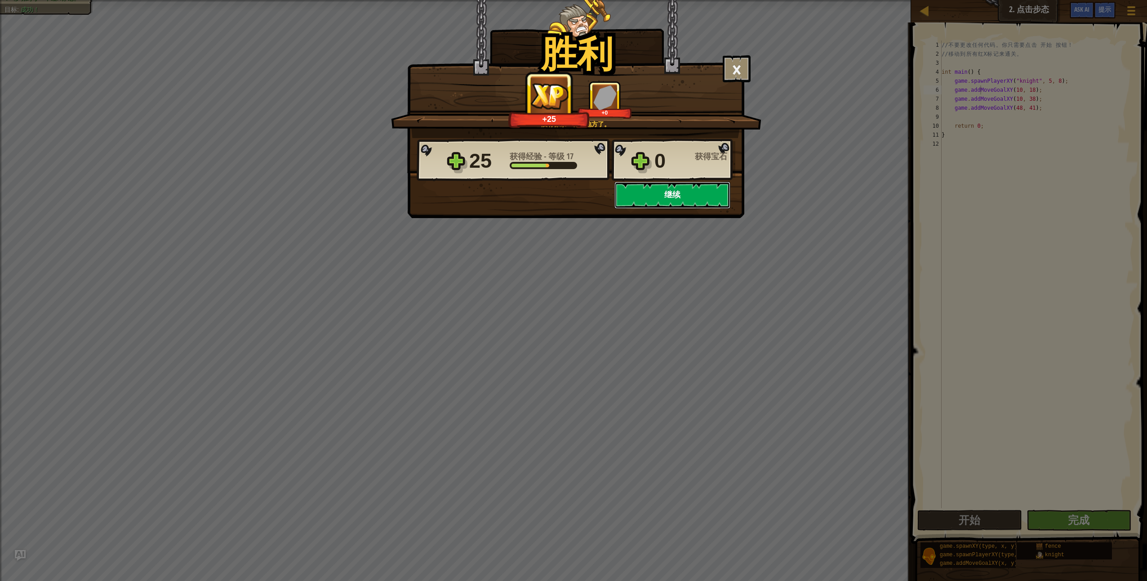
click at [559, 204] on button "继续" at bounding box center [672, 195] width 116 height 27
select select "zh-HANS"
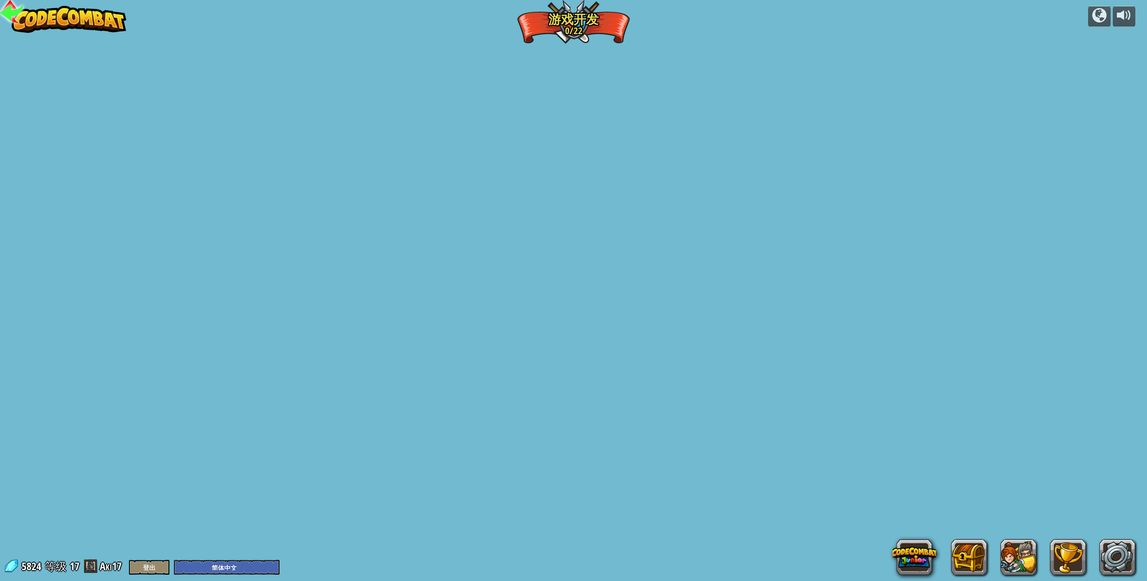
select select "zh-HANS"
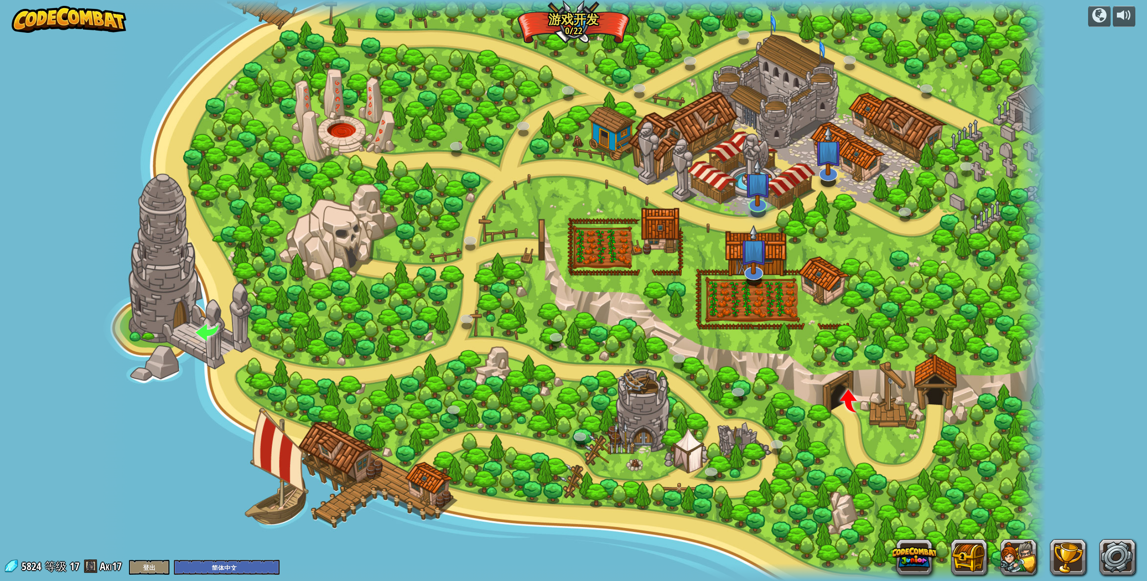
select select "zh-HANS"
click at [559, 174] on div at bounding box center [828, 171] width 19 height 18
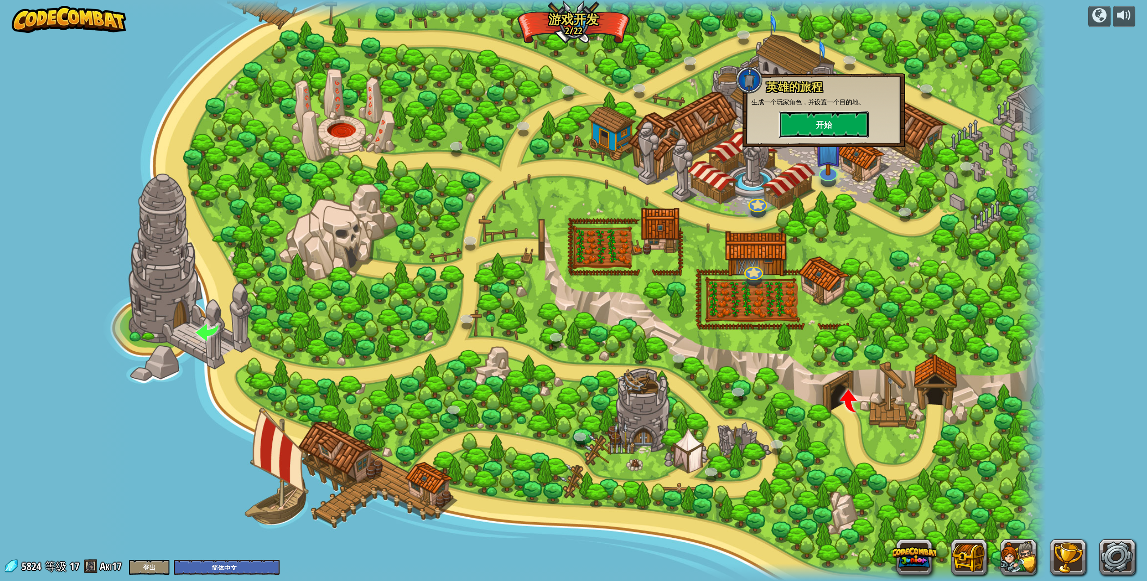
click at [559, 135] on button "开始" at bounding box center [824, 124] width 90 height 27
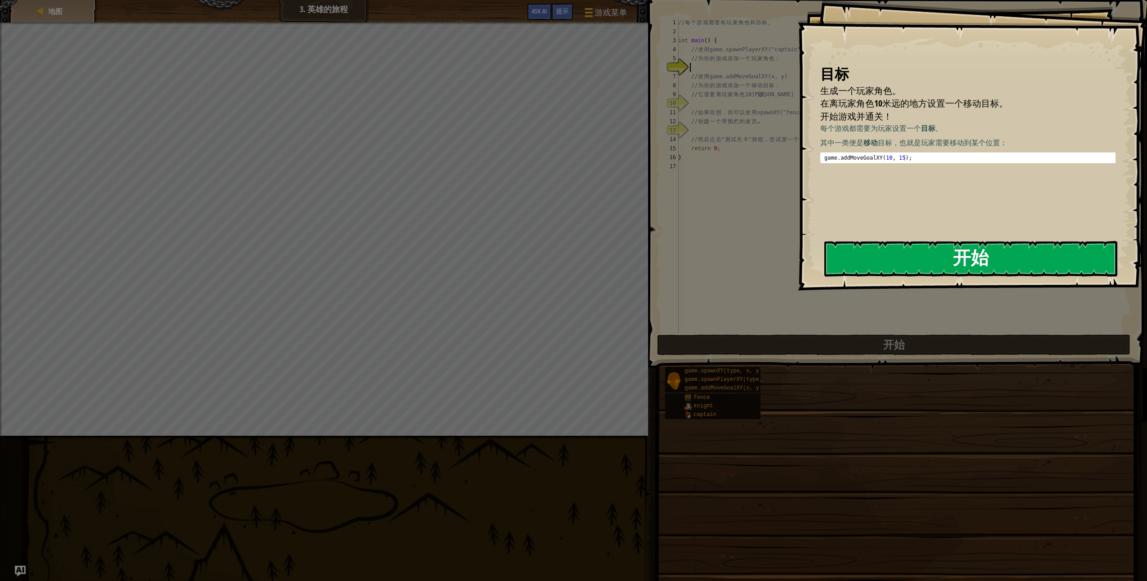
click at [559, 265] on button "开始" at bounding box center [970, 259] width 293 height 36
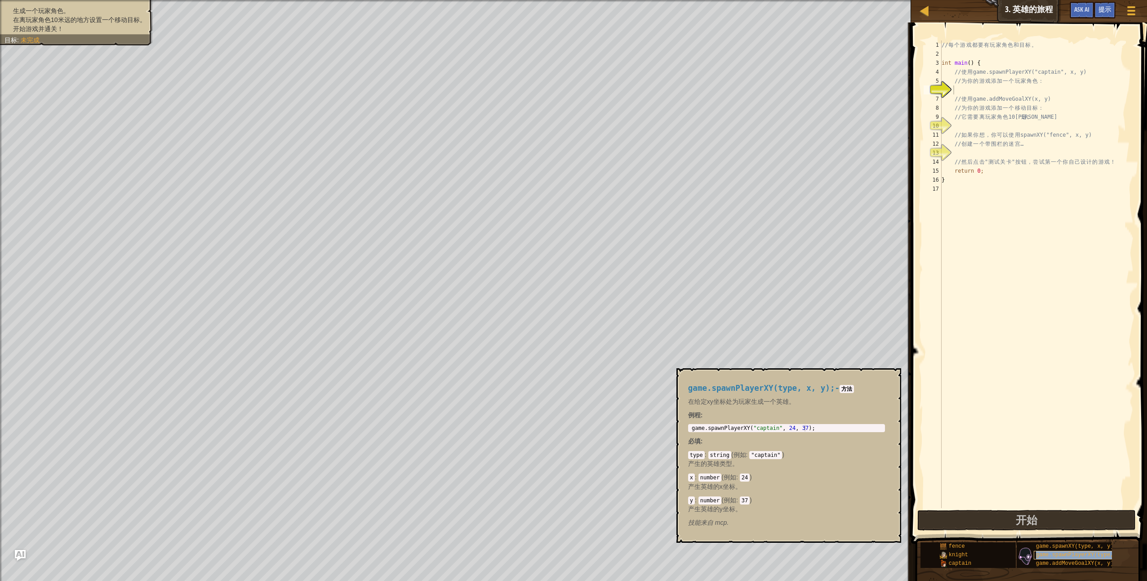
click at [559, 415] on span "game.spawnPlayerXY(type, x, y);" at bounding box center [1086, 555] width 100 height 6
drag, startPoint x: 709, startPoint y: 389, endPoint x: 730, endPoint y: 392, distance: 21.0
click at [559, 392] on h4 "game.spawnPlayerXY(type, x, y); - 方法" at bounding box center [786, 388] width 197 height 9
click at [559, 406] on span "翻译" at bounding box center [752, 406] width 13 height 13
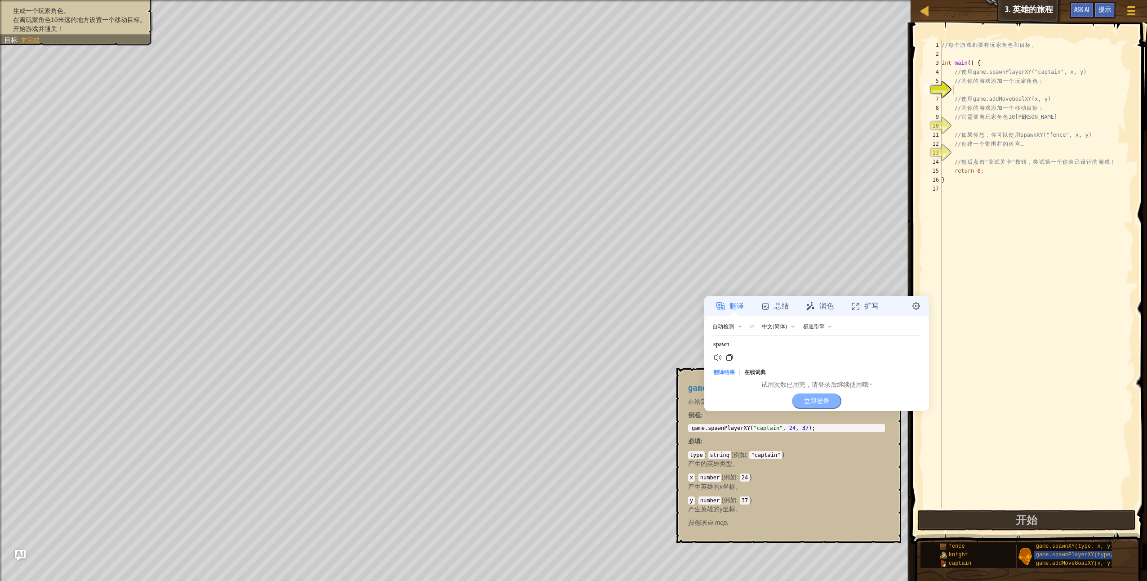
click at [559, 396] on button "立即登录" at bounding box center [816, 400] width 49 height 15
click at [559, 415] on p "产生的英雄类型。" at bounding box center [786, 463] width 197 height 9
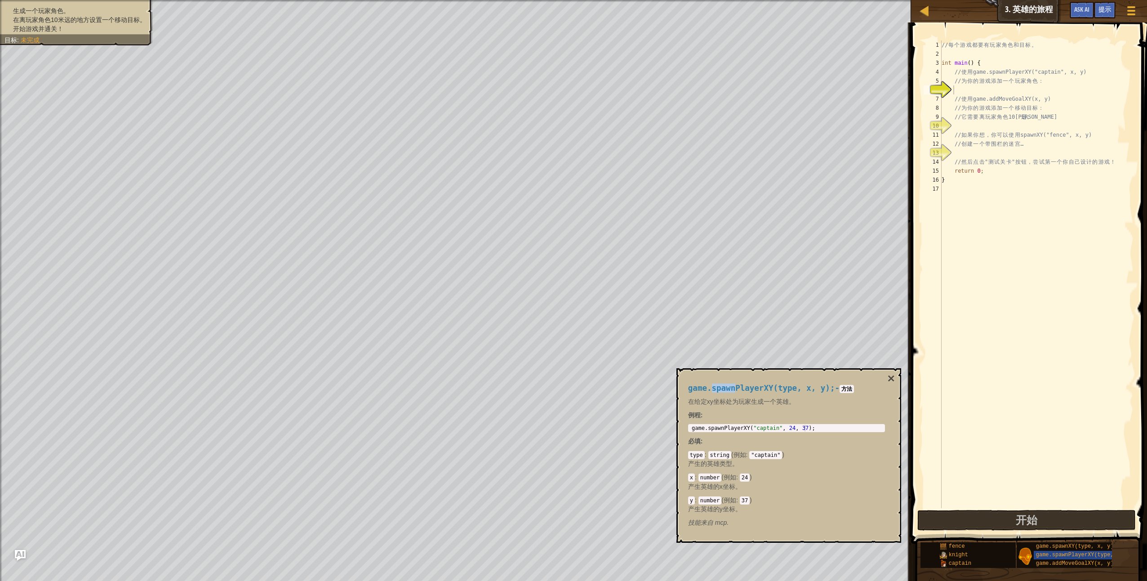
drag, startPoint x: 710, startPoint y: 388, endPoint x: 731, endPoint y: 390, distance: 21.2
click at [559, 390] on span "game.spawnPlayerXY(type, x, y);" at bounding box center [761, 387] width 147 height 9
copy span "spawn"
click at [559, 87] on div "// 每 个 游 戏 都 要 有 玩 家 角 色 和 目 标 。 int main ( ) { // 使 用 game.spawnPlayerXY("capt…" at bounding box center [1037, 282] width 194 height 485
click at [559, 90] on div "// 每 个 游 戏 都 要 有 玩 家 角 色 和 目 标 。 int main ( ) { // 使 用 game.spawnPlayerXY("capt…" at bounding box center [1037, 282] width 194 height 485
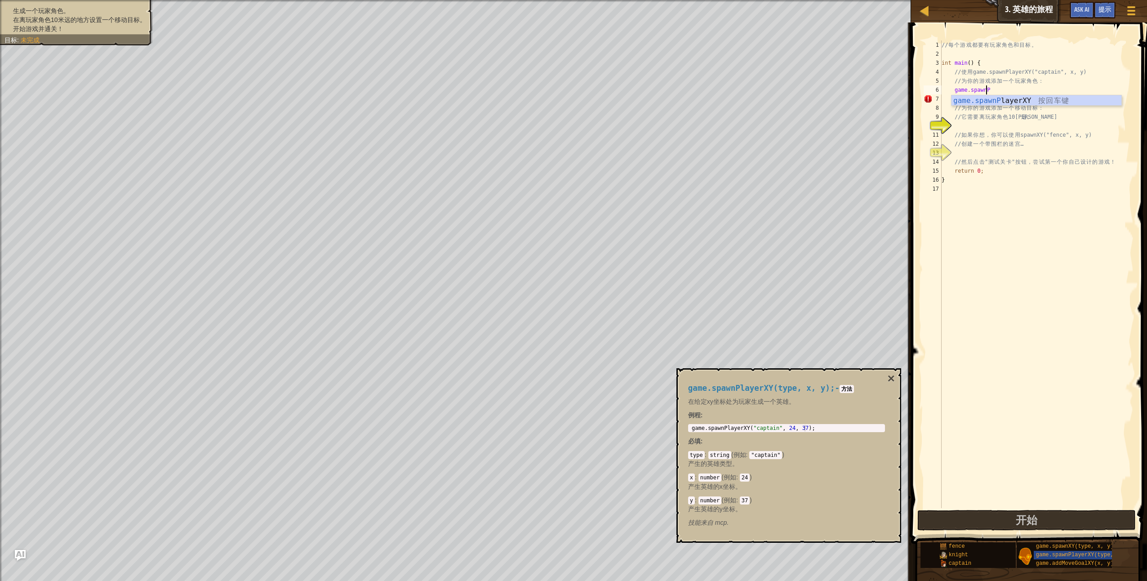
scroll to position [4, 4]
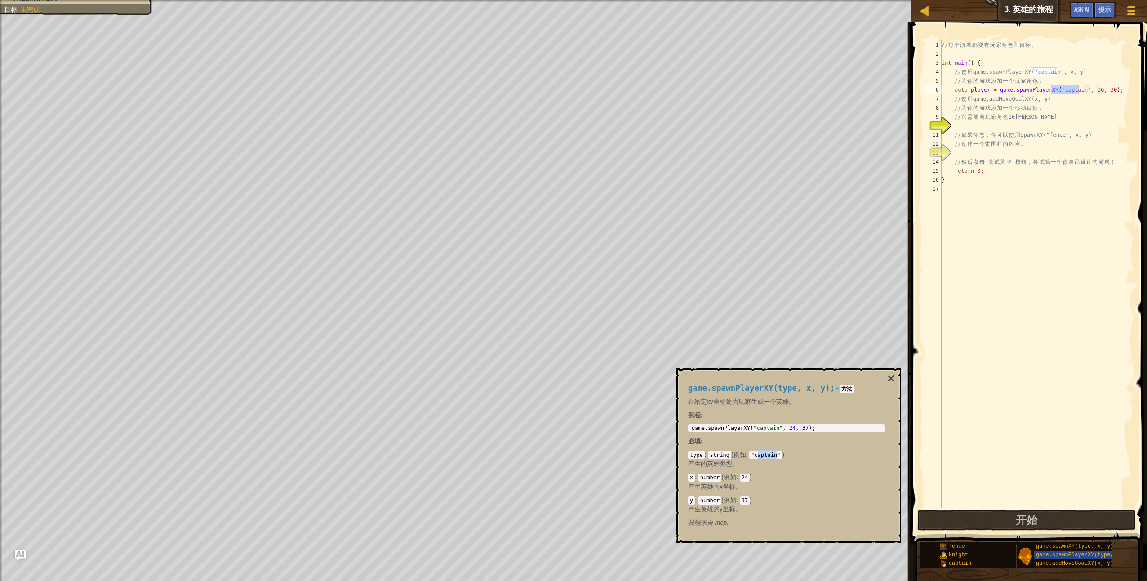
drag, startPoint x: 756, startPoint y: 455, endPoint x: 774, endPoint y: 458, distance: 18.6
click at [559, 415] on code ""captain"" at bounding box center [765, 455] width 33 height 8
drag, startPoint x: 774, startPoint y: 458, endPoint x: 766, endPoint y: 447, distance: 13.1
click at [559, 415] on div "game.spawnPlayerXY(type, x, y); - 方法 在给定xy坐标处为玩家生成一个英雄。 例程 : 1 game . spawnPlay…" at bounding box center [786, 455] width 209 height 160
drag, startPoint x: 1084, startPoint y: 91, endPoint x: 1090, endPoint y: 92, distance: 6.4
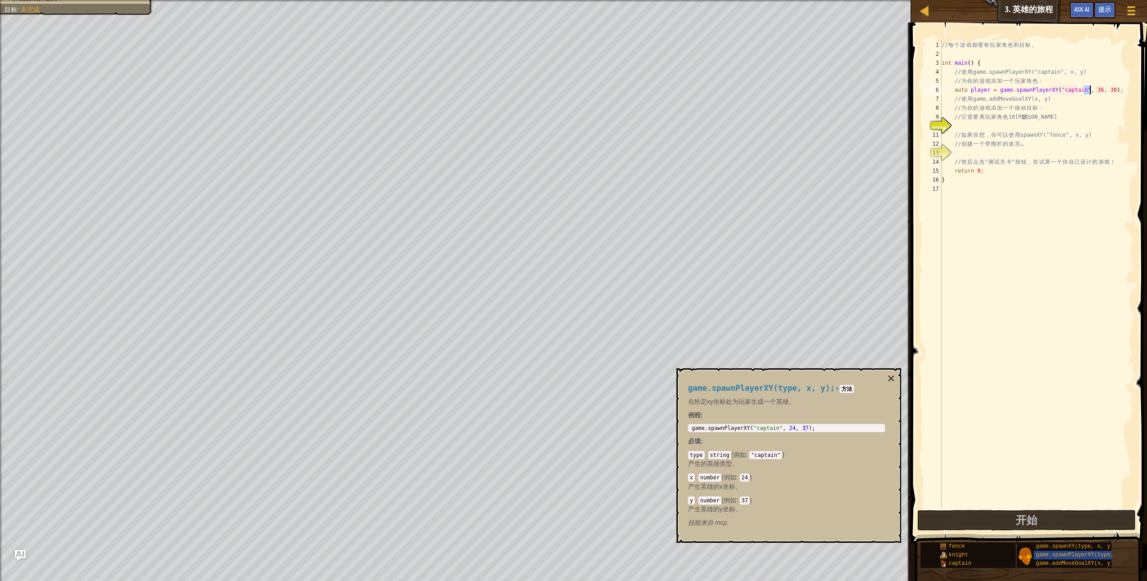
click at [559, 92] on div "// 每 个 游 戏 都 要 有 玩 家 角 色 和 目 标 。 int main ( ) { // 使 用 game.spawnPlayerXY("capt…" at bounding box center [1037, 282] width 194 height 485
drag, startPoint x: 1093, startPoint y: 91, endPoint x: 1099, endPoint y: 91, distance: 5.8
click at [559, 91] on div "// 每 个 游 戏 都 要 有 玩 家 角 色 和 目 标 。 int main ( ) { // 使 用 game.spawnPlayerXY("capt…" at bounding box center [1037, 282] width 194 height 485
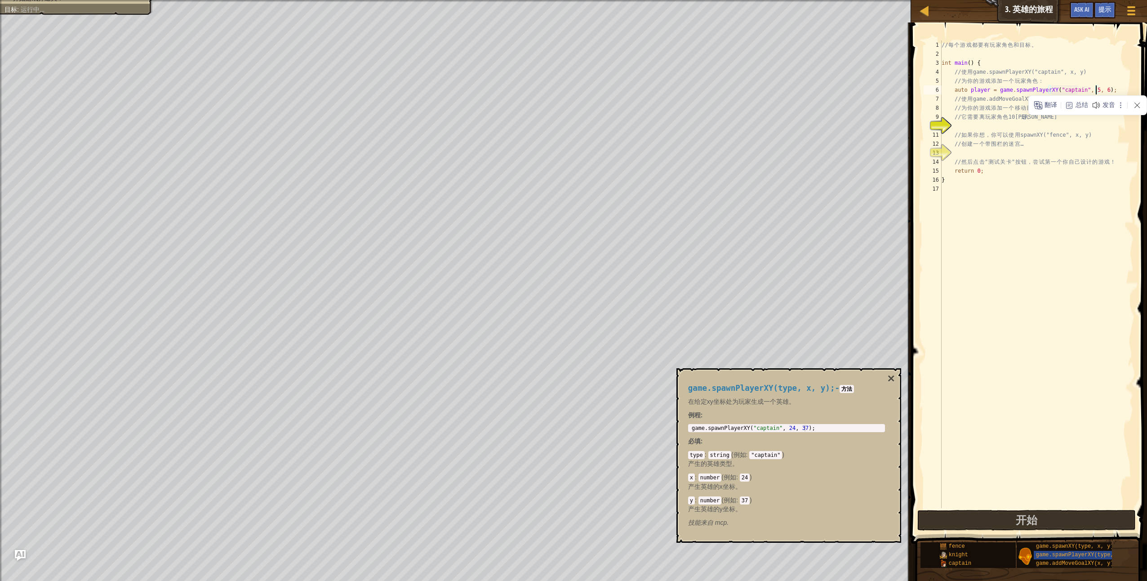
click at [559, 161] on div "// 每 个 游 戏 都 要 有 玩 家 角 色 和 目 标 。 int main ( ) { // 使 用 game.spawnPlayerXY("capt…" at bounding box center [1037, 282] width 194 height 485
type textarea "// 然后点击"测试关卡"按钮，尝试第一个你自己设计的游戏！"
click at [559, 127] on div "// 每 个 游 戏 都 要 有 玩 家 角 色 和 目 标 。 int main ( ) { // 使 用 game.spawnPlayerXY("capt…" at bounding box center [1037, 282] width 194 height 485
click at [559, 129] on div "// 每 个 游 戏 都 要 有 玩 家 角 色 和 目 标 。 int main ( ) { // 使 用 game.spawnPlayerXY("capt…" at bounding box center [1037, 282] width 194 height 485
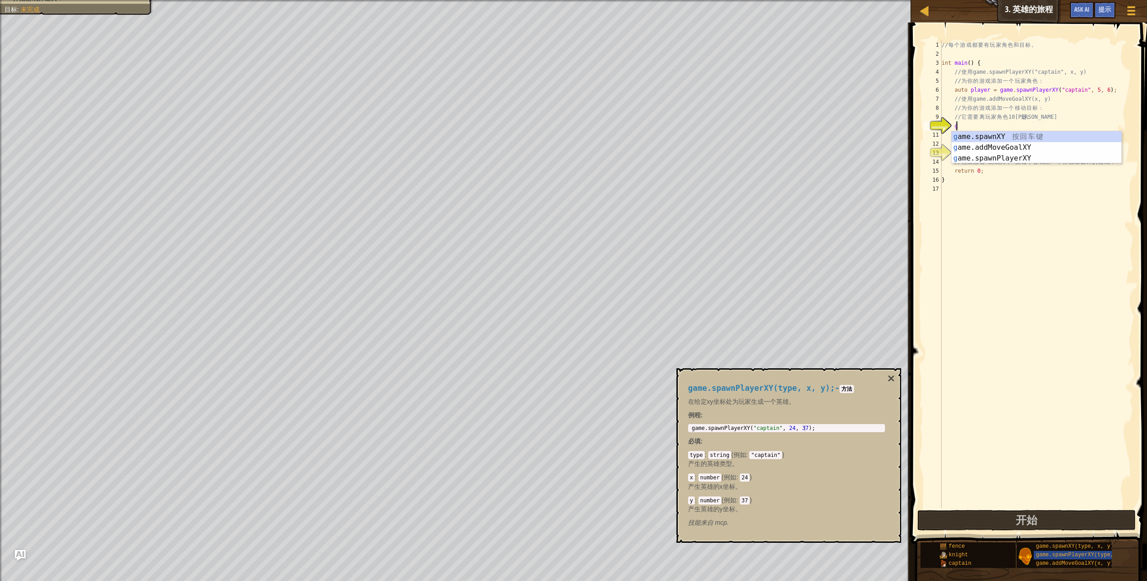
scroll to position [4, 1]
type textarea "game.addMoveGoalXY(36, 30);"
click at [559, 152] on div "// 每 个 游 戏 都 要 有 玩 家 角 色 和 目 标 。 int main ( ) { // 使 用 game.spawnPlayerXY("capt…" at bounding box center [1037, 282] width 194 height 485
drag, startPoint x: 965, startPoint y: 136, endPoint x: 1058, endPoint y: 133, distance: 93.1
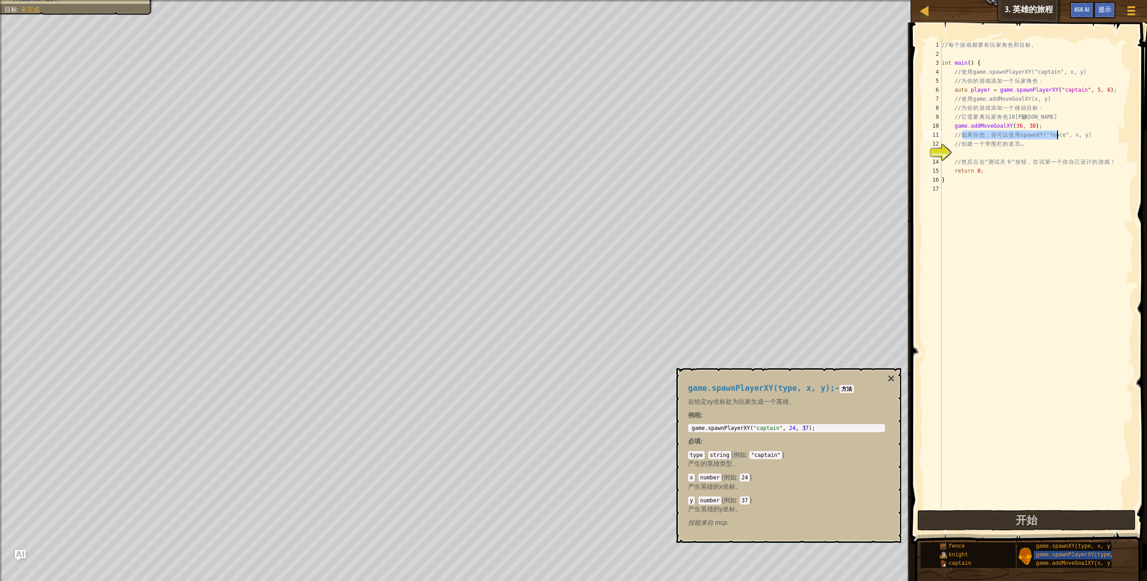
click at [559, 133] on div "// 每 个 游 戏 都 要 有 玩 家 角 色 和 目 标 。 int main ( ) { // 使 用 game.spawnPlayerXY("capt…" at bounding box center [1037, 282] width 194 height 485
click at [559, 147] on div "// 每 个 游 戏 都 要 有 玩 家 角 色 和 目 标 。 int main ( ) { // 使 用 game.spawnPlayerXY("capt…" at bounding box center [1037, 282] width 194 height 485
type textarea "// 创建一个带围栏的迷宫…"
click at [559, 415] on span "game.spawnXY(type, x, y);" at bounding box center [1076, 546] width 81 height 6
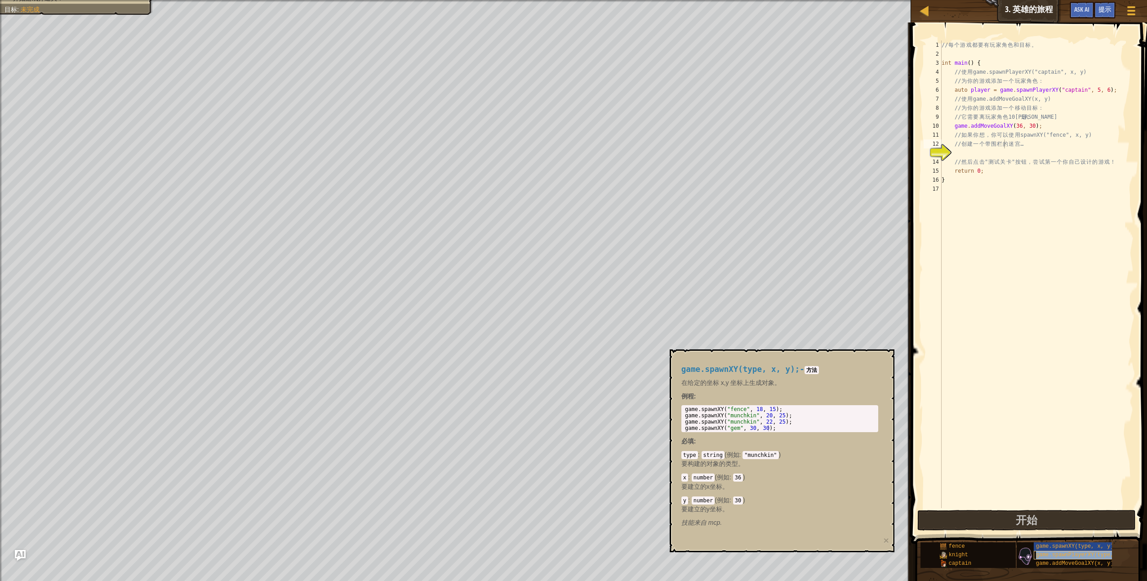
click at [559, 415] on span "game.spawnPlayerXY(type, x, y);" at bounding box center [1086, 555] width 100 height 6
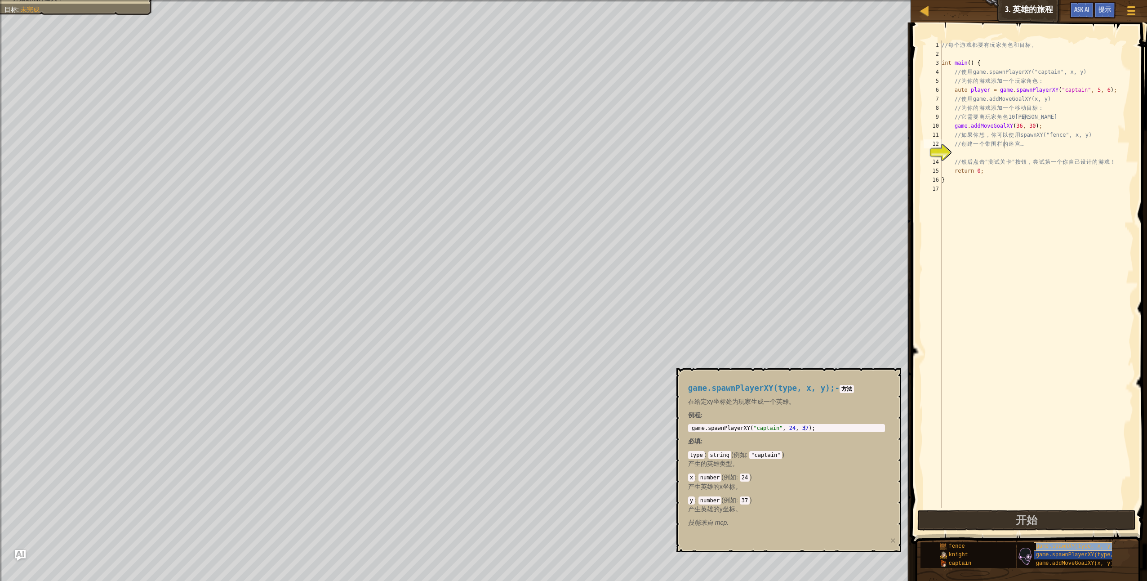
click at [559, 415] on span "game.spawnXY(type, x, y);" at bounding box center [1076, 546] width 81 height 6
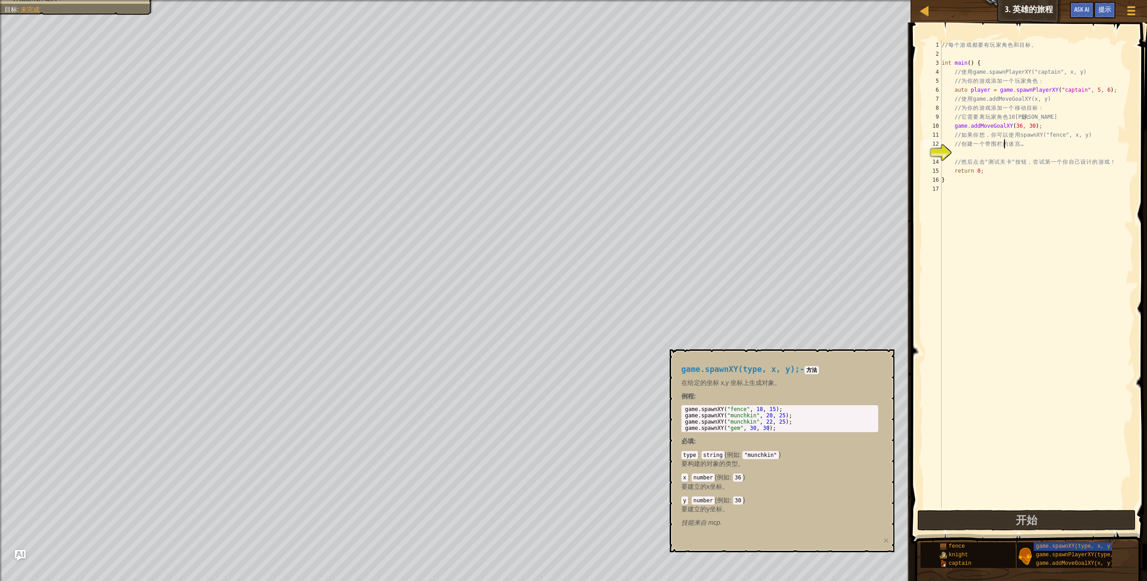
click at [559, 151] on div "// 每 个 游 戏 都 要 有 玩 家 角 色 和 目 标 。 int main ( ) { // 使 用 game.spawnPlayerXY("capt…" at bounding box center [1037, 282] width 194 height 485
click at [559, 152] on div "// 每 个 游 戏 都 要 有 玩 家 角 色 和 目 标 。 int main ( ) { // 使 用 game.spawnPlayerXY("capt…" at bounding box center [1037, 282] width 194 height 485
drag, startPoint x: 1023, startPoint y: 151, endPoint x: 1019, endPoint y: 153, distance: 4.8
click at [559, 153] on div "// 每 个 游 戏 都 要 有 玩 家 角 色 和 目 标 。 int main ( ) { // 使 用 game.spawnPlayerXY("capt…" at bounding box center [1037, 282] width 194 height 485
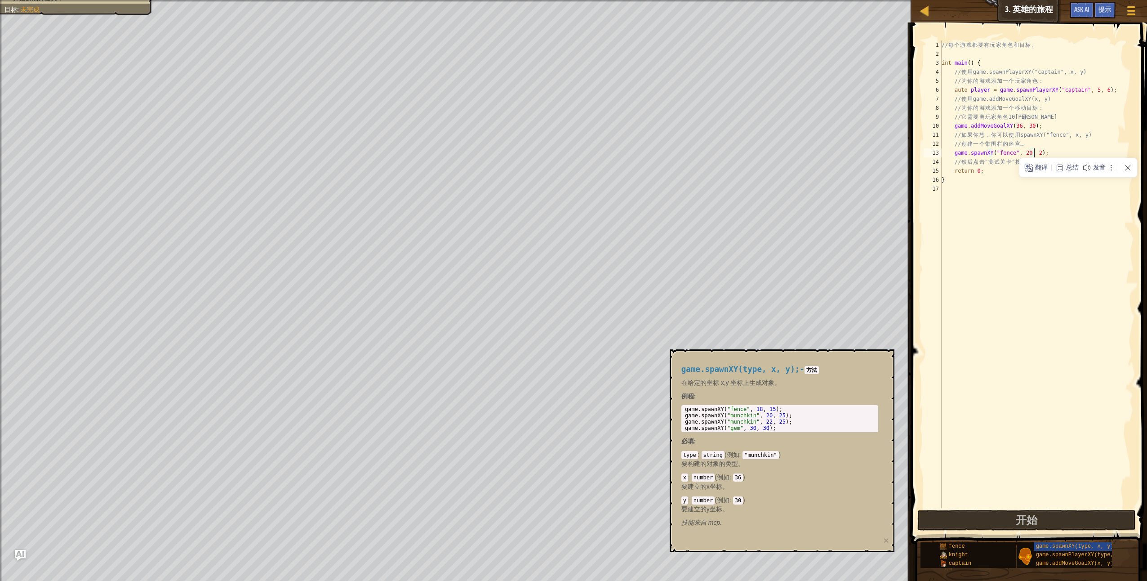
scroll to position [4, 8]
type textarea "game.spawnXY("fence", 20, 22);"
click at [559, 267] on div "// 每 个 游 戏 都 要 有 玩 家 角 色 和 目 标 。 int main ( ) { // 使 用 game.spawnPlayerXY("capt…" at bounding box center [1037, 282] width 194 height 485
click at [559, 415] on button "开始" at bounding box center [1026, 520] width 218 height 21
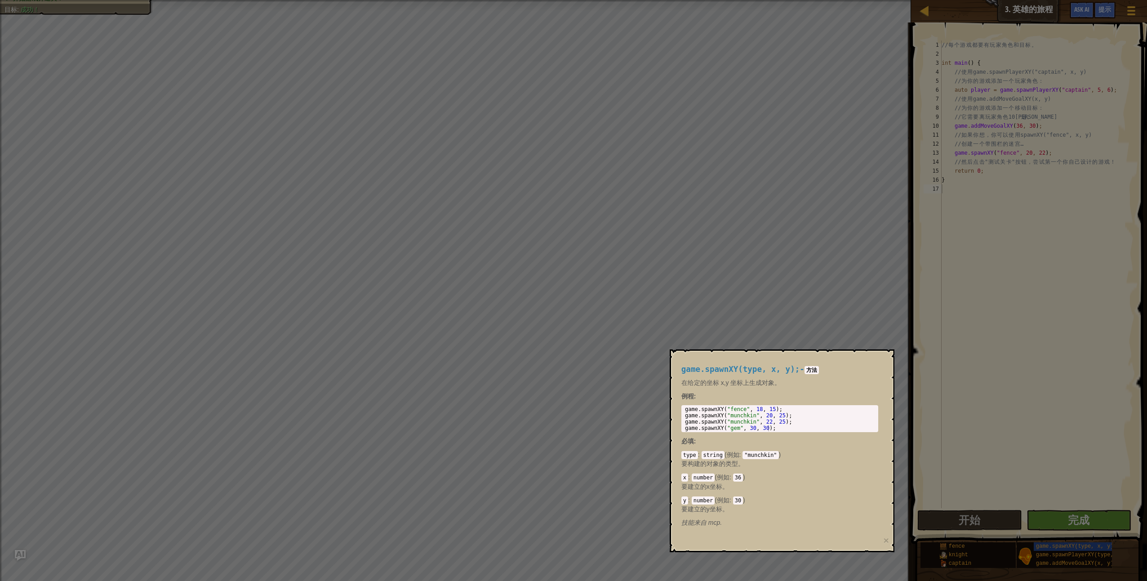
click at [559, 1] on body "地图 3. 英雄的旅程 游戏菜单 完成 提示 Ask AI 1 ההההההההההההההההההההההההההההההההההההההההההההההה…" at bounding box center [573, 0] width 1147 height 1
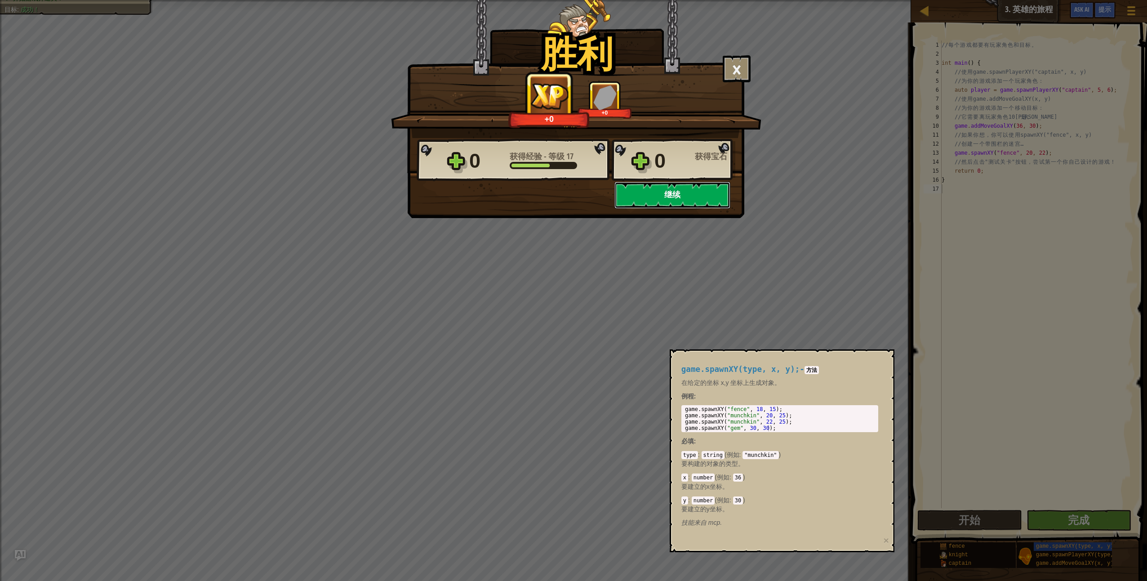
click at [559, 199] on button "继续" at bounding box center [672, 195] width 116 height 27
select select "zh-HANS"
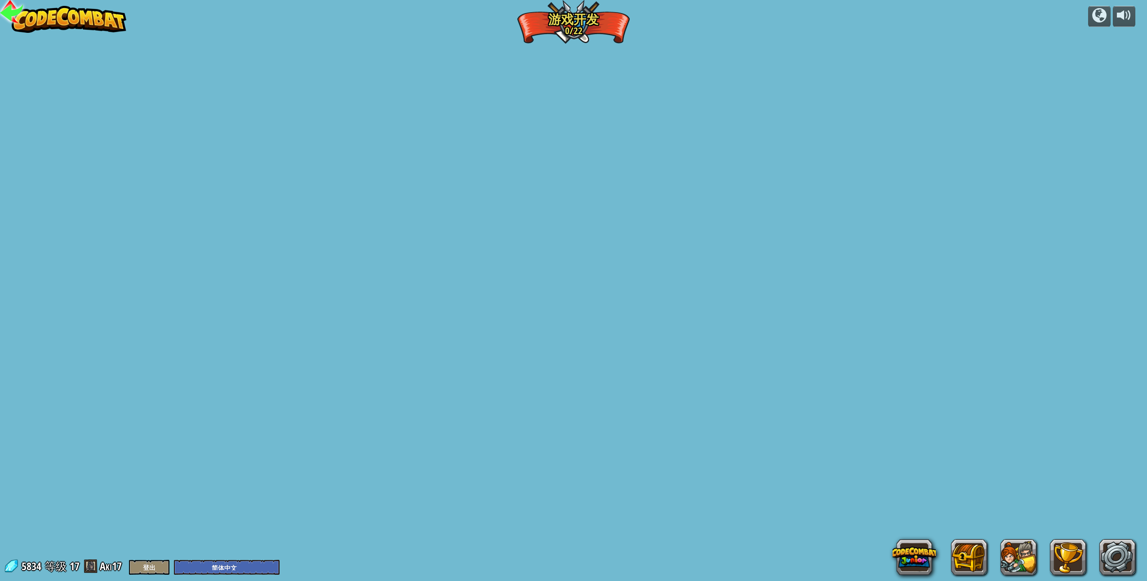
select select "zh-HANS"
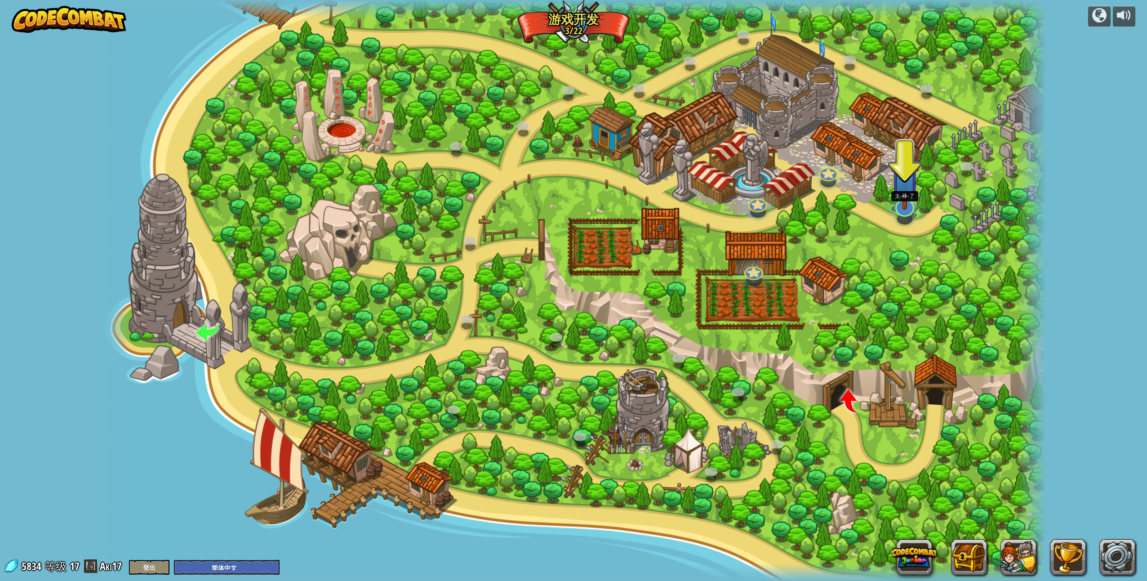
click at [559, 204] on img at bounding box center [904, 178] width 27 height 63
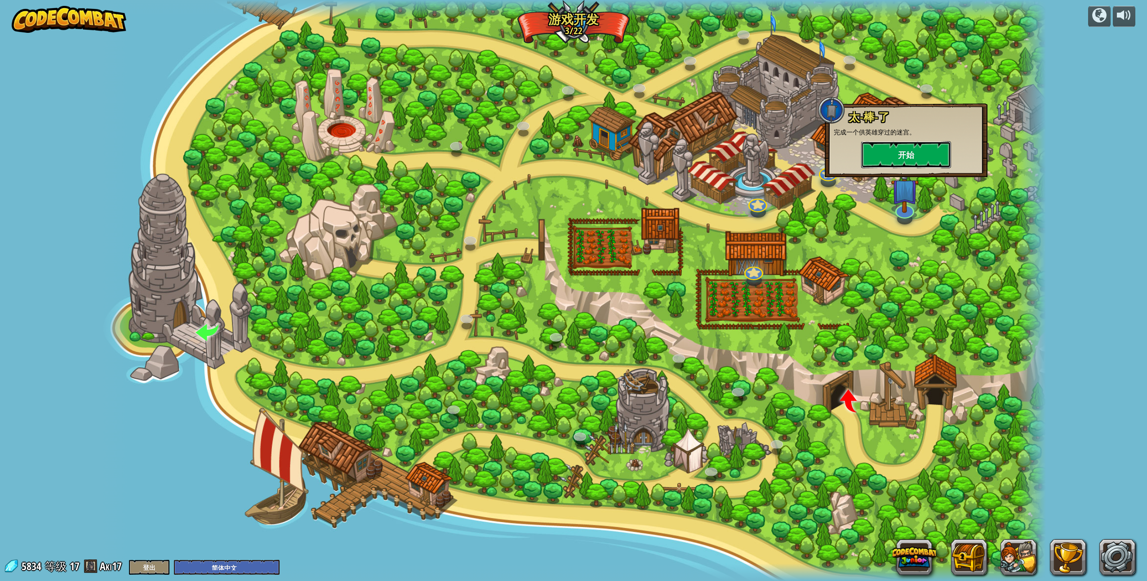
click at [559, 160] on button "开始" at bounding box center [906, 154] width 90 height 27
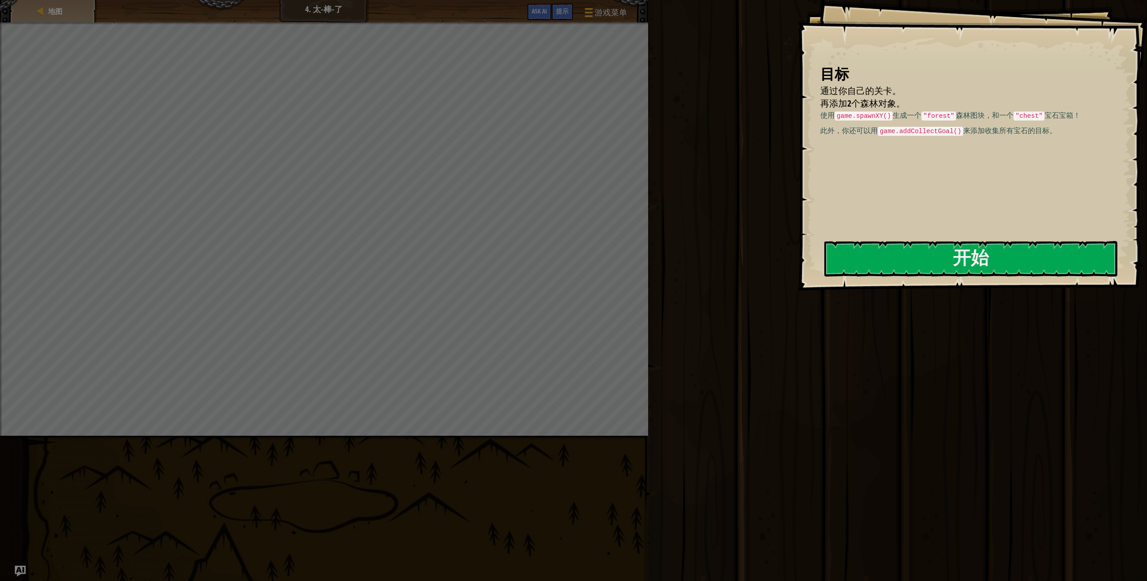
click at [559, 57] on div "目标 通过你自己的关卡。 再添加2个森林对象。 使用 game.spawnXY() 生成一个 "forest" 森林图块，和一个 "chest" 宝石宝箱！ …" at bounding box center [972, 145] width 349 height 290
click at [559, 267] on button "开始" at bounding box center [970, 259] width 293 height 36
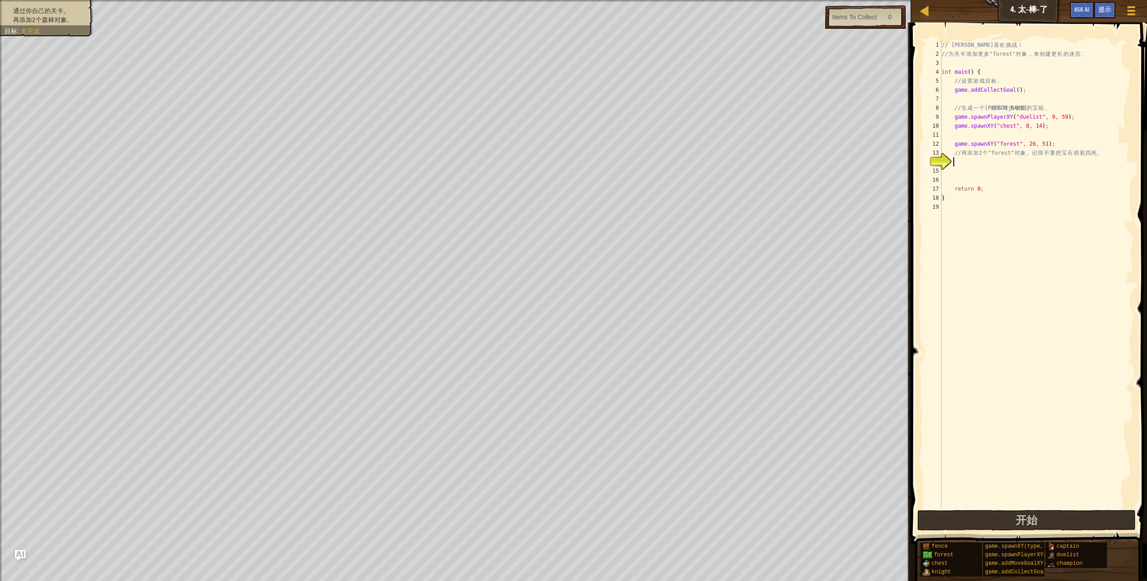
click at [559, 165] on div "// [PERSON_NAME] 喜 欢 挑 战 ！ // 为 关 卡 添 加 更 多 "forest" 对 象 ， 来 创 建 更 长 的 迷 宫 。 in…" at bounding box center [1037, 282] width 194 height 485
drag, startPoint x: 1021, startPoint y: 164, endPoint x: 1027, endPoint y: 164, distance: 5.8
click at [559, 164] on div "// [PERSON_NAME] 喜 欢 挑 战 ！ // 为 关 卡 添 加 更 多 "forest" 对 象 ， 来 创 建 更 长 的 迷 宫 。 in…" at bounding box center [1037, 282] width 194 height 485
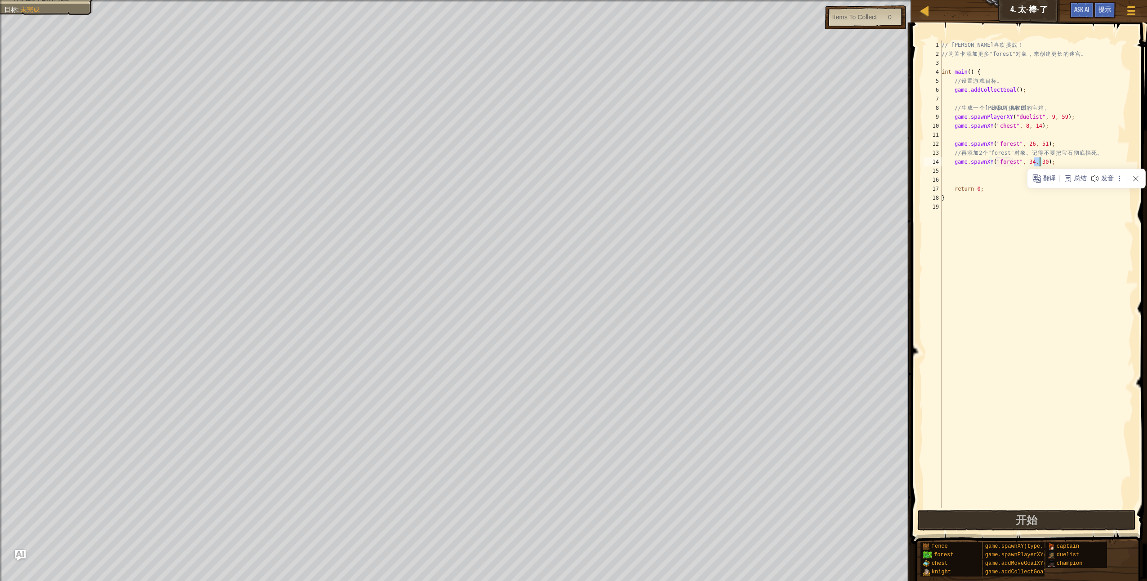
click at [559, 163] on div "// [PERSON_NAME] 喜 欢 挑 战 ！ // 为 关 卡 添 加 更 多 "forest" 对 象 ， 来 创 建 更 长 的 迷 宫 。 in…" at bounding box center [1037, 282] width 194 height 485
type textarea "game.spawnXY("forest", 34, 23);"
click at [559, 244] on div "// [PERSON_NAME] 喜 欢 挑 战 ！ // 为 关 卡 添 加 更 多 "forest" 对 象 ， 来 创 建 更 长 的 迷 宫 。 in…" at bounding box center [1037, 282] width 194 height 485
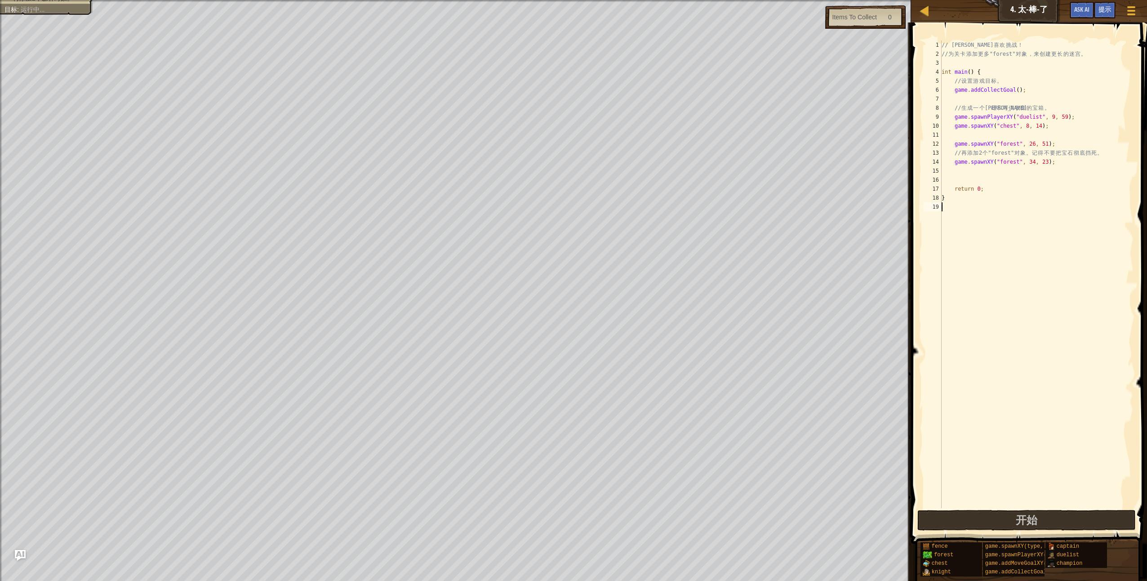
click at [559, 252] on div "// [PERSON_NAME] 喜 欢 挑 战 ！ // 为 关 卡 添 加 更 多 "forest" 对 象 ， 来 创 建 更 长 的 迷 宫 。 in…" at bounding box center [1037, 282] width 194 height 485
click at [559, 172] on div "// [PERSON_NAME] 喜 欢 挑 战 ！ // 为 关 卡 添 加 更 多 "forest" 对 象 ， 来 创 建 更 长 的 迷 宫 。 in…" at bounding box center [1037, 282] width 194 height 485
drag, startPoint x: 1022, startPoint y: 170, endPoint x: 1027, endPoint y: 171, distance: 4.6
click at [559, 171] on div "// [PERSON_NAME] 喜 欢 挑 战 ！ // 为 关 卡 添 加 更 多 "forest" 对 象 ， 来 创 建 更 长 的 迷 宫 。 in…" at bounding box center [1037, 282] width 194 height 485
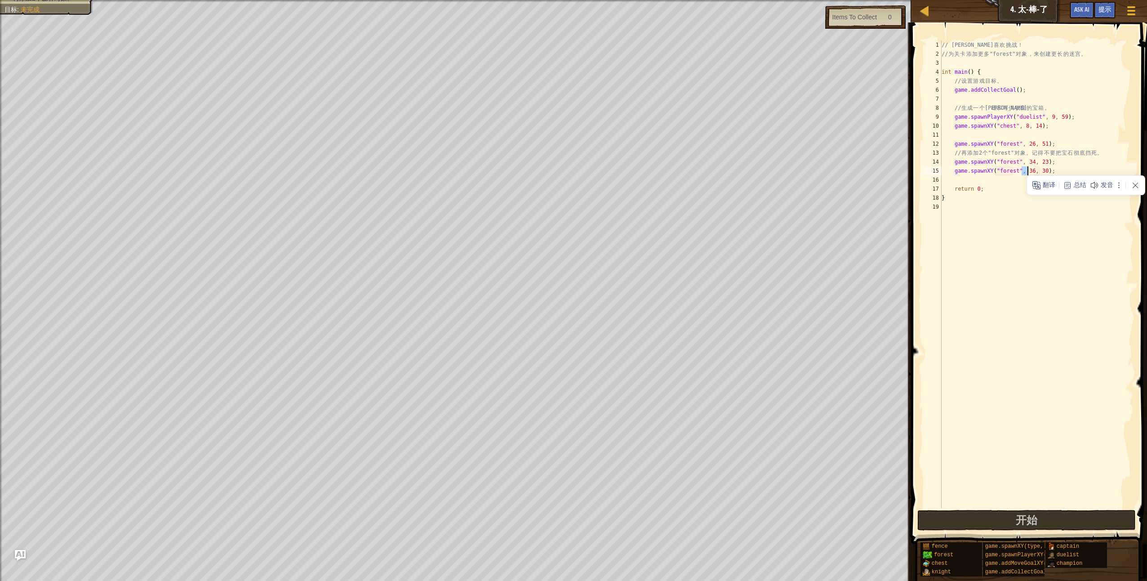
scroll to position [4, 7]
drag, startPoint x: 1033, startPoint y: 169, endPoint x: 1039, endPoint y: 170, distance: 5.9
click at [559, 170] on div "// [PERSON_NAME] 喜 欢 挑 战 ！ // 为 关 卡 添 加 更 多 "forest" 对 象 ， 来 创 建 更 长 的 迷 宫 。 in…" at bounding box center [1037, 282] width 194 height 485
type textarea "game.spawnXY("forest", 66, 22);"
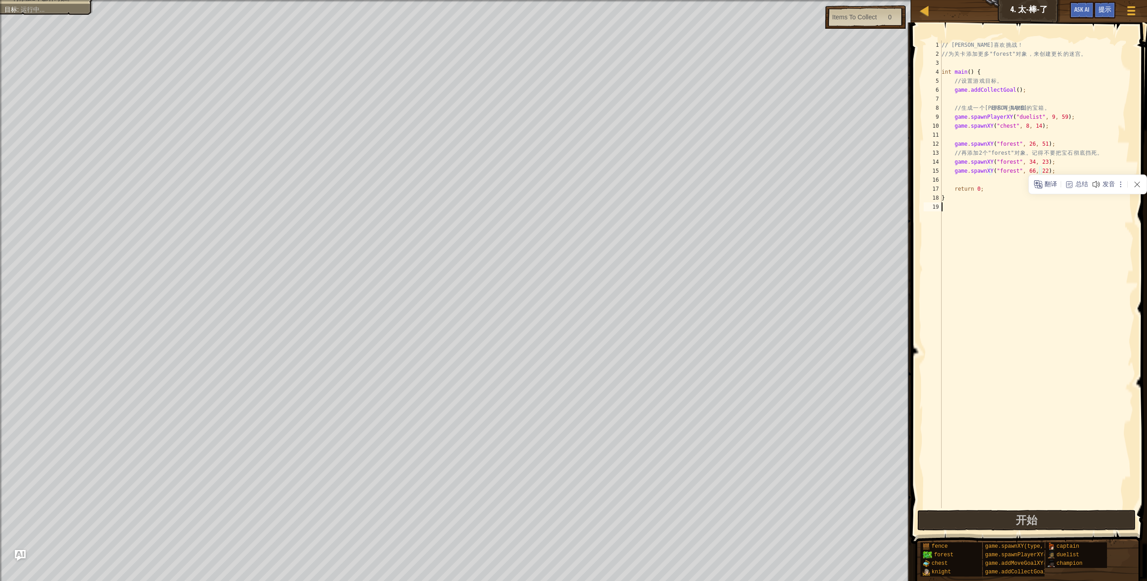
click at [559, 276] on div "// [PERSON_NAME] 喜 欢 挑 战 ！ // 为 关 卡 添 加 更 多 "forest" 对 象 ， 来 创 建 更 长 的 迷 宫 。 in…" at bounding box center [1037, 282] width 194 height 485
click at [559, 415] on button "开始" at bounding box center [1026, 520] width 218 height 21
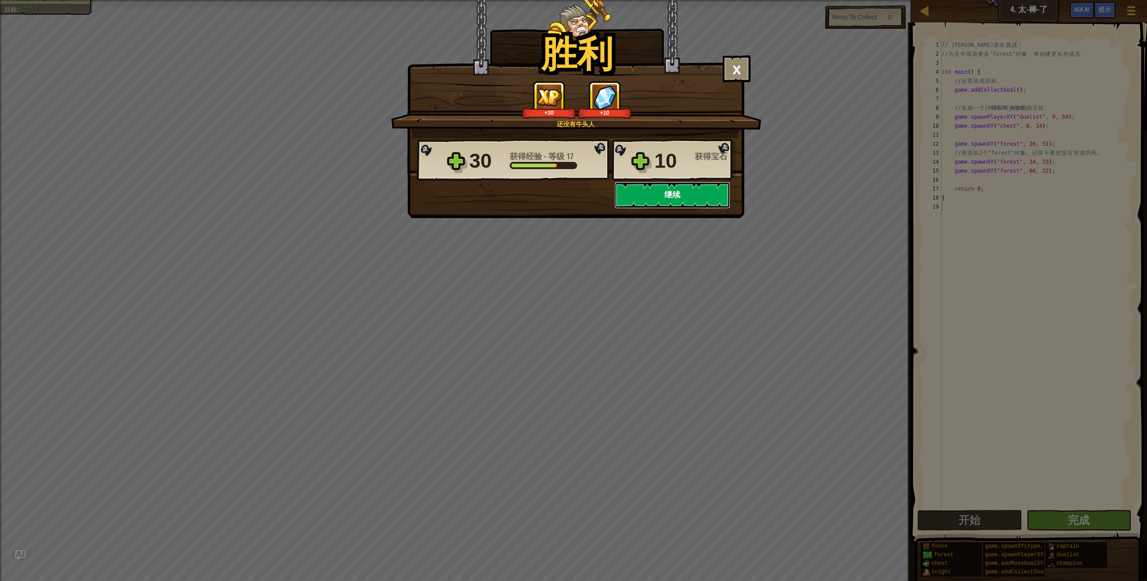
click at [559, 194] on button "继续" at bounding box center [672, 195] width 116 height 27
select select "zh-HANS"
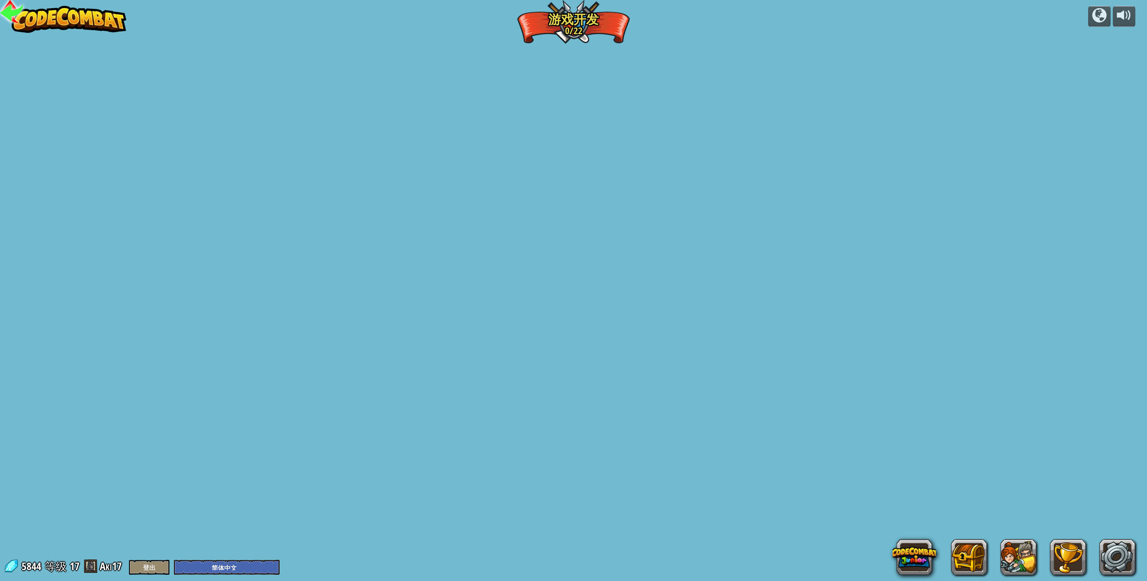
select select "zh-HANS"
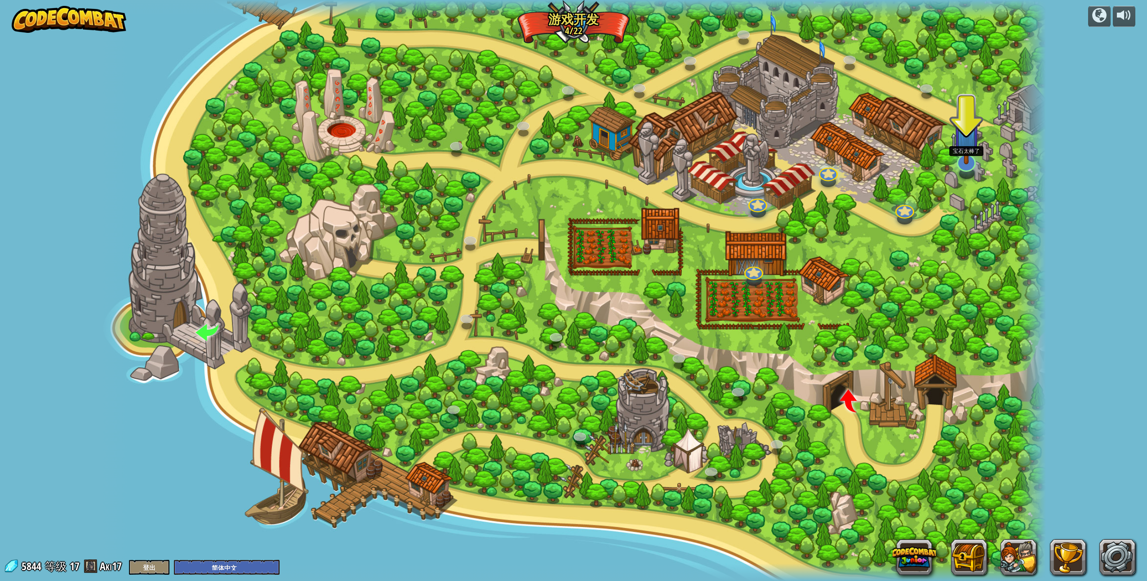
click at [559, 159] on img at bounding box center [966, 133] width 27 height 63
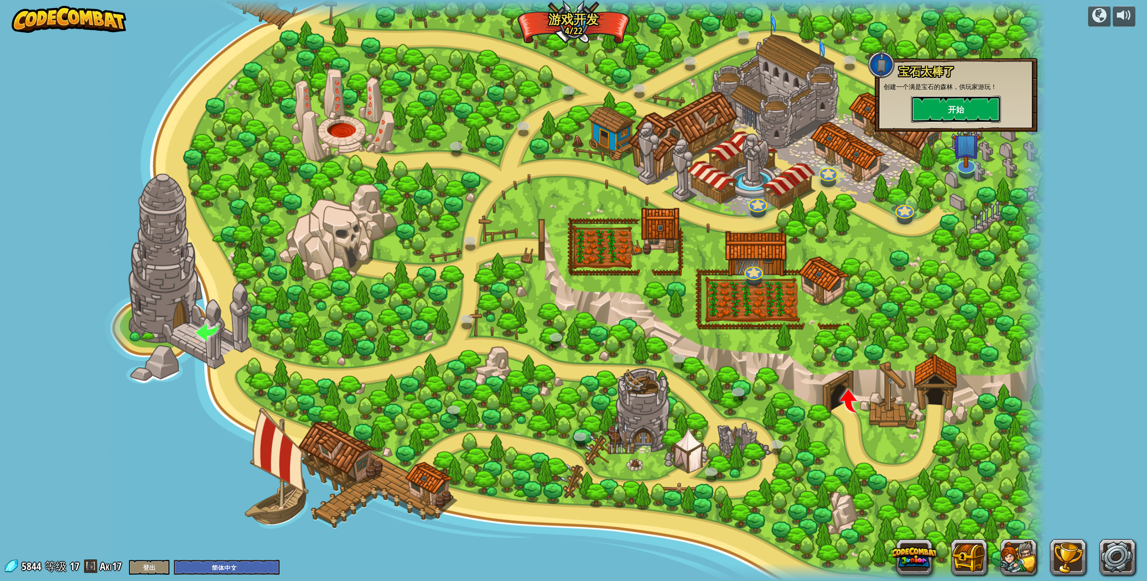
click at [559, 116] on button "开始" at bounding box center [956, 109] width 90 height 27
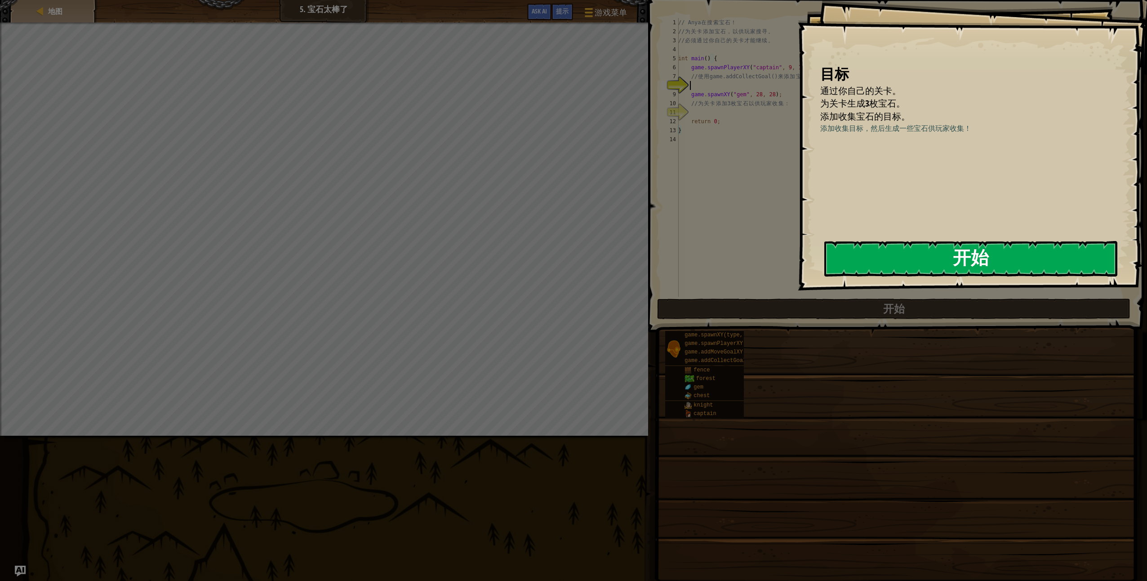
click at [559, 258] on button "开始" at bounding box center [970, 259] width 293 height 36
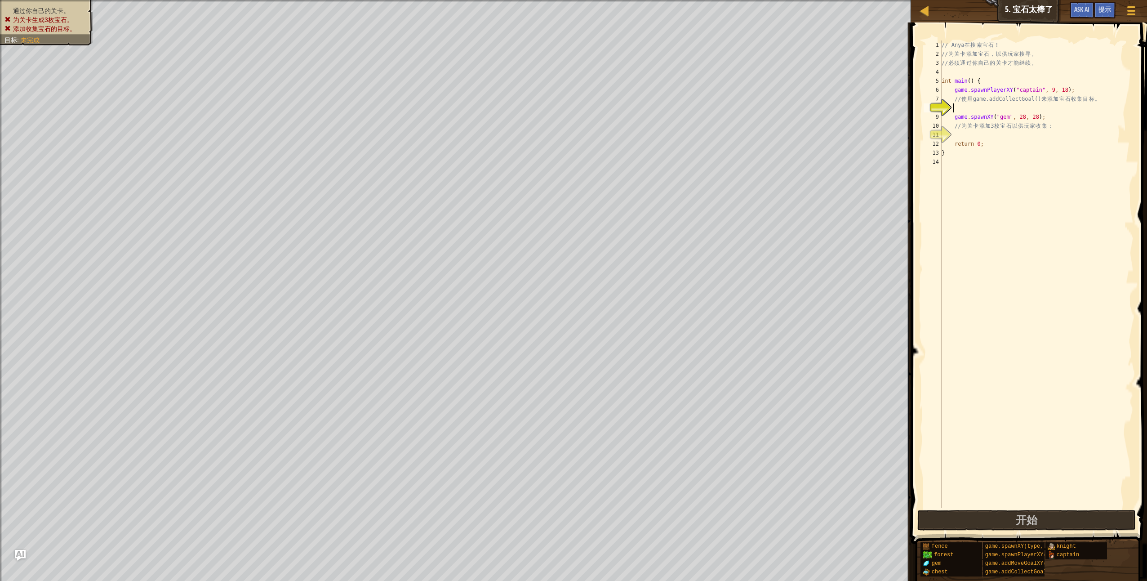
click at [559, 111] on div "// Anya 在 搜 索 宝 石 ！ // 为 关 卡 添 加 宝 石 ， 以 供 玩 家 搜 寻 。 // 必 须 通 过 你 自 己 的 关 卡 才 能…" at bounding box center [1037, 282] width 194 height 485
drag, startPoint x: 997, startPoint y: 100, endPoint x: 1029, endPoint y: 101, distance: 32.4
click at [559, 101] on div "// Anya 在 搜 索 宝 石 ！ // 为 关 卡 添 加 宝 石 ， 以 供 玩 家 搜 寻 。 // 必 须 通 过 你 自 己 的 关 卡 才 能…" at bounding box center [1037, 282] width 194 height 485
type textarea "// 使用game.addCollectGoal()来添加宝石收集目标。"
click at [559, 109] on div "// Anya 在 搜 索 宝 石 ！ // 为 关 卡 添 加 宝 石 ， 以 供 玩 家 搜 寻 。 // 必 须 通 过 你 自 己 的 关 卡 才 能…" at bounding box center [1037, 282] width 194 height 485
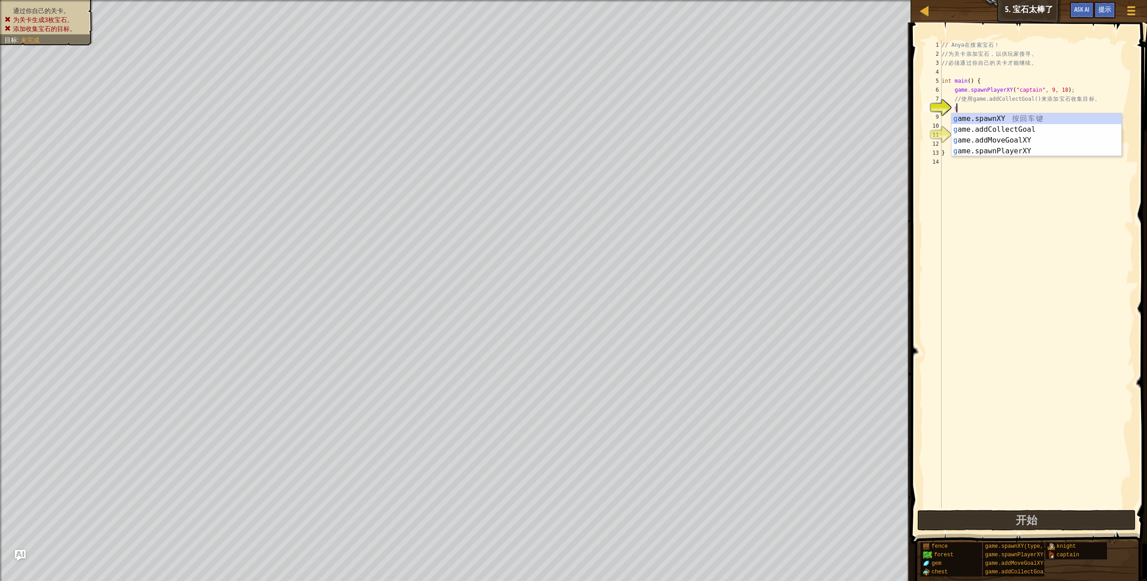
scroll to position [4, 1]
type textarea "gmac"
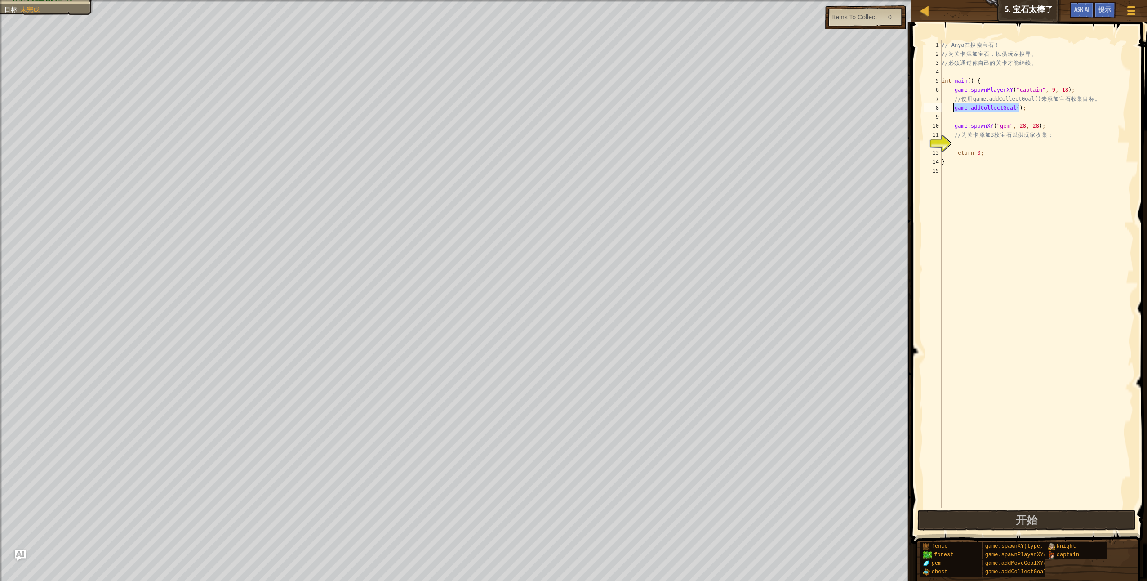
drag, startPoint x: 1020, startPoint y: 111, endPoint x: 953, endPoint y: 110, distance: 67.0
click at [559, 110] on div "// Anya 在 搜 索 宝 石 ！ // 为 关 卡 添 加 宝 石 ， 以 供 玩 家 搜 寻 。 // 必 须 通 过 你 自 己 的 关 卡 才 能…" at bounding box center [1037, 282] width 194 height 485
click at [559, 104] on div "// Anya 在 搜 索 宝 石 ！ // 为 关 卡 添 加 宝 石 ， 以 供 玩 家 搜 寻 。 // 必 须 通 过 你 自 己 的 关 卡 才 能…" at bounding box center [1037, 273] width 194 height 467
click at [559, 122] on div "// Anya 在 搜 索 宝 石 ！ // 为 关 卡 添 加 宝 石 ， 以 供 玩 家 搜 寻 。 // 必 须 通 过 你 自 己 的 关 卡 才 能…" at bounding box center [1037, 282] width 194 height 485
type textarea "game.spawnXY("gem", 28, 28);"
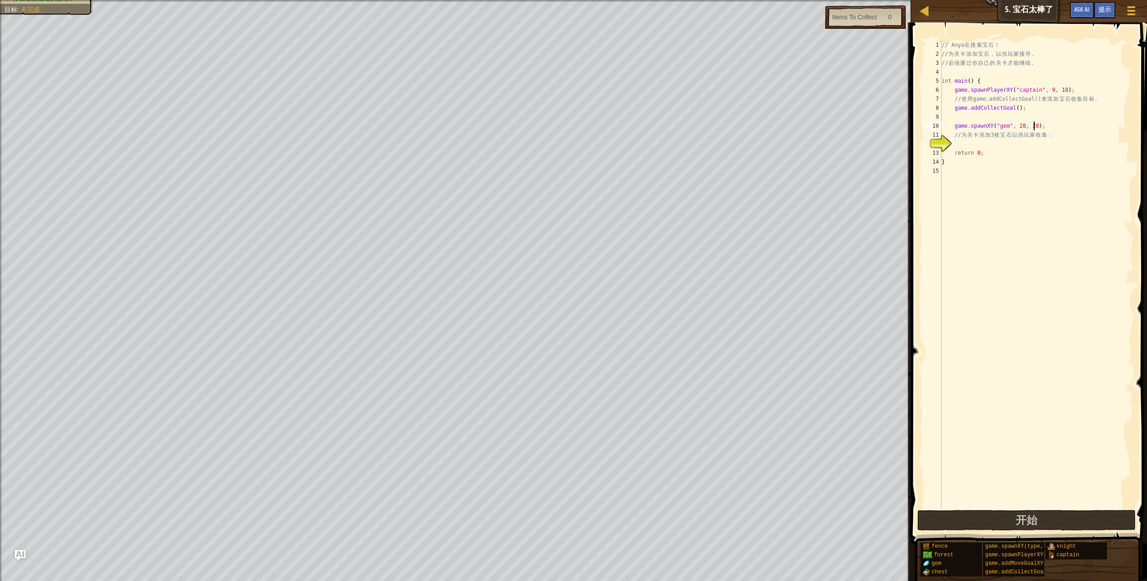
click at [559, 116] on div "// Anya 在 搜 索 宝 石 ！ // 为 关 卡 添 加 宝 石 ， 以 供 玩 家 搜 寻 。 // 必 须 通 过 你 自 己 的 关 卡 才 能…" at bounding box center [1037, 282] width 194 height 485
paste textarea "game.addCollectGoal();"
type textarea "game.addCollectGoal();"
click at [559, 144] on div "// Anya 在 搜 索 宝 石 ！ // 为 关 卡 添 加 宝 石 ， 以 供 玩 家 搜 寻 。 // 必 须 通 过 你 自 己 的 关 卡 才 能…" at bounding box center [1037, 282] width 194 height 485
drag, startPoint x: 1029, startPoint y: 116, endPoint x: 944, endPoint y: 120, distance: 85.0
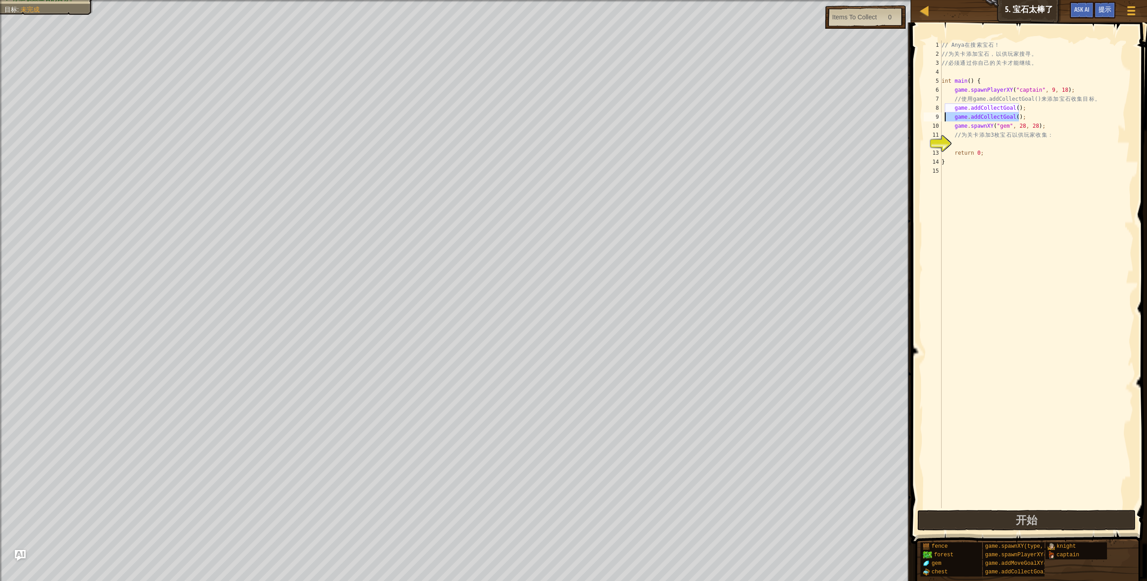
click at [559, 120] on div "// Anya 在 搜 索 宝 石 ！ // 为 关 卡 添 加 宝 石 ， 以 供 玩 家 搜 寻 。 // 必 须 通 过 你 自 己 的 关 卡 才 能…" at bounding box center [1037, 282] width 194 height 485
type textarea "game.addCollectGoal();"
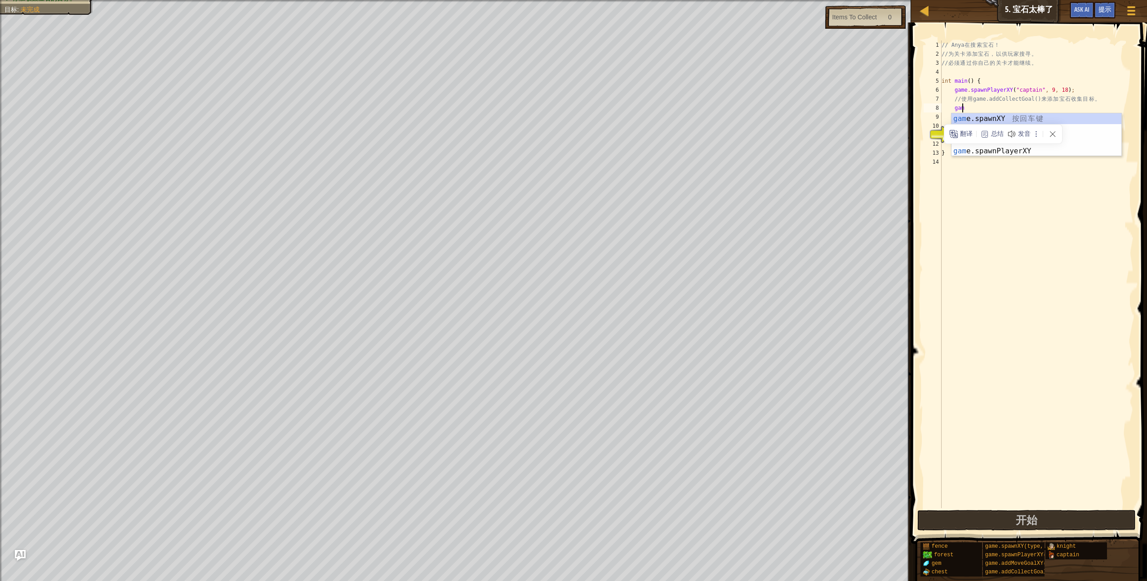
type textarea "g"
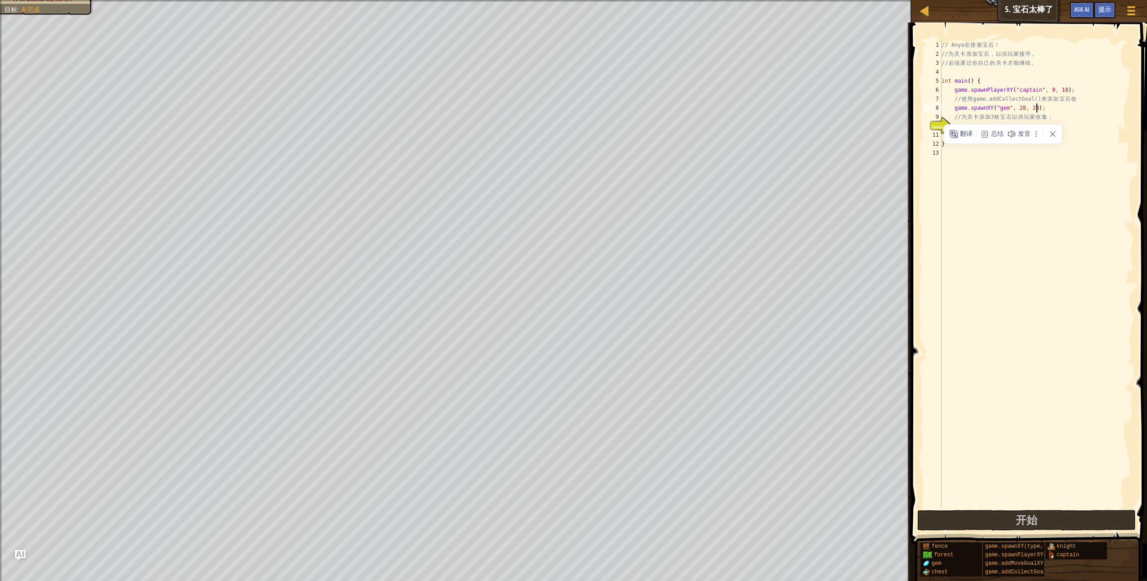
click at [559, 111] on div "// Anya 在 搜 索 宝 石 ！ // 为 关 卡 添 加 宝 石 ， 以 供 玩 家 搜 寻 。 // 必 须 通 过 你 自 己 的 关 卡 才 能…" at bounding box center [1037, 282] width 194 height 485
click at [559, 103] on div "// Anya 在 搜 索 宝 石 ！ // 为 关 卡 添 加 宝 石 ， 以 供 玩 家 搜 寻 。 // 必 须 通 过 你 自 己 的 关 卡 才 能…" at bounding box center [1037, 282] width 194 height 485
click at [559, 100] on div "// Anya 在 搜 索 宝 石 ！ // 为 关 卡 添 加 宝 石 ， 以 供 玩 家 搜 寻 。 // 必 须 通 过 你 自 己 的 关 卡 才 能…" at bounding box center [1037, 282] width 194 height 485
type textarea "// 使用game.addCollectGoal()来添加宝石收"
click at [559, 123] on div "// Anya 在 搜 索 宝 石 ！ // 为 关 卡 添 加 宝 石 ， 以 供 玩 家 搜 寻 。 // 必 须 通 过 你 自 己 的 关 卡 才 能…" at bounding box center [1037, 282] width 194 height 485
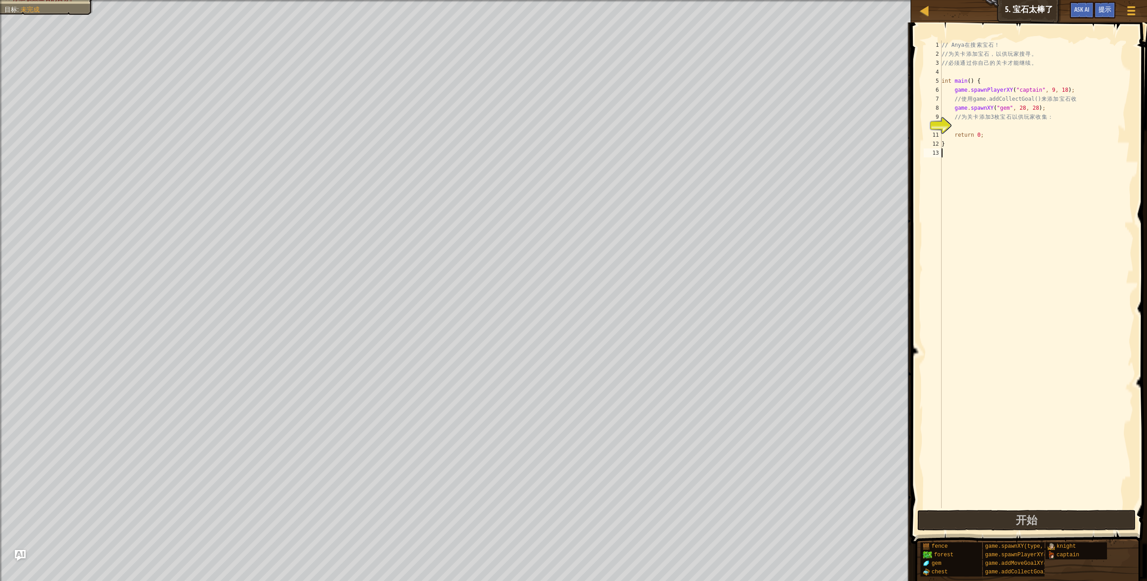
click at [559, 165] on div "// Anya 在 搜 索 宝 石 ！ // 为 关 卡 添 加 宝 石 ， 以 供 玩 家 搜 寻 。 // 必 须 通 过 你 自 己 的 关 卡 才 能…" at bounding box center [1037, 282] width 194 height 485
click at [559, 133] on div "// Anya 在 搜 索 宝 石 ！ // 为 关 卡 添 加 宝 石 ， 以 供 玩 家 搜 寻 。 // 必 须 通 过 你 自 己 的 关 卡 才 能…" at bounding box center [1037, 282] width 194 height 485
type textarea "return 0;"
click at [559, 154] on div "// Anya 在 搜 索 宝 石 ！ // 为 关 卡 添 加 宝 石 ， 以 供 玩 家 搜 寻 。 // 必 须 通 过 你 自 己 的 关 卡 才 能…" at bounding box center [1037, 282] width 194 height 485
click at [559, 129] on div "// Anya 在 搜 索 宝 石 ！ // 为 关 卡 添 加 宝 石 ， 以 供 玩 家 搜 寻 。 // 必 须 通 过 你 自 己 的 关 卡 才 能…" at bounding box center [1037, 282] width 194 height 485
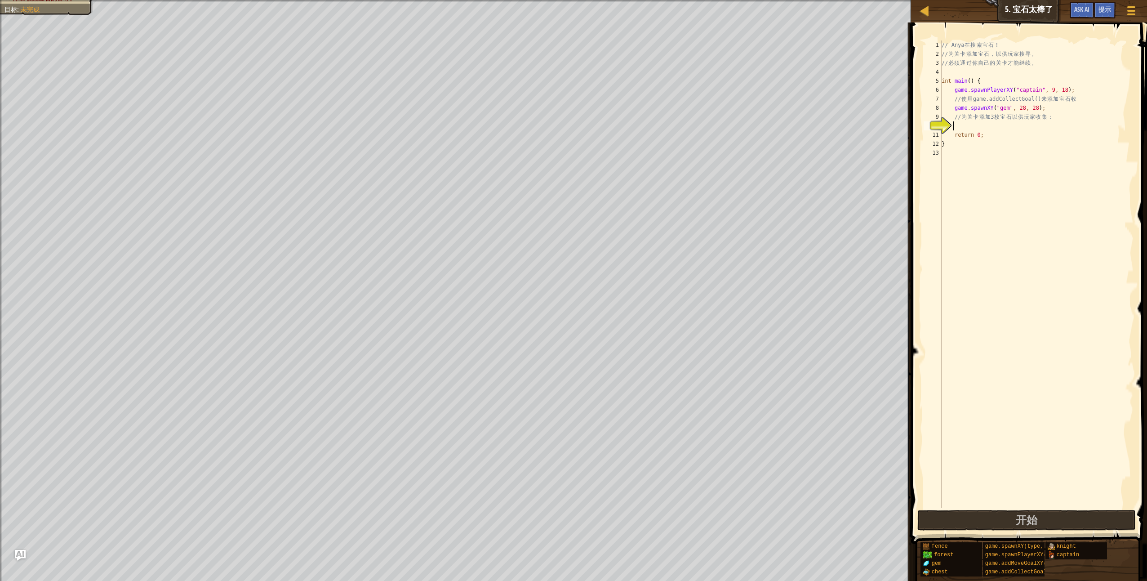
paste textarea "game.addCollectGoal();"
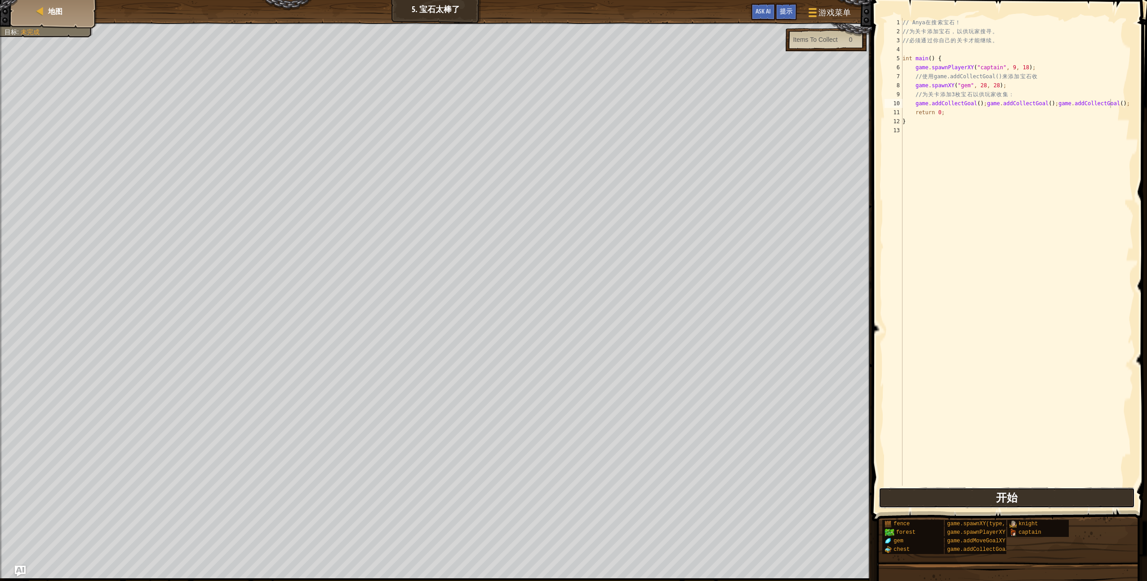
click at [559, 415] on button "开始" at bounding box center [1007, 497] width 257 height 21
click at [559, 34] on div "Items To Collect" at bounding box center [826, 39] width 80 height 23
click at [559, 41] on div "Items To Collect" at bounding box center [815, 39] width 44 height 9
drag, startPoint x: 1112, startPoint y: 103, endPoint x: 975, endPoint y: 105, distance: 136.2
click at [559, 105] on div "// Anya 在 搜 索 宝 石 ！ // 为 关 卡 添 加 宝 石 ， 以 供 玩 家 搜 寻 。 // 必 须 通 过 你 自 己 的 关 卡 才 能…" at bounding box center [1017, 260] width 233 height 485
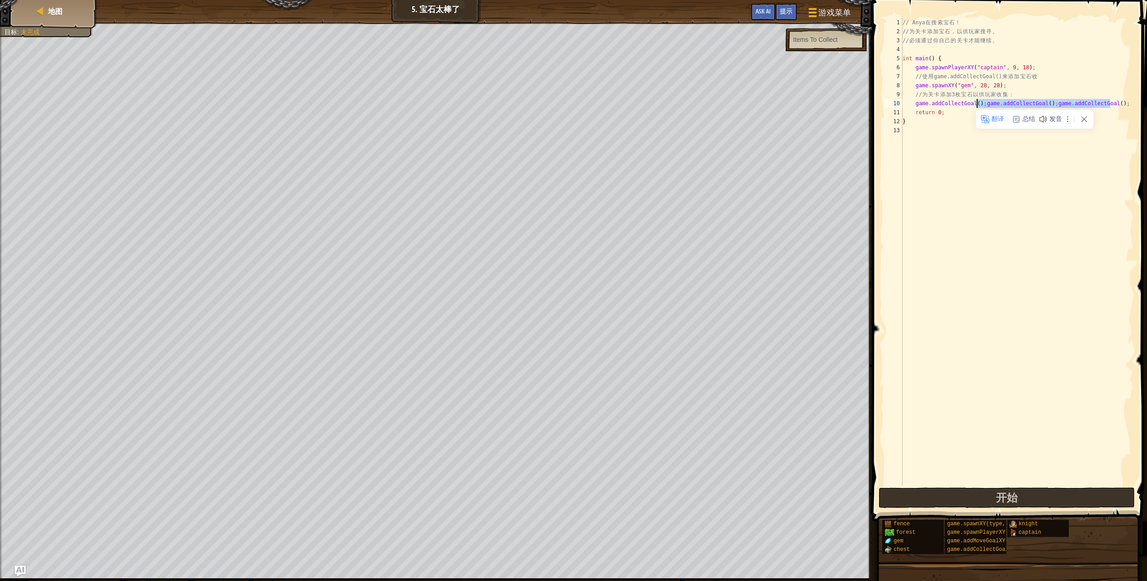
type textarea "game.addCollectGoal()"
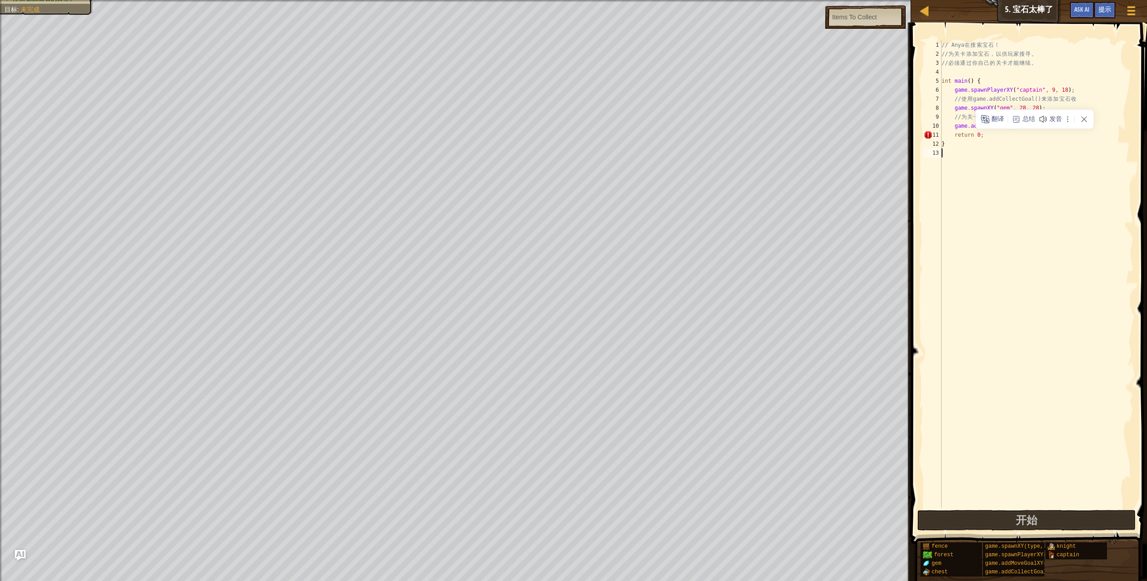
click at [559, 151] on div "// Anya 在 搜 索 宝 石 ！ // 为 关 卡 添 加 宝 石 ， 以 供 玩 家 搜 寻 。 // 必 须 通 过 你 自 己 的 关 卡 才 能…" at bounding box center [1037, 282] width 194 height 485
click at [559, 125] on div "// Anya 在 搜 索 宝 石 ！ // 为 关 卡 添 加 宝 石 ， 以 供 玩 家 搜 寻 。 // 必 须 通 过 你 自 己 的 关 卡 才 能…" at bounding box center [1037, 282] width 194 height 485
type textarea "game.addCollectGoal(3);"
click at [559, 165] on div "// Anya 在 搜 索 宝 石 ！ // 为 关 卡 添 加 宝 石 ， 以 供 玩 家 搜 寻 。 // 必 须 通 过 你 自 己 的 关 卡 才 能…" at bounding box center [1037, 282] width 194 height 485
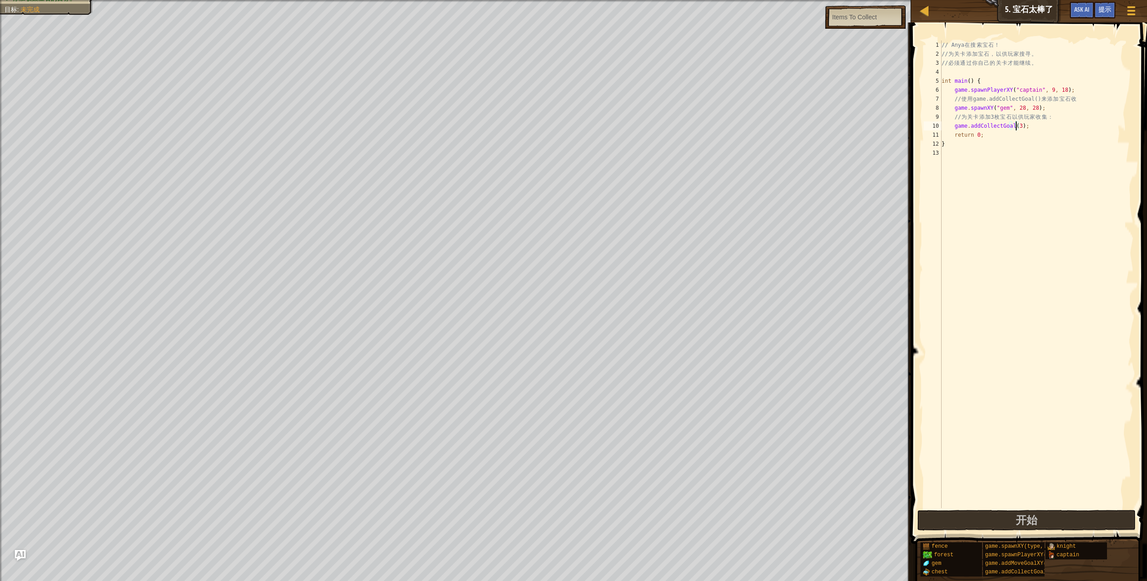
scroll to position [4, 0]
click at [559, 127] on div "// Anya 在 搜 索 宝 石 ！ // 为 关 卡 添 加 宝 石 ， 以 供 玩 家 搜 寻 。 // 必 须 通 过 你 自 己 的 关 卡 才 能…" at bounding box center [1037, 282] width 194 height 485
type textarea "game.addCollectGoal(3);"
click at [559, 135] on div "// Anya 在 搜 索 宝 石 ！ // 为 关 卡 添 加 宝 石 ， 以 供 玩 家 搜 寻 。 // 必 须 通 过 你 自 己 的 关 卡 才 能…" at bounding box center [1037, 282] width 194 height 485
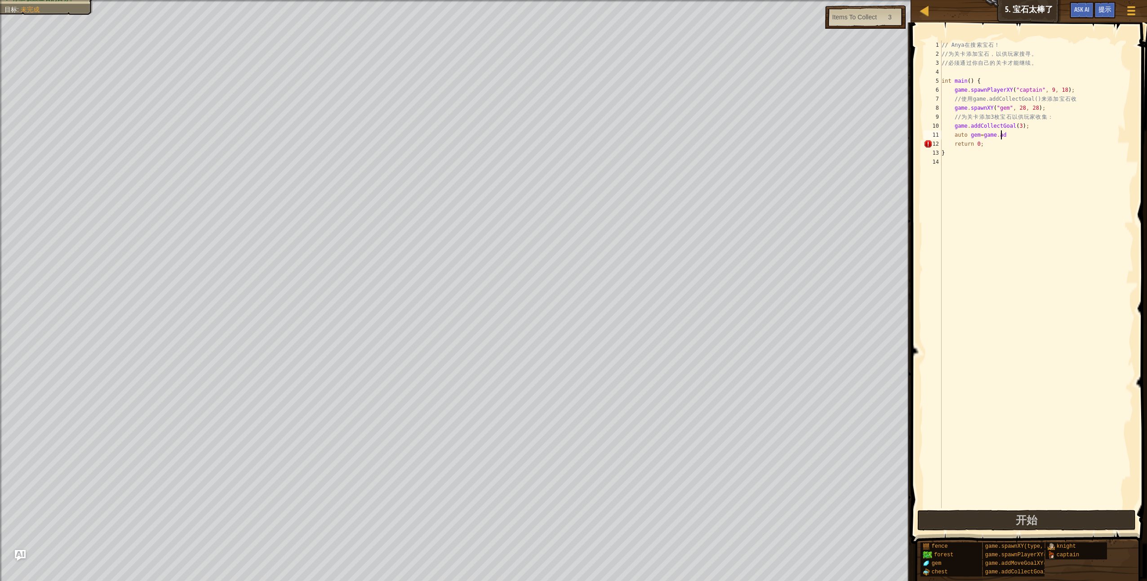
scroll to position [4, 4]
drag, startPoint x: 1001, startPoint y: 133, endPoint x: 997, endPoint y: 134, distance: 4.7
click at [559, 134] on div "// Anya 在 搜 索 宝 石 ！ // 为 关 卡 添 加 宝 石 ， 以 供 玩 家 搜 寻 。 // 必 须 通 过 你 自 己 的 关 卡 才 能…" at bounding box center [1037, 282] width 194 height 485
click at [559, 134] on div "// Anya 在 搜 索 宝 石 ！ // 为 关 卡 添 加 宝 石 ， 以 供 玩 家 搜 寻 。 // 必 须 通 过 你 自 己 的 关 卡 才 能…" at bounding box center [1037, 273] width 194 height 467
drag, startPoint x: 1008, startPoint y: 134, endPoint x: 995, endPoint y: 135, distance: 13.0
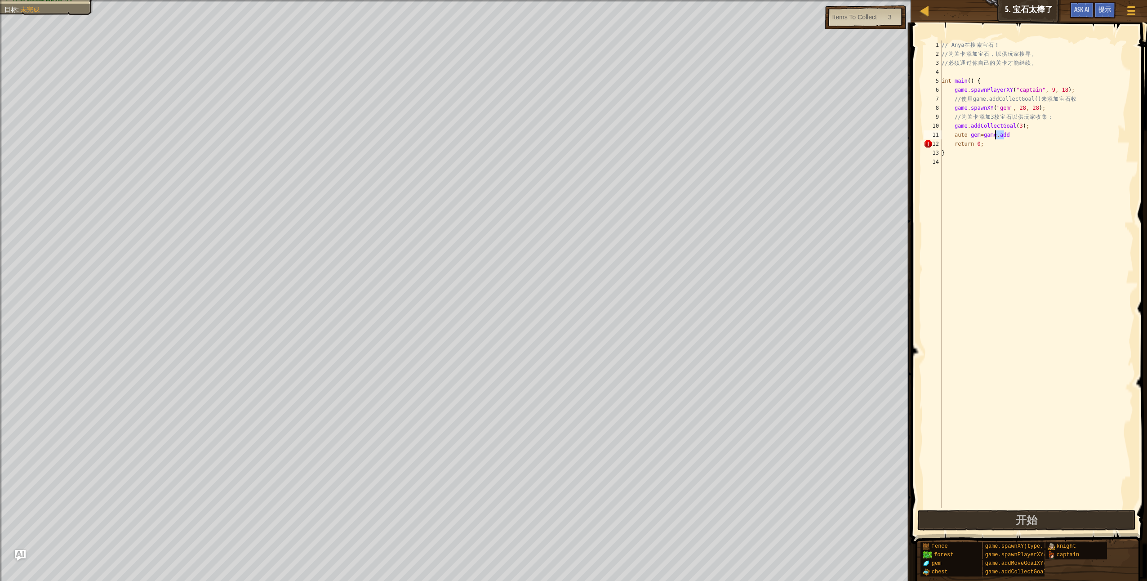
click at [559, 135] on div "// Anya 在 搜 索 宝 石 ！ // 为 关 卡 添 加 宝 石 ， 以 供 玩 家 搜 寻 。 // 必 须 通 过 你 自 己 的 关 卡 才 能…" at bounding box center [1037, 282] width 194 height 485
click at [559, 139] on div "// Anya 在 搜 索 宝 石 ！ // 为 关 卡 添 加 宝 石 ， 以 供 玩 家 搜 寻 。 // 必 须 通 过 你 自 己 的 关 卡 才 能…" at bounding box center [1037, 282] width 194 height 485
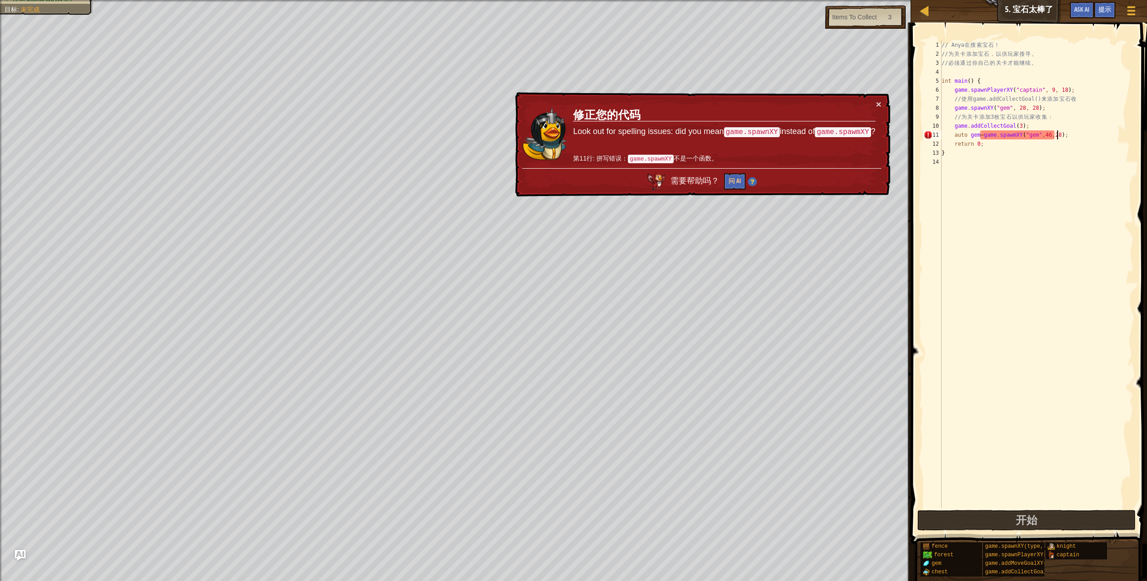
click at [559, 137] on div "// Anya 在 搜 索 宝 石 ！ // 为 关 卡 添 加 宝 石 ， 以 供 玩 家 搜 寻 。 // 必 须 通 过 你 自 己 的 关 卡 才 能…" at bounding box center [1037, 282] width 194 height 485
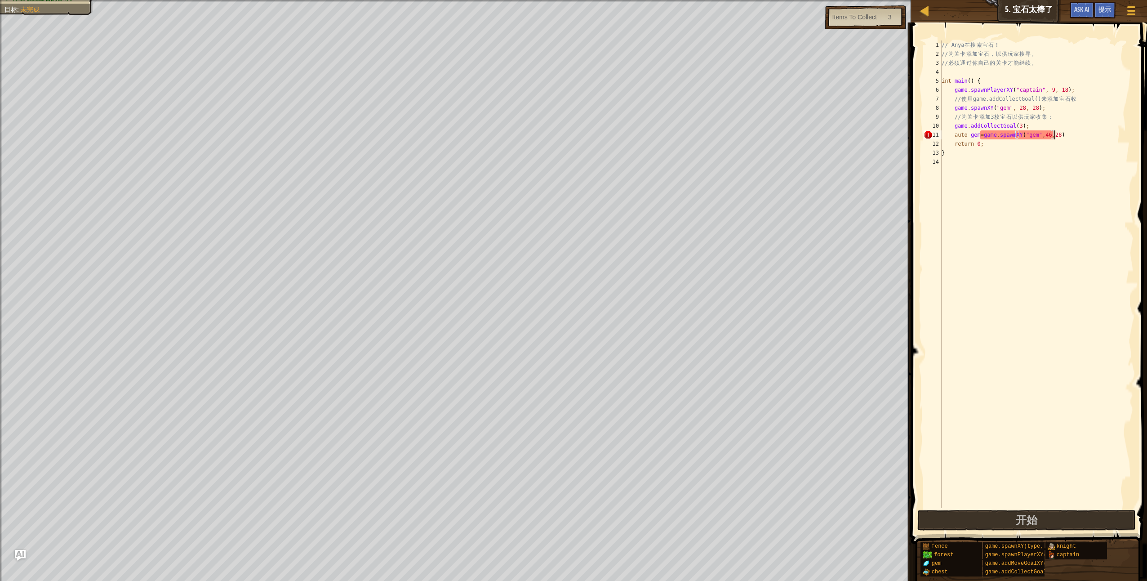
click at [559, 136] on div "// Anya 在 搜 索 宝 石 ！ // 为 关 卡 添 加 宝 石 ， 以 供 玩 家 搜 寻 。 // 必 须 通 过 你 自 己 的 关 卡 才 能…" at bounding box center [1037, 282] width 194 height 485
click at [559, 156] on div "// Anya 在 搜 索 宝 石 ！ // 为 关 卡 添 加 宝 石 ， 以 供 玩 家 搜 寻 。 // 必 须 通 过 你 自 己 的 关 卡 才 能…" at bounding box center [1037, 282] width 194 height 485
click at [559, 137] on div "// Anya 在 搜 索 宝 石 ！ // 为 关 卡 添 加 宝 石 ， 以 供 玩 家 搜 寻 。 // 必 须 通 过 你 自 己 的 关 卡 才 能…" at bounding box center [1037, 282] width 194 height 485
drag, startPoint x: 980, startPoint y: 136, endPoint x: 953, endPoint y: 138, distance: 27.1
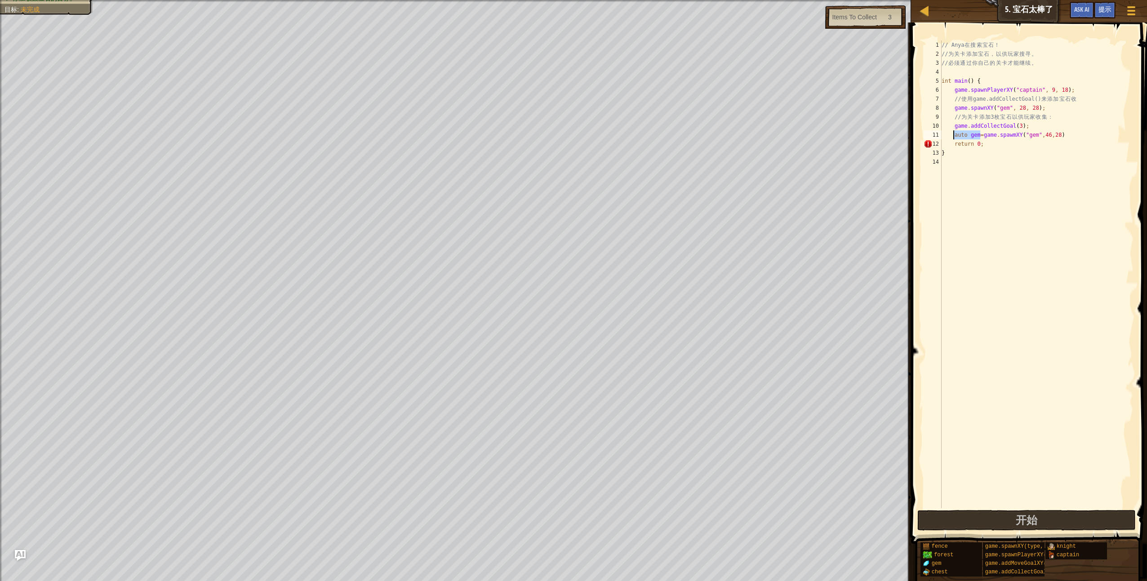
click at [559, 138] on div "// Anya 在 搜 索 宝 石 ！ // 为 关 卡 添 加 宝 石 ， 以 供 玩 家 搜 寻 。 // 必 须 通 过 你 自 己 的 关 卡 才 能…" at bounding box center [1037, 282] width 194 height 485
click at [559, 135] on div "// Anya 在 搜 索 宝 石 ！ // 为 关 卡 添 加 宝 石 ， 以 供 玩 家 搜 寻 。 // 必 须 通 过 你 自 己 的 关 卡 才 能…" at bounding box center [1037, 282] width 194 height 485
click at [559, 152] on div "// [PERSON_NAME] 在 搜 索 宝 石 ！ // 为 关 卡 添 加 宝 石 ， 以 供 玩 家 搜 寻 。 // 必 须 通 过 你 自 己 …" at bounding box center [1037, 282] width 194 height 485
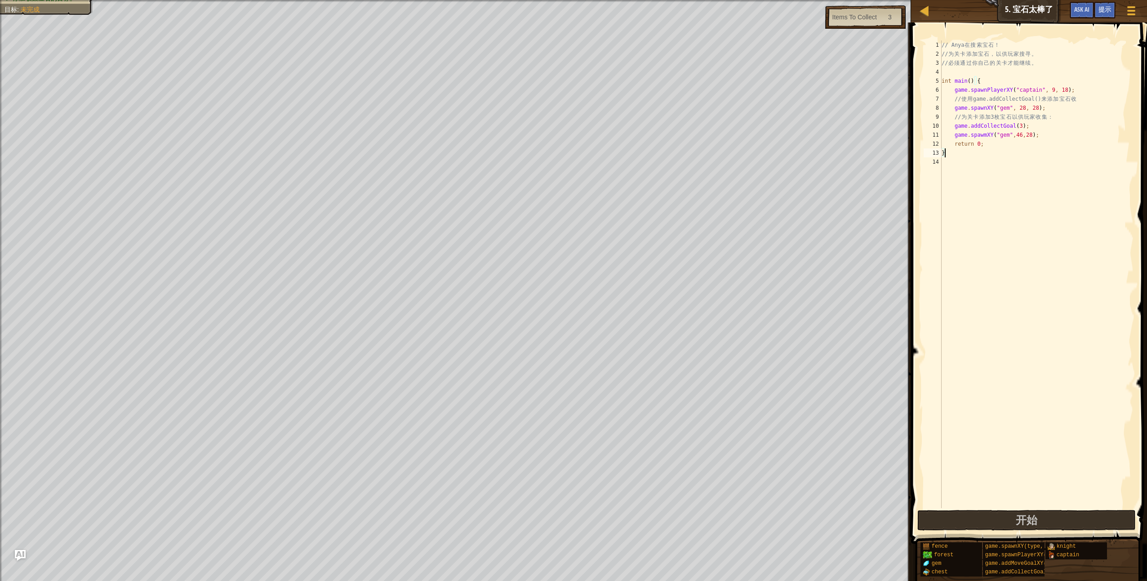
click at [559, 143] on div "// [PERSON_NAME] 在 搜 索 宝 石 ！ // 为 关 卡 添 加 宝 石 ， 以 供 玩 家 搜 寻 。 // 必 须 通 过 你 自 己 …" at bounding box center [1037, 282] width 194 height 485
click at [559, 136] on div "// [PERSON_NAME] 在 搜 索 宝 石 ！ // 为 关 卡 添 加 宝 石 ， 以 供 玩 家 搜 寻 。 // 必 须 通 过 你 自 己 …" at bounding box center [1037, 282] width 194 height 485
click at [559, 146] on div "// [PERSON_NAME] 在 搜 索 宝 石 ！ // 为 关 卡 添 加 宝 石 ， 以 供 玩 家 搜 寻 。 // 必 须 通 过 你 自 己 …" at bounding box center [1037, 282] width 194 height 485
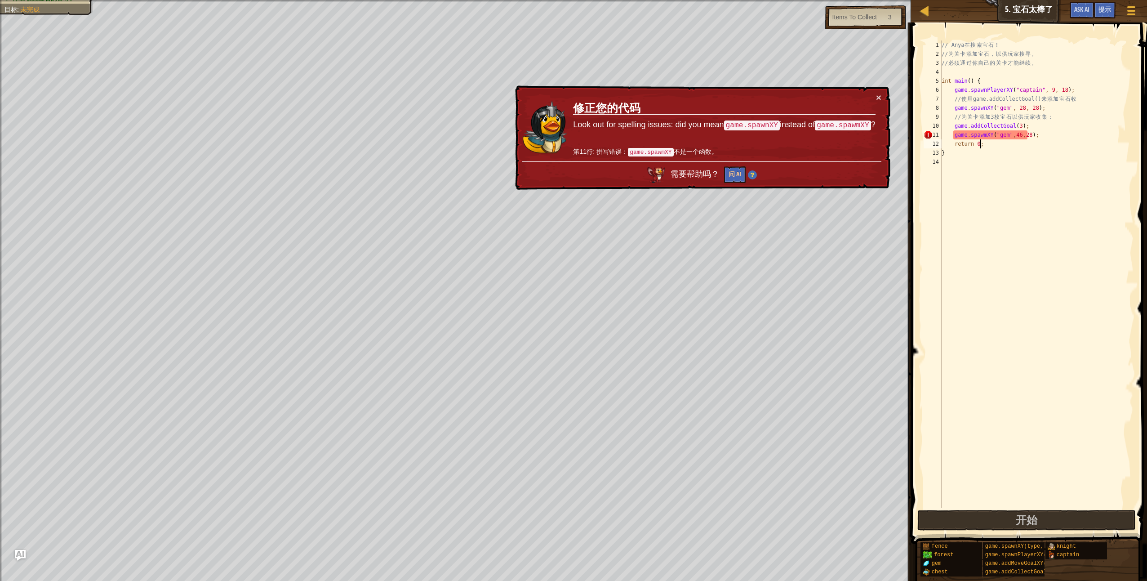
click at [559, 138] on div "// [PERSON_NAME] 在 搜 索 宝 石 ！ // 为 关 卡 添 加 宝 石 ， 以 供 玩 家 搜 寻 。 // 必 须 通 过 你 自 己 …" at bounding box center [1037, 282] width 194 height 485
click at [559, 137] on div "// [PERSON_NAME] 在 搜 索 宝 石 ！ // 为 关 卡 添 加 宝 石 ， 以 供 玩 家 搜 寻 。 // 必 须 通 过 你 自 己 …" at bounding box center [1037, 282] width 194 height 485
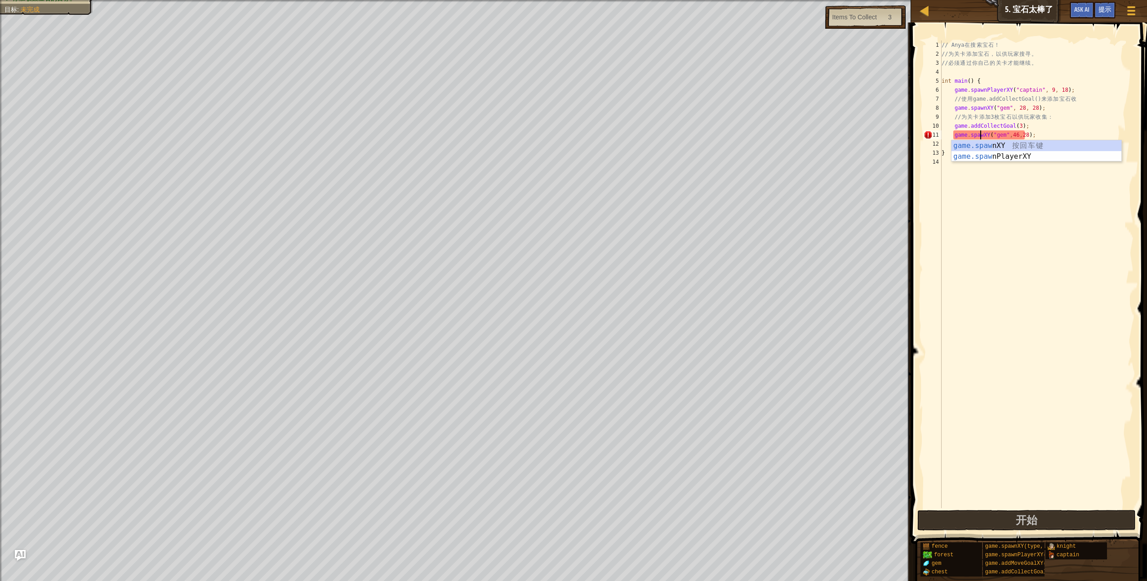
type textarea "game.spawnXY("gem",46,28);"
click at [559, 201] on div "// Anya 在 搜 索 宝 石 ！ // 为 关 卡 添 加 宝 石 ， 以 供 玩 家 搜 寻 。 // 必 须 通 过 你 自 己 的 关 卡 才 能…" at bounding box center [1037, 282] width 194 height 485
click at [559, 133] on div "// Anya 在 搜 索 宝 石 ！ // 为 关 卡 添 加 宝 石 ， 以 供 玩 家 搜 寻 。 // 必 须 通 过 你 自 己 的 关 卡 才 能…" at bounding box center [1037, 282] width 194 height 485
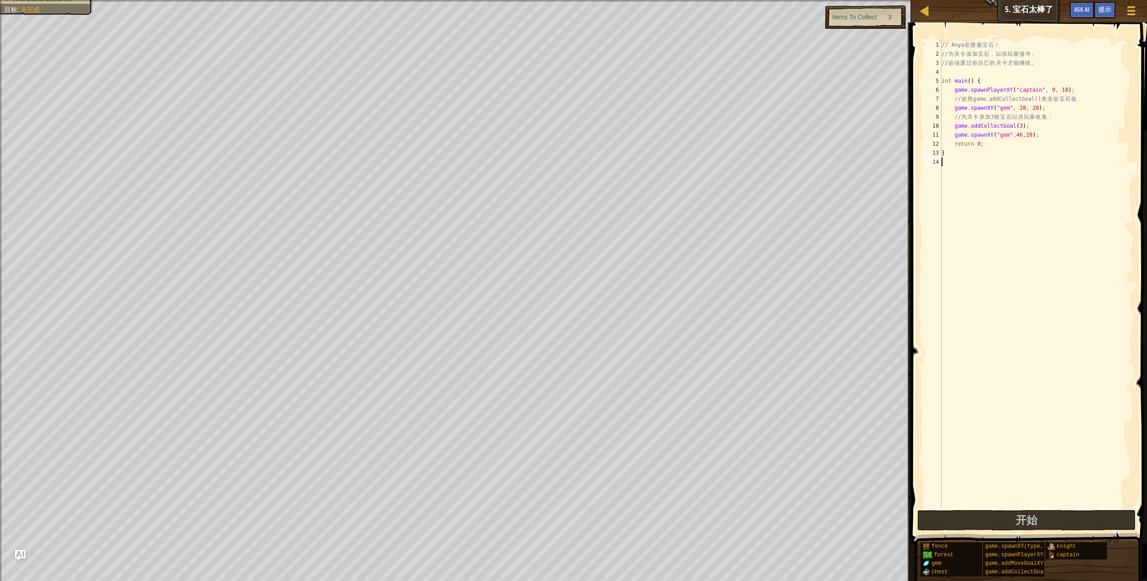
type textarea "game.spawnXY("gem",46,28);"
click at [559, 244] on div "// Anya 在 搜 索 宝 石 ！ // 为 关 卡 添 加 宝 石 ， 以 供 玩 家 搜 寻 。 // 必 须 通 过 你 自 己 的 关 卡 才 能…" at bounding box center [1037, 282] width 194 height 485
drag, startPoint x: 1041, startPoint y: 131, endPoint x: 954, endPoint y: 137, distance: 86.5
click at [559, 137] on div "// Anya 在 搜 索 宝 石 ！ // 为 关 卡 添 加 宝 石 ， 以 供 玩 家 搜 寻 。 // 必 须 通 过 你 自 己 的 关 卡 才 能…" at bounding box center [1037, 282] width 194 height 485
paste textarea "addCollectGoal(3"
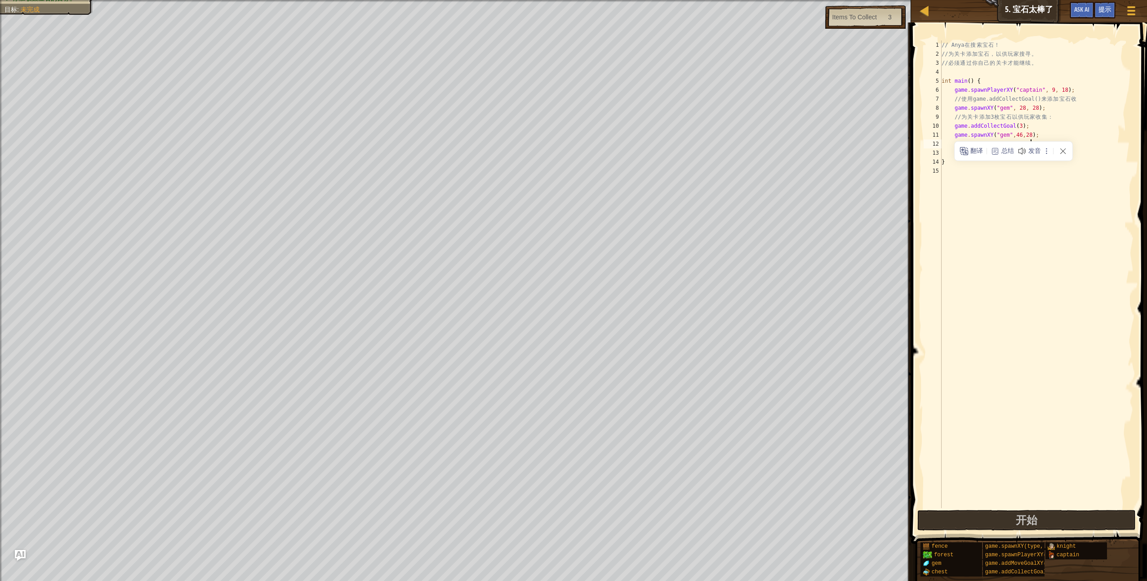
drag, startPoint x: 1059, startPoint y: 125, endPoint x: 1056, endPoint y: 134, distance: 10.1
click at [559, 125] on div "// Anya 在 搜 索 宝 石 ！ // 为 关 卡 添 加 宝 石 ， 以 供 玩 家 搜 寻 。 // 必 须 通 过 你 自 己 的 关 卡 才 能…" at bounding box center [1037, 282] width 194 height 485
drag, startPoint x: 1009, startPoint y: 147, endPoint x: 1016, endPoint y: 147, distance: 6.7
click at [559, 147] on div "// Anya 在 搜 索 宝 石 ！ // 为 关 卡 添 加 宝 石 ， 以 供 玩 家 搜 寻 。 // 必 须 通 过 你 自 己 的 关 卡 才 能…" at bounding box center [1037, 282] width 194 height 485
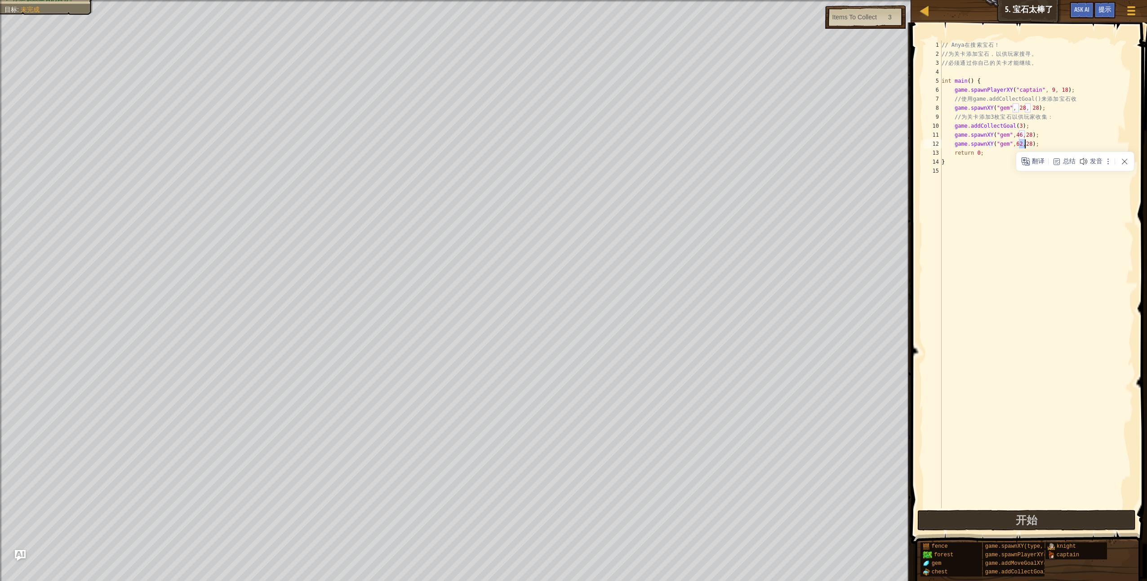
click at [559, 146] on div "// Anya 在 搜 索 宝 石 ！ // 为 关 卡 添 加 宝 石 ， 以 供 玩 家 搜 寻 。 // 必 须 通 过 你 自 己 的 关 卡 才 能…" at bounding box center [1037, 282] width 194 height 485
type textarea "game.spawnXY("gem",62,42);"
click at [559, 146] on div "// Anya 在 搜 索 宝 石 ！ // 为 关 卡 添 加 宝 石 ， 以 供 玩 家 搜 寻 。 // 必 须 通 过 你 自 己 的 关 卡 才 能…" at bounding box center [1037, 282] width 194 height 485
drag, startPoint x: 979, startPoint y: 300, endPoint x: 967, endPoint y: 338, distance: 40.5
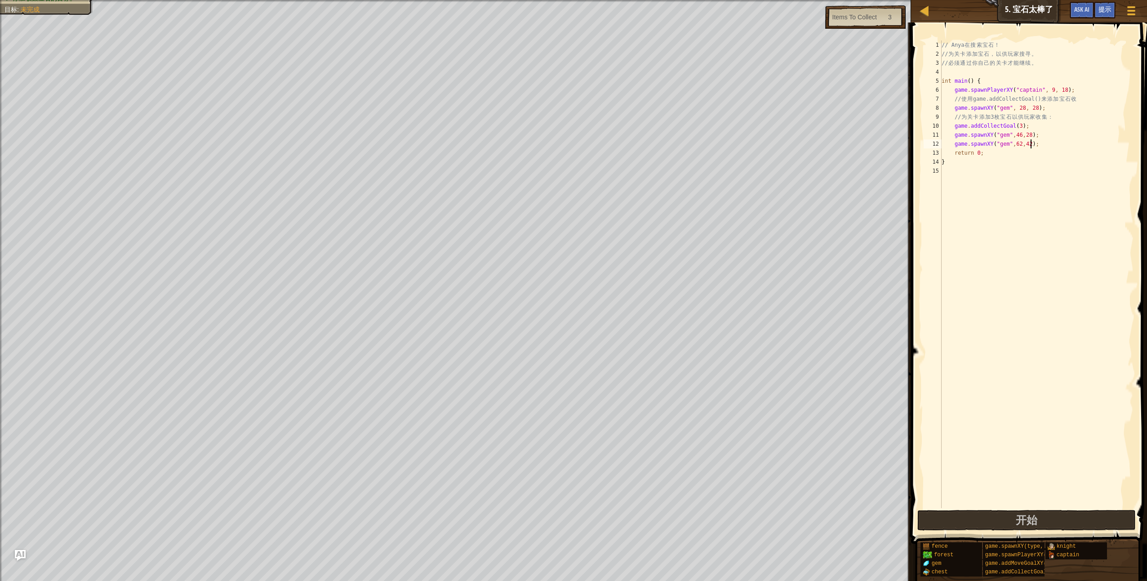
click at [559, 301] on div "// Anya 在 搜 索 宝 石 ！ // 为 关 卡 添 加 宝 石 ， 以 供 玩 家 搜 寻 。 // 必 须 通 过 你 自 己 的 关 卡 才 能…" at bounding box center [1037, 282] width 194 height 485
click at [559, 415] on button "开始" at bounding box center [1026, 520] width 218 height 21
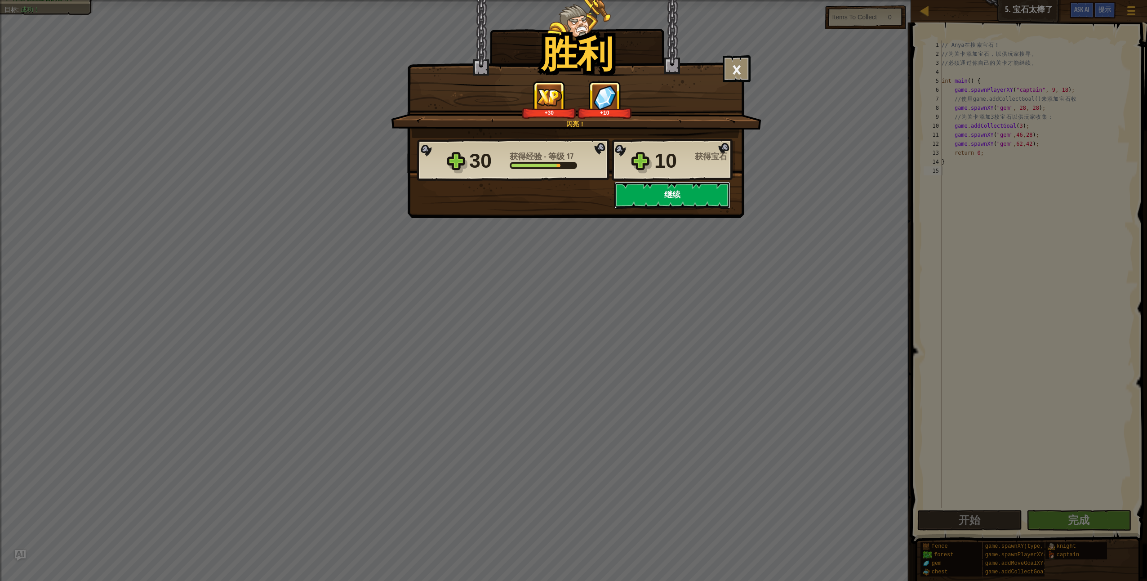
click at [559, 197] on button "继续" at bounding box center [672, 195] width 116 height 27
select select "zh-HANS"
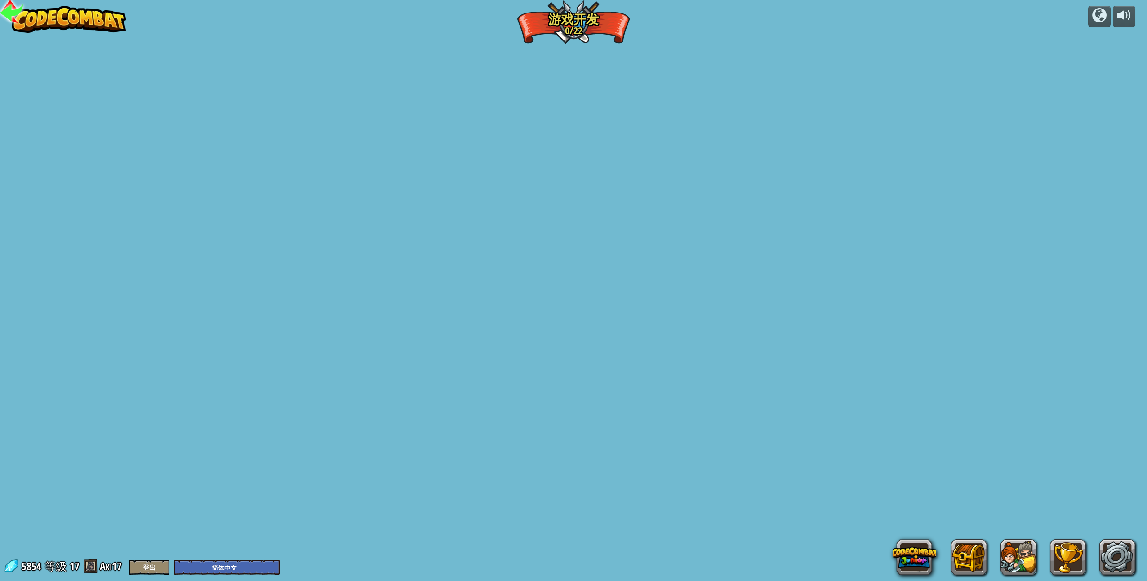
select select "zh-HANS"
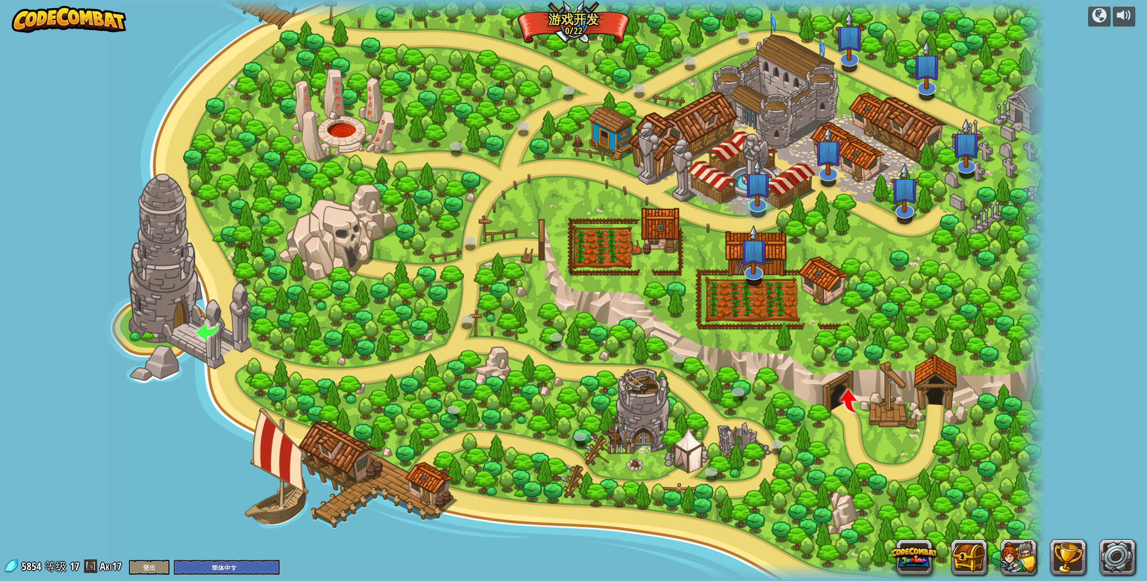
select select "zh-HANS"
